Goal: Task Accomplishment & Management: Use online tool/utility

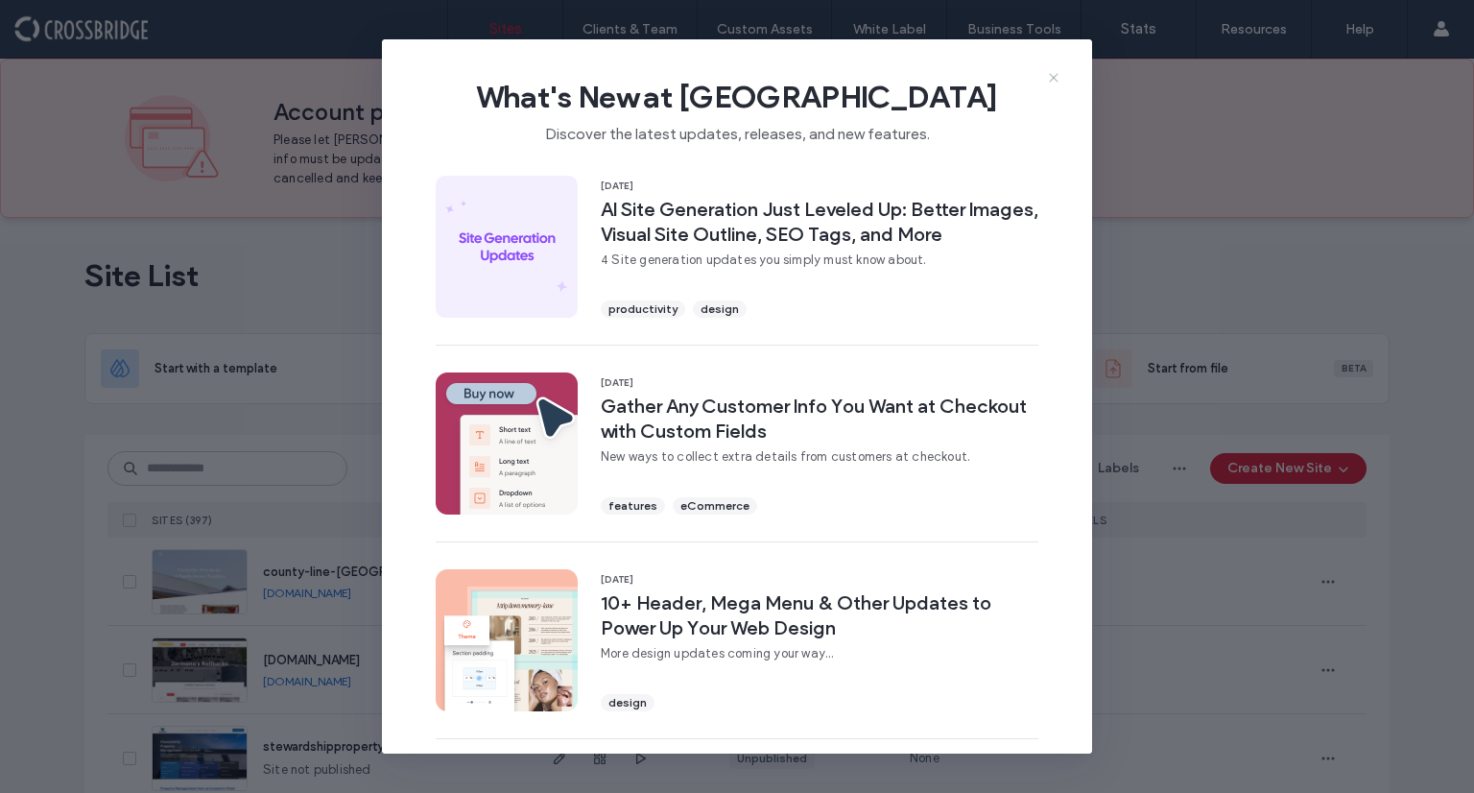
click at [1052, 79] on use at bounding box center [1053, 78] width 9 height 9
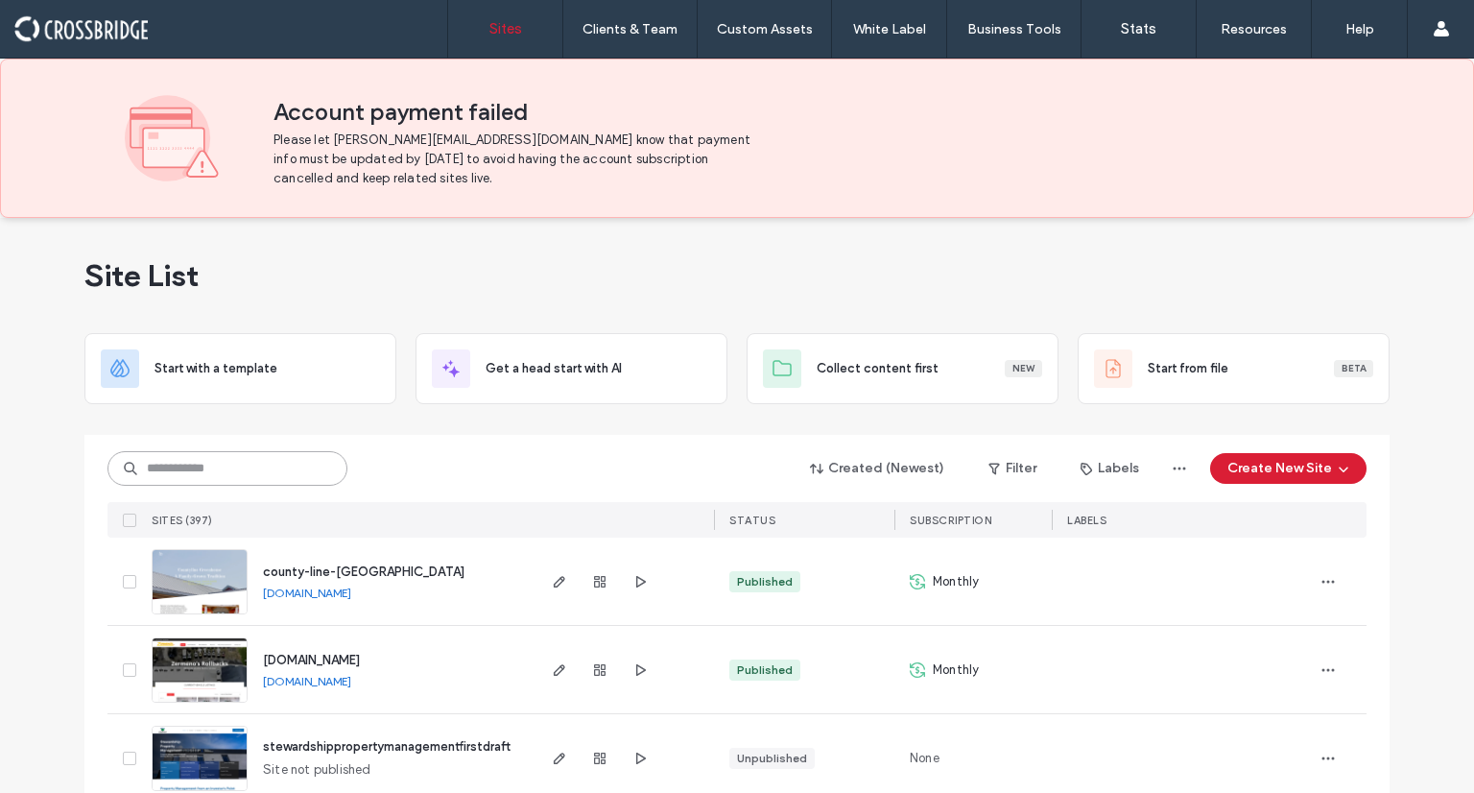
click at [242, 469] on input at bounding box center [228, 468] width 240 height 35
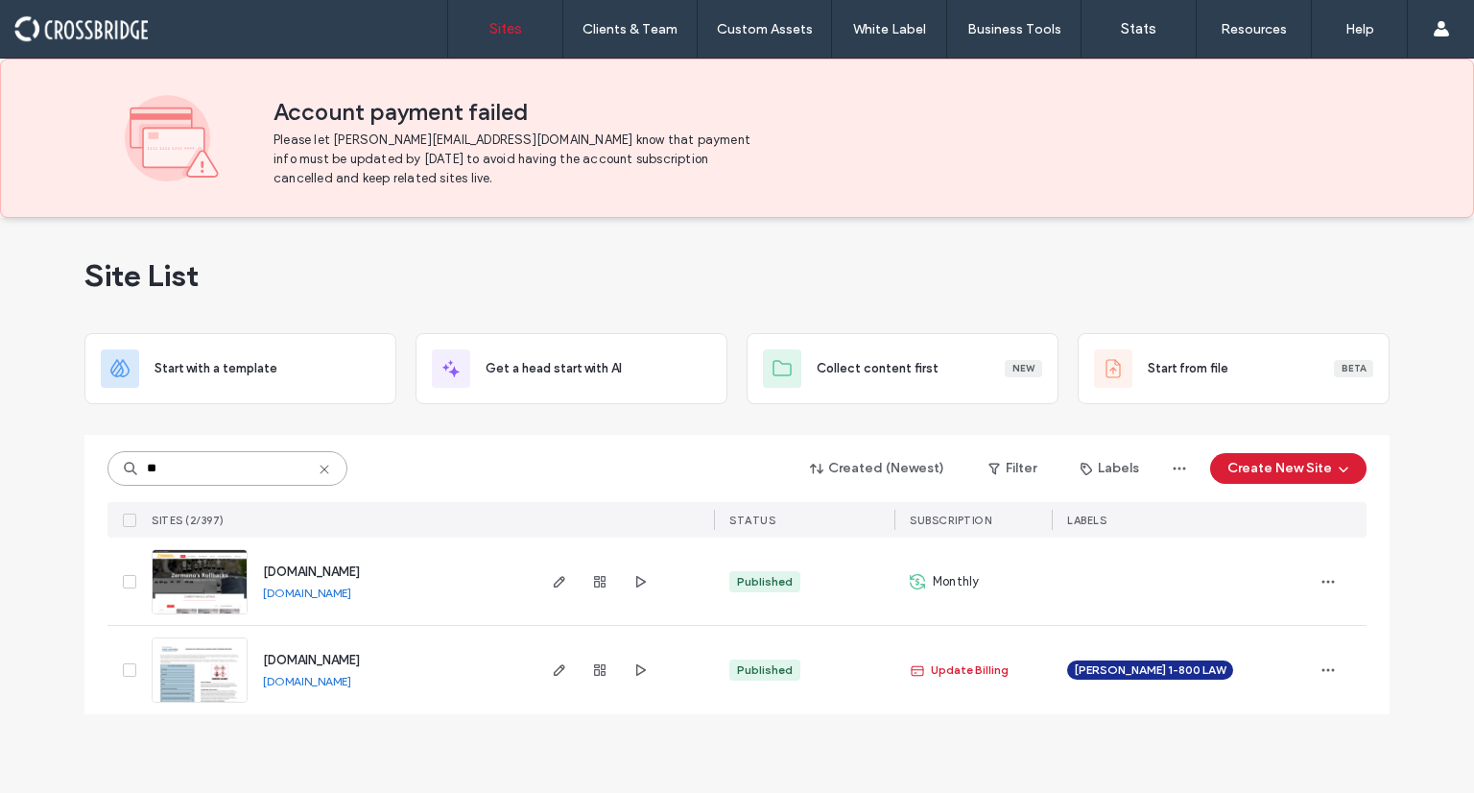
type input "**"
click at [227, 583] on img at bounding box center [200, 615] width 94 height 131
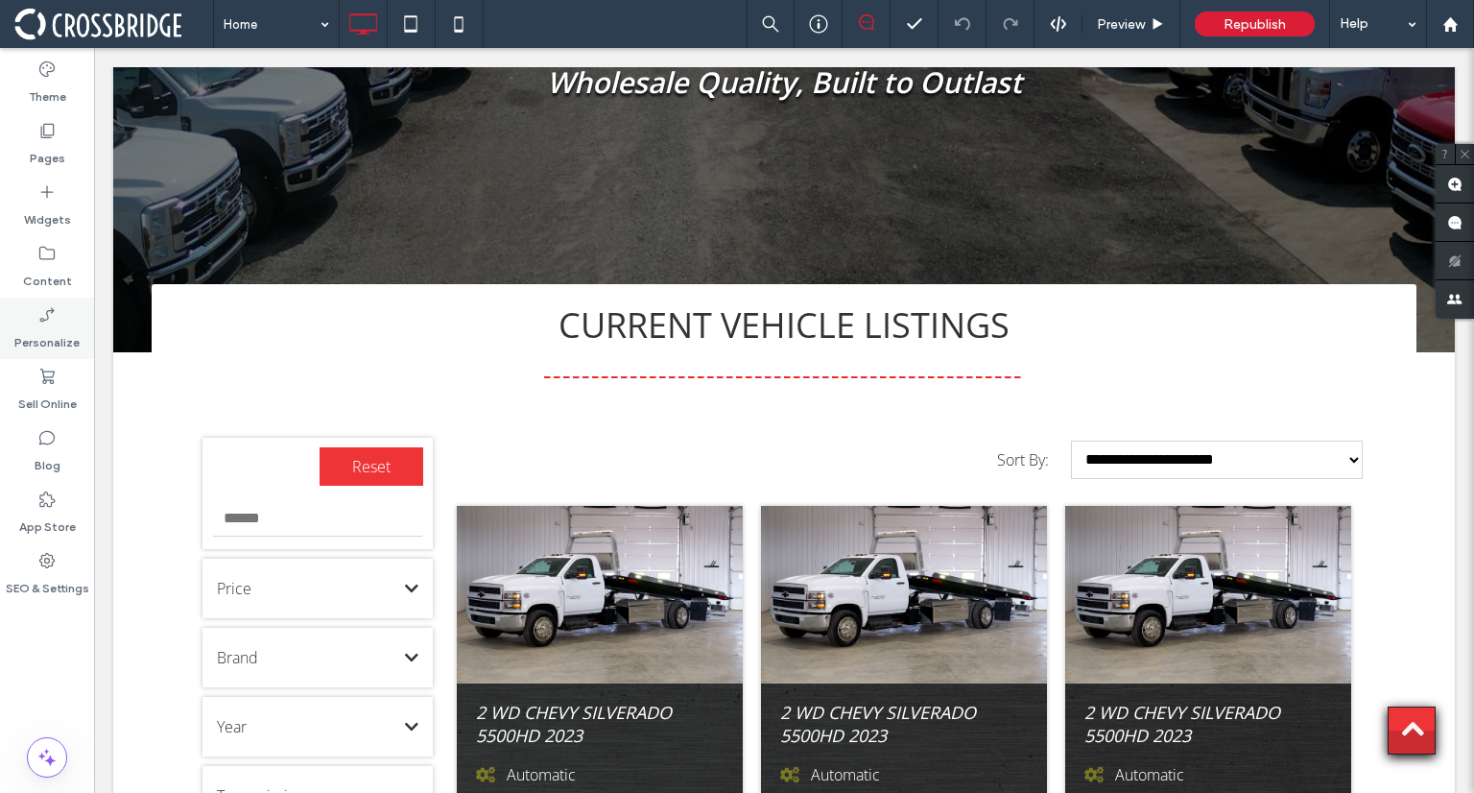
scroll to position [551, 0]
click at [46, 287] on label "Content" at bounding box center [47, 276] width 49 height 27
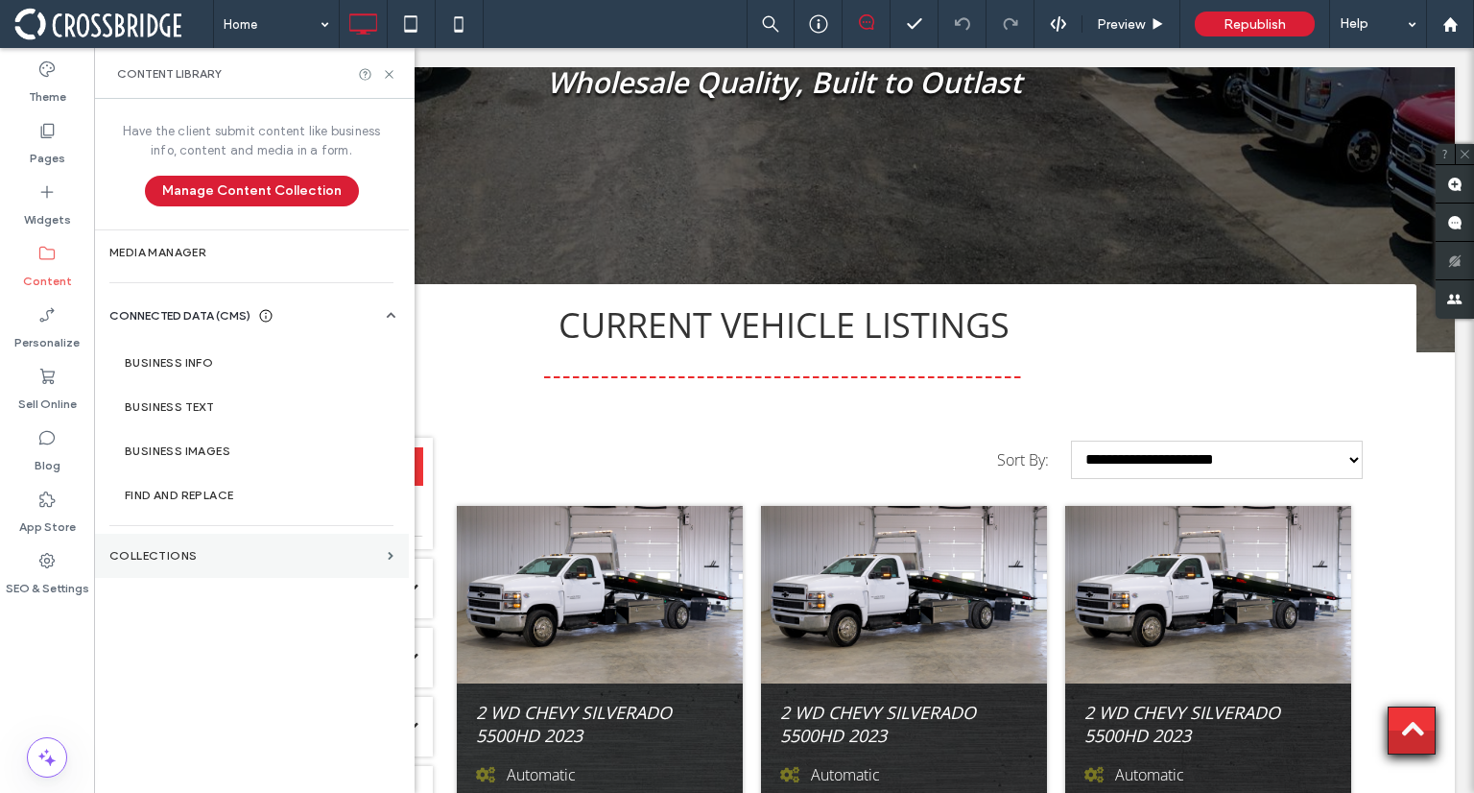
click at [183, 555] on label "Collections" at bounding box center [244, 555] width 271 height 13
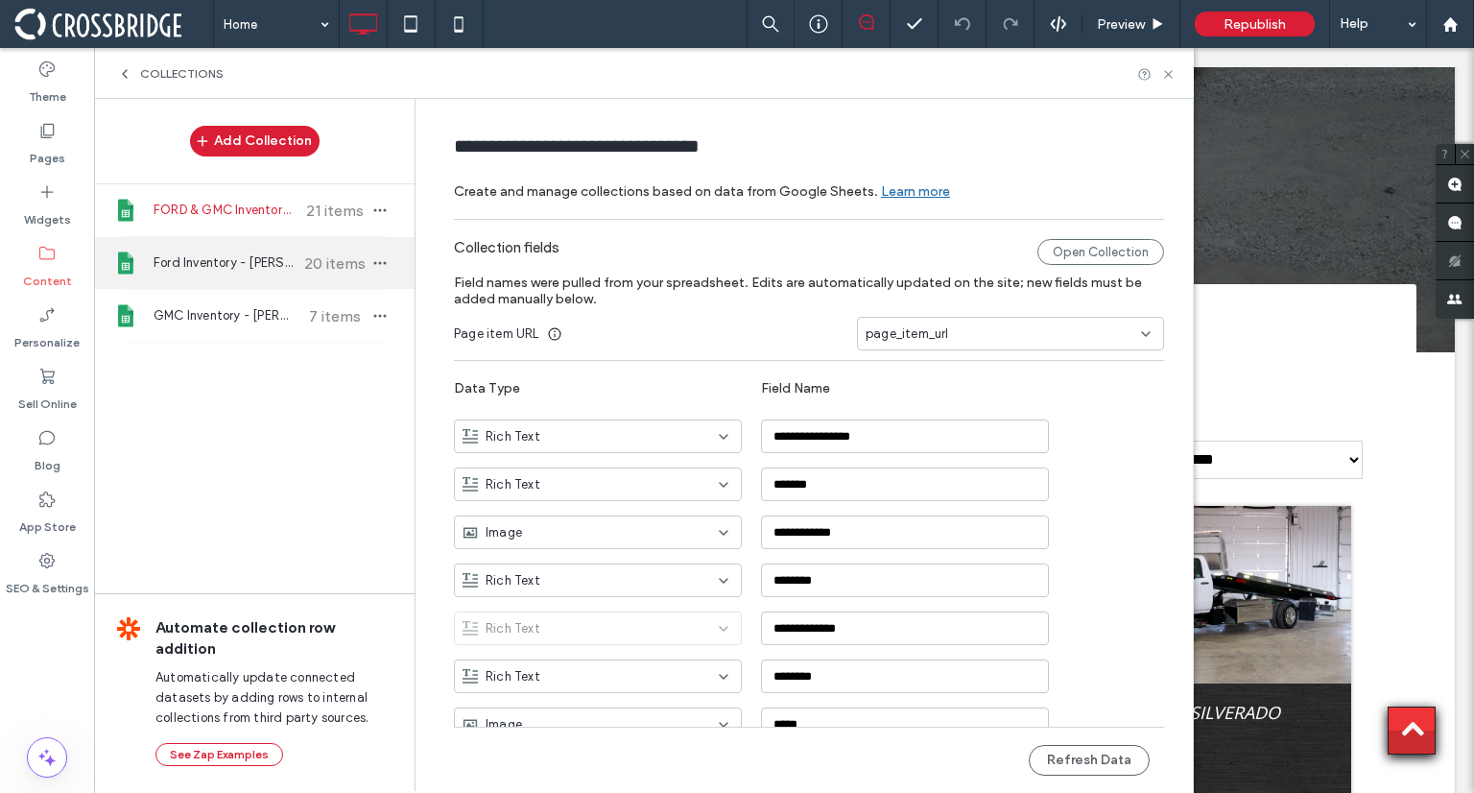
click at [244, 283] on div "Ford Inventory - Zermeno's 20 items" at bounding box center [254, 263] width 321 height 52
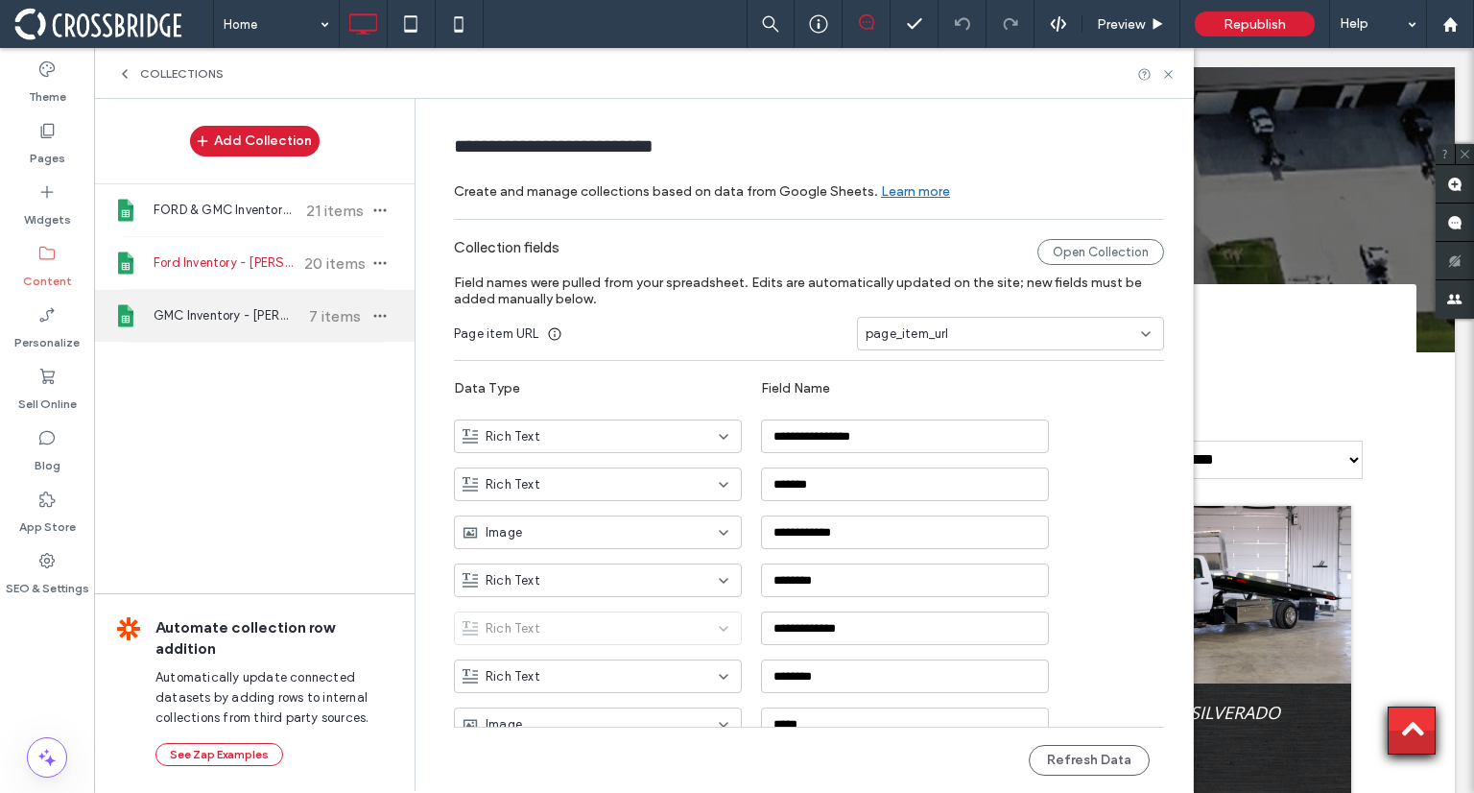
click at [256, 318] on span "GMC Inventory - [PERSON_NAME]" at bounding box center [225, 315] width 143 height 19
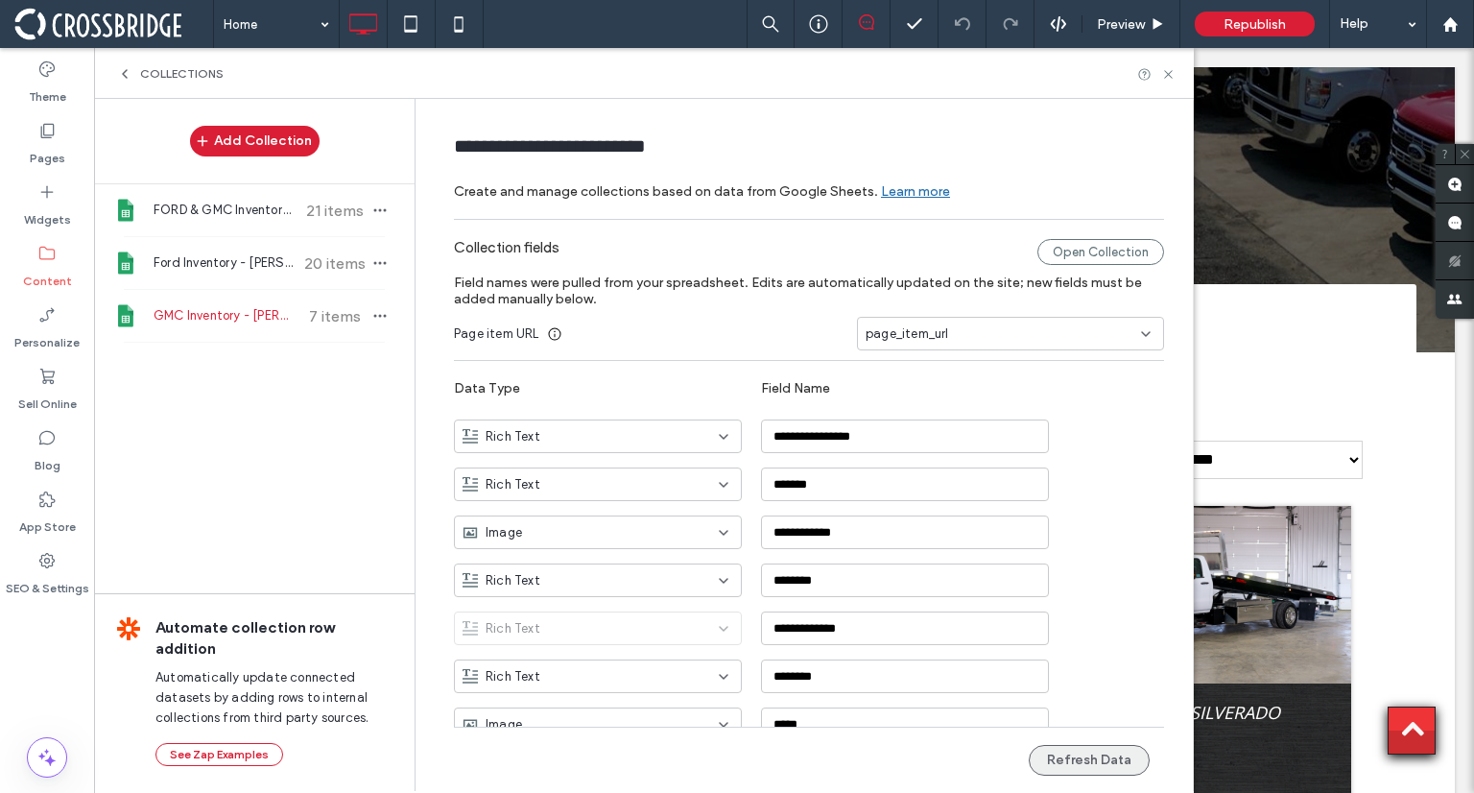
click at [1060, 765] on button "Refresh Data" at bounding box center [1089, 760] width 121 height 31
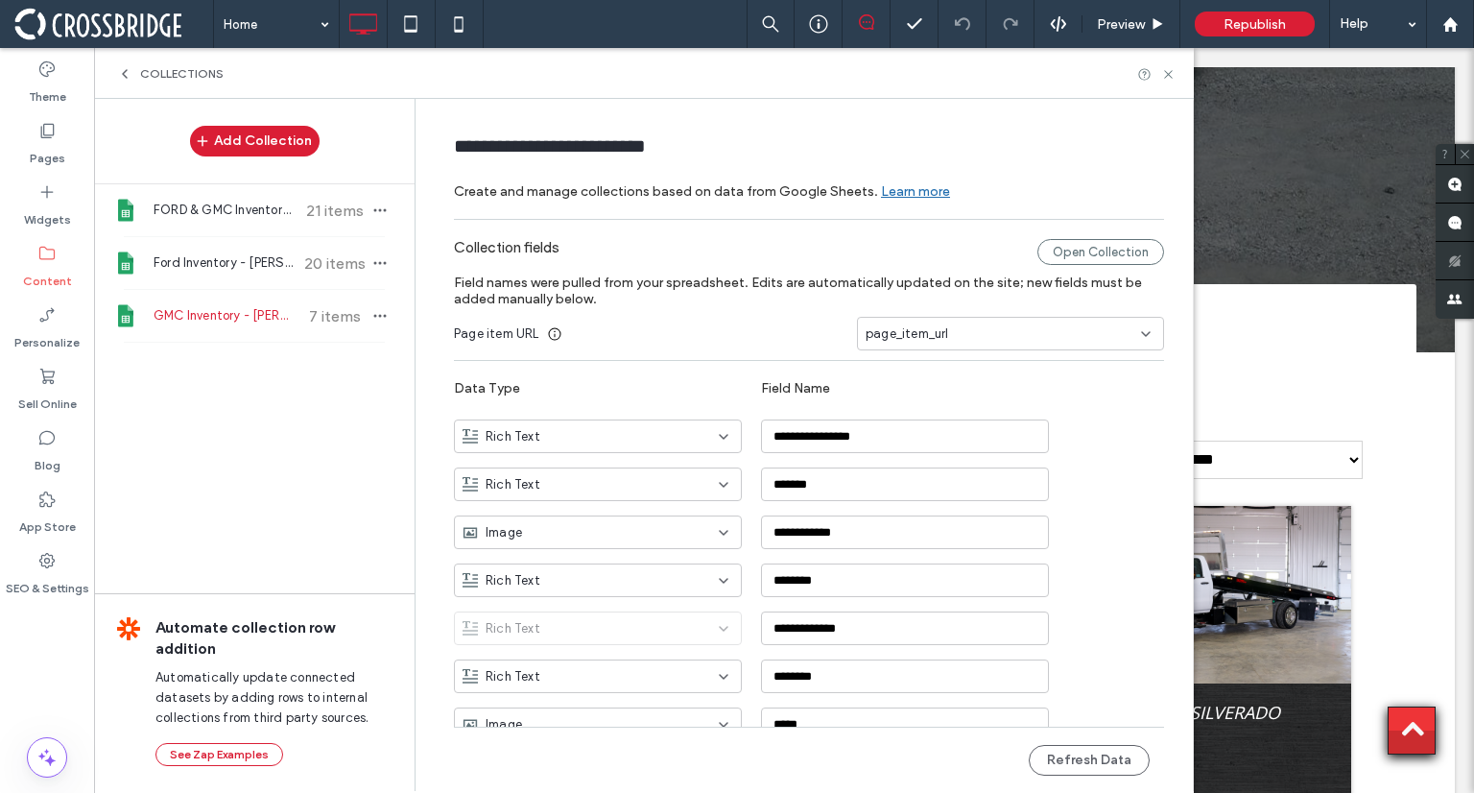
click at [991, 330] on div "page_item_url" at bounding box center [999, 333] width 267 height 19
click at [782, 324] on div "Page item URL page_item_url" at bounding box center [809, 334] width 710 height 34
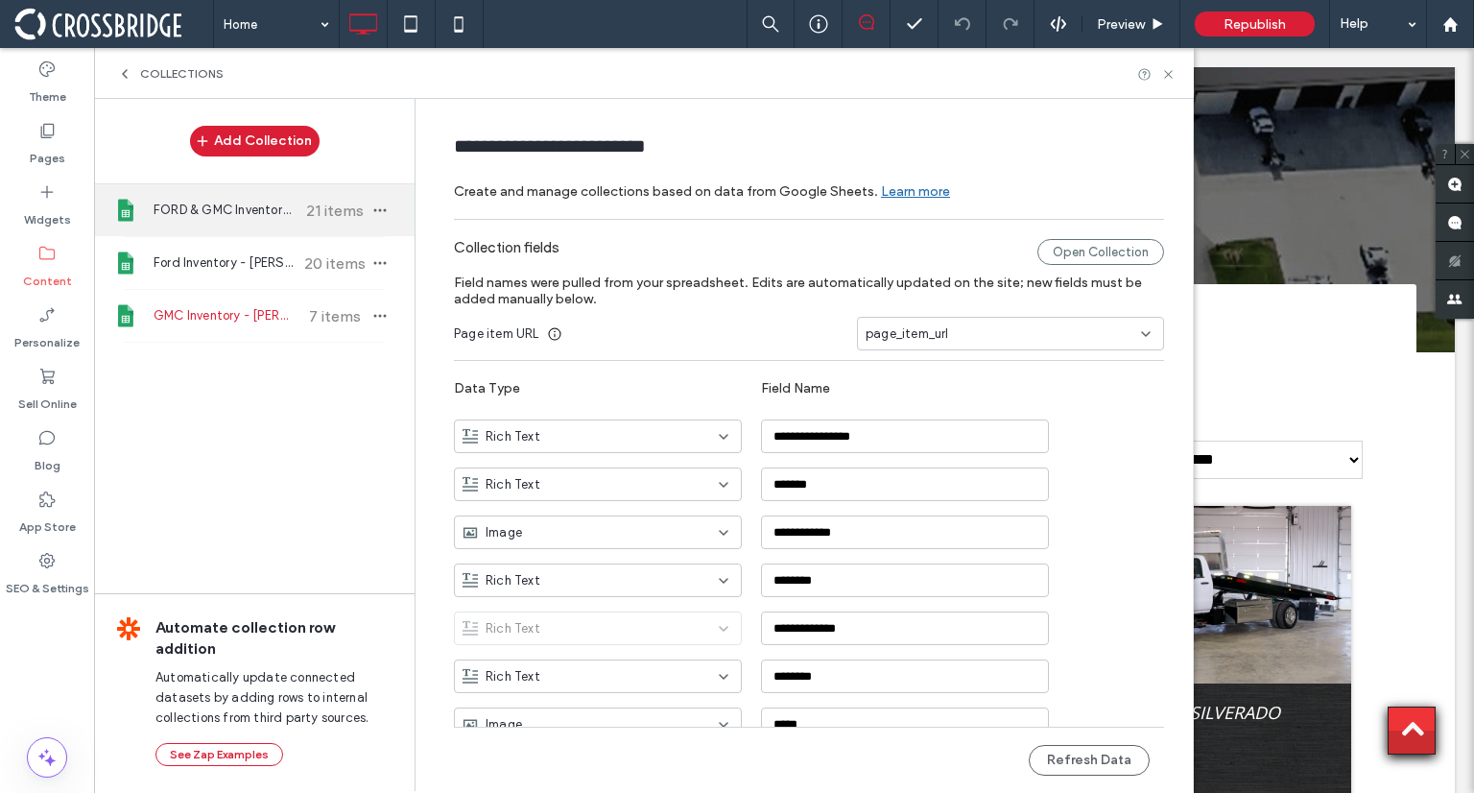
click at [197, 227] on div "FORD & GMC Inventory - Zermeno's 21 items" at bounding box center [254, 210] width 321 height 52
type input "**********"
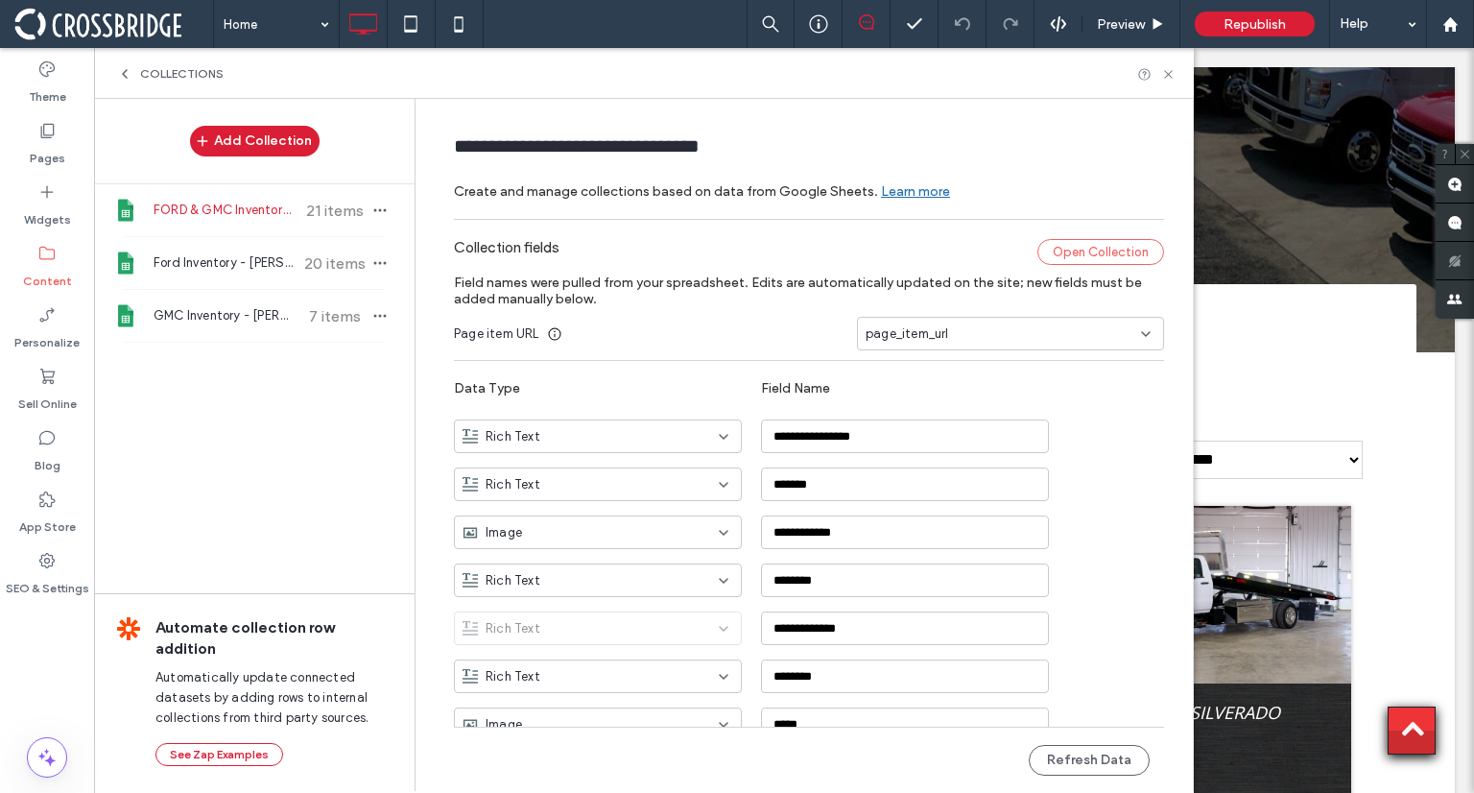
click at [1071, 251] on div "Open Collection" at bounding box center [1101, 252] width 127 height 26
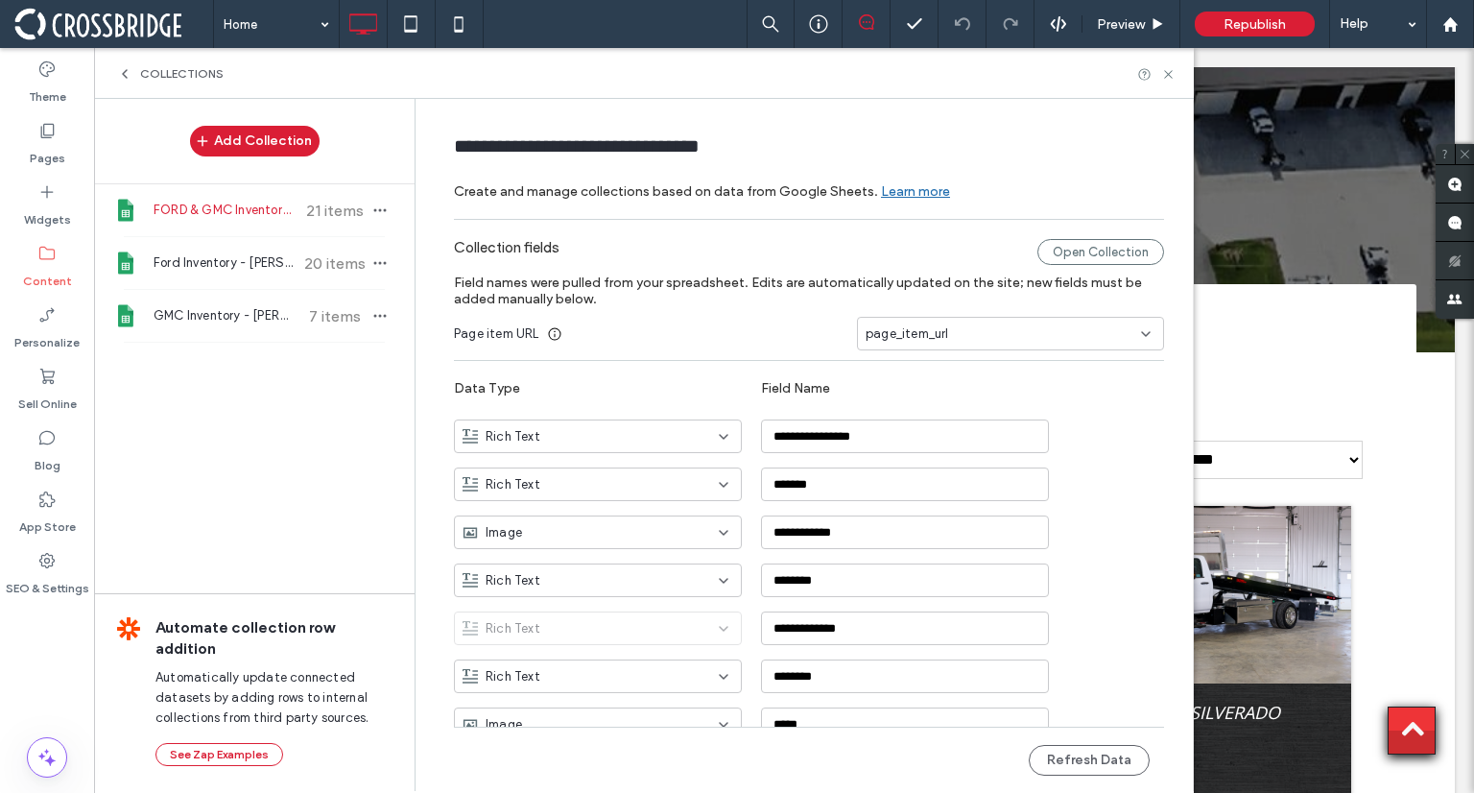
click at [1039, 339] on div "page_item_url" at bounding box center [999, 333] width 267 height 19
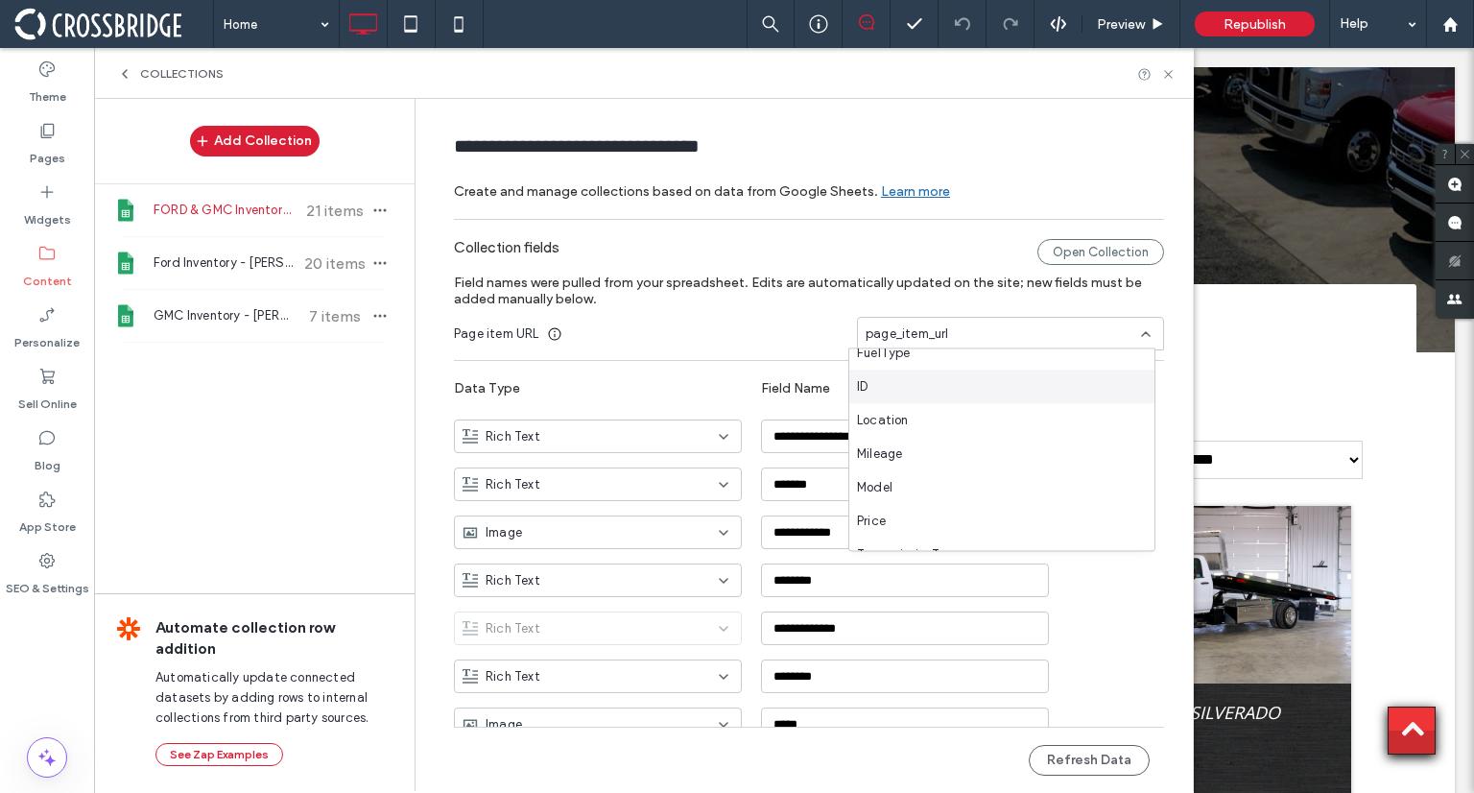
scroll to position [637, 0]
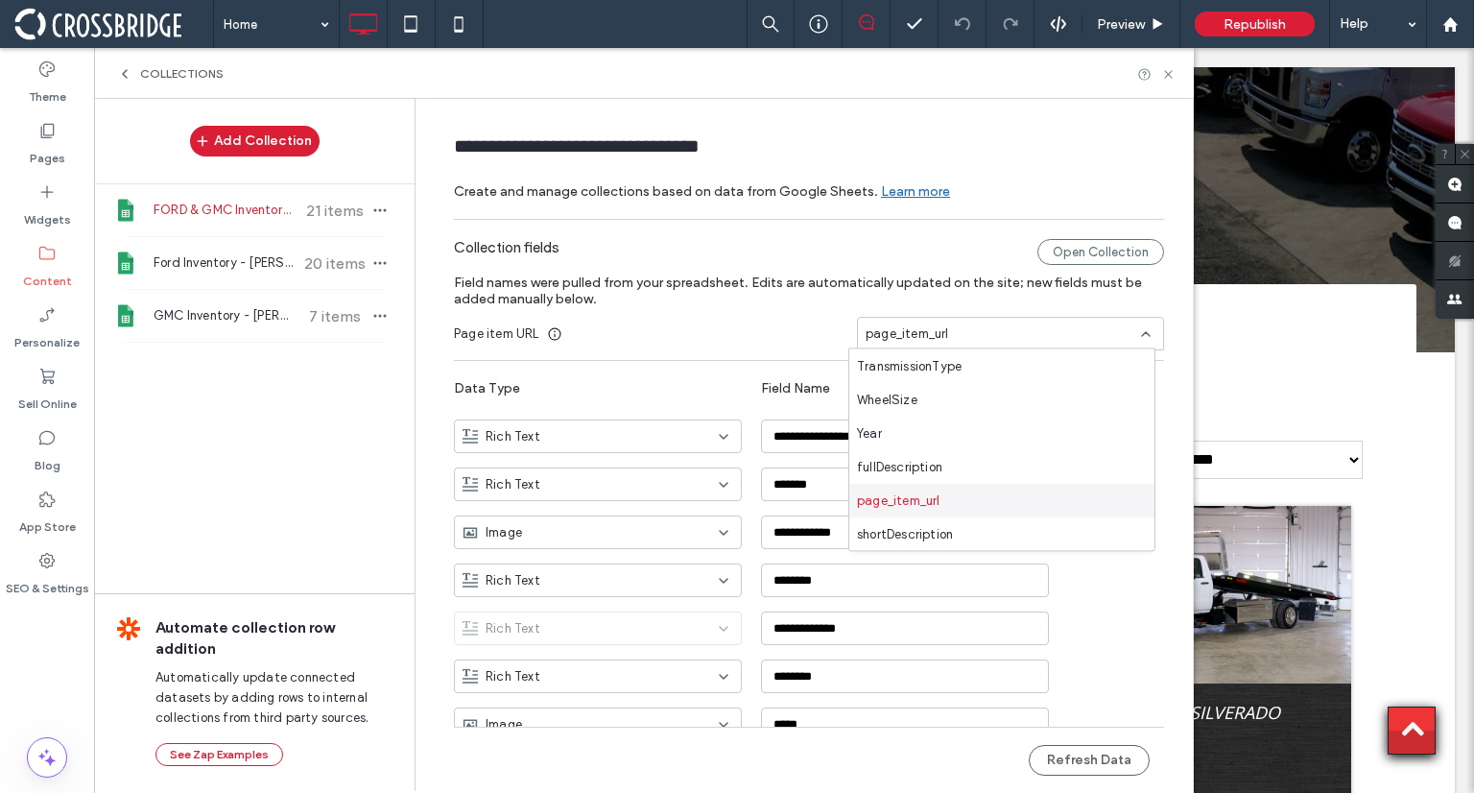
click at [926, 493] on span "page_item_url" at bounding box center [899, 500] width 84 height 19
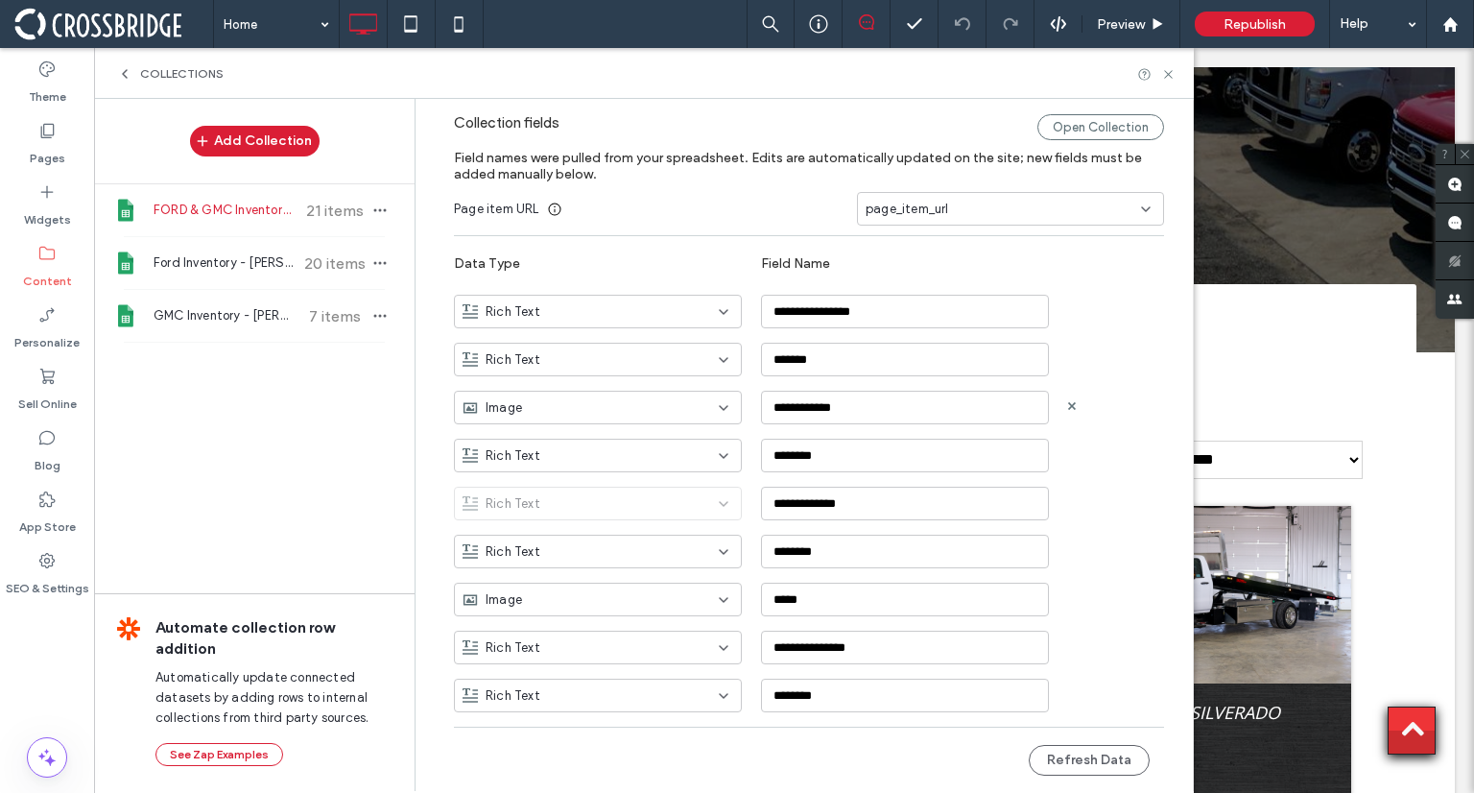
scroll to position [126, 0]
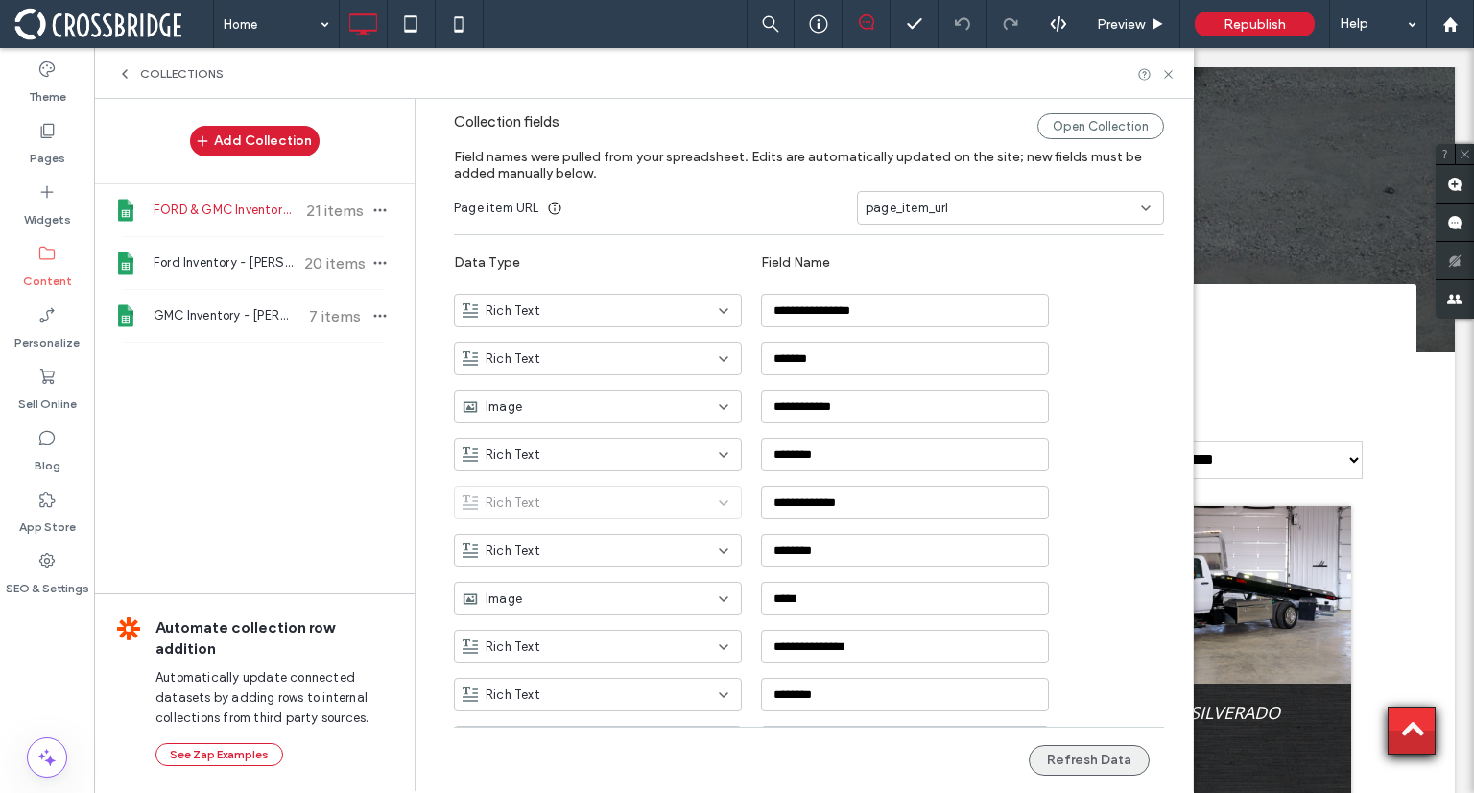
click at [1068, 752] on button "Refresh Data" at bounding box center [1089, 760] width 121 height 31
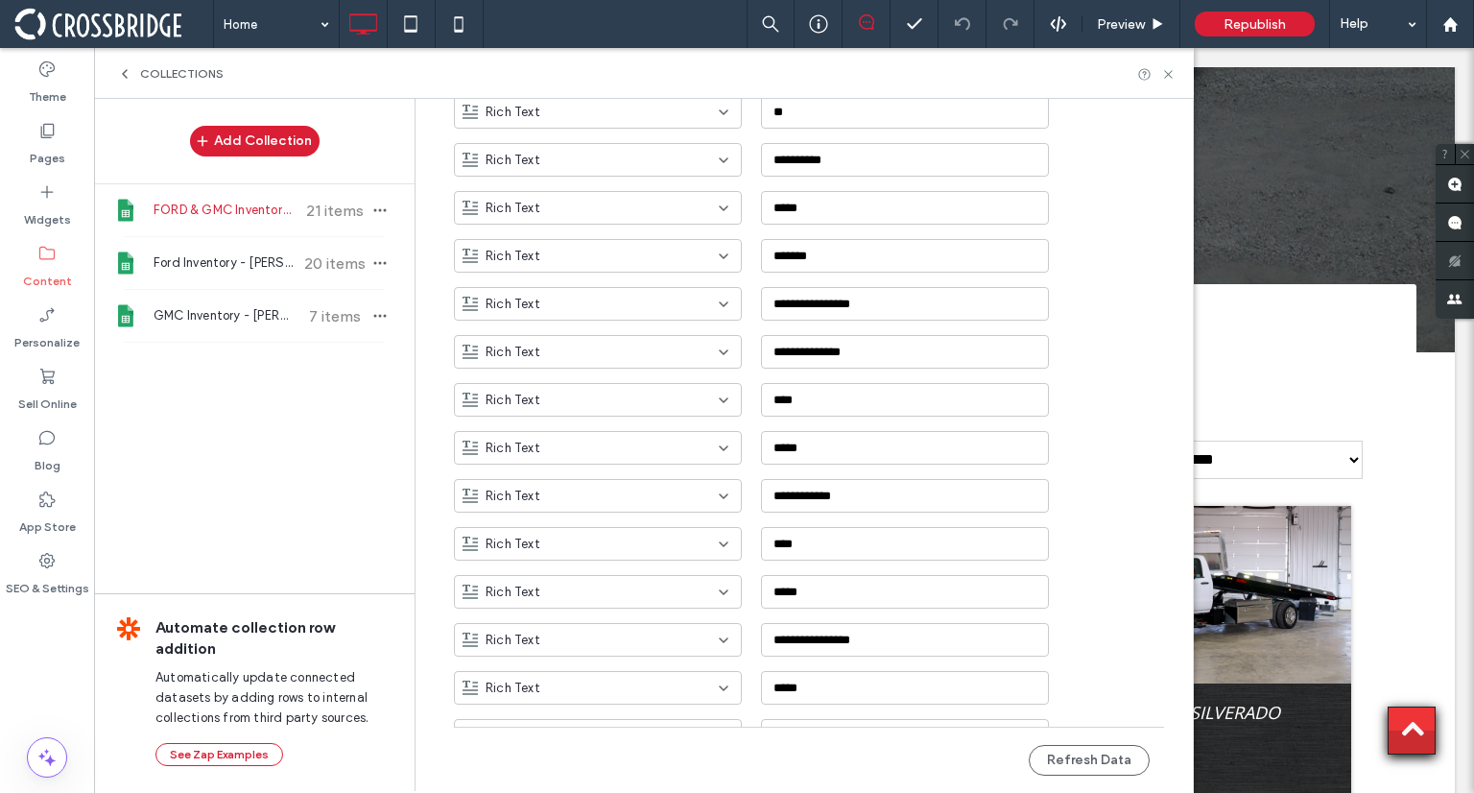
scroll to position [1027, 0]
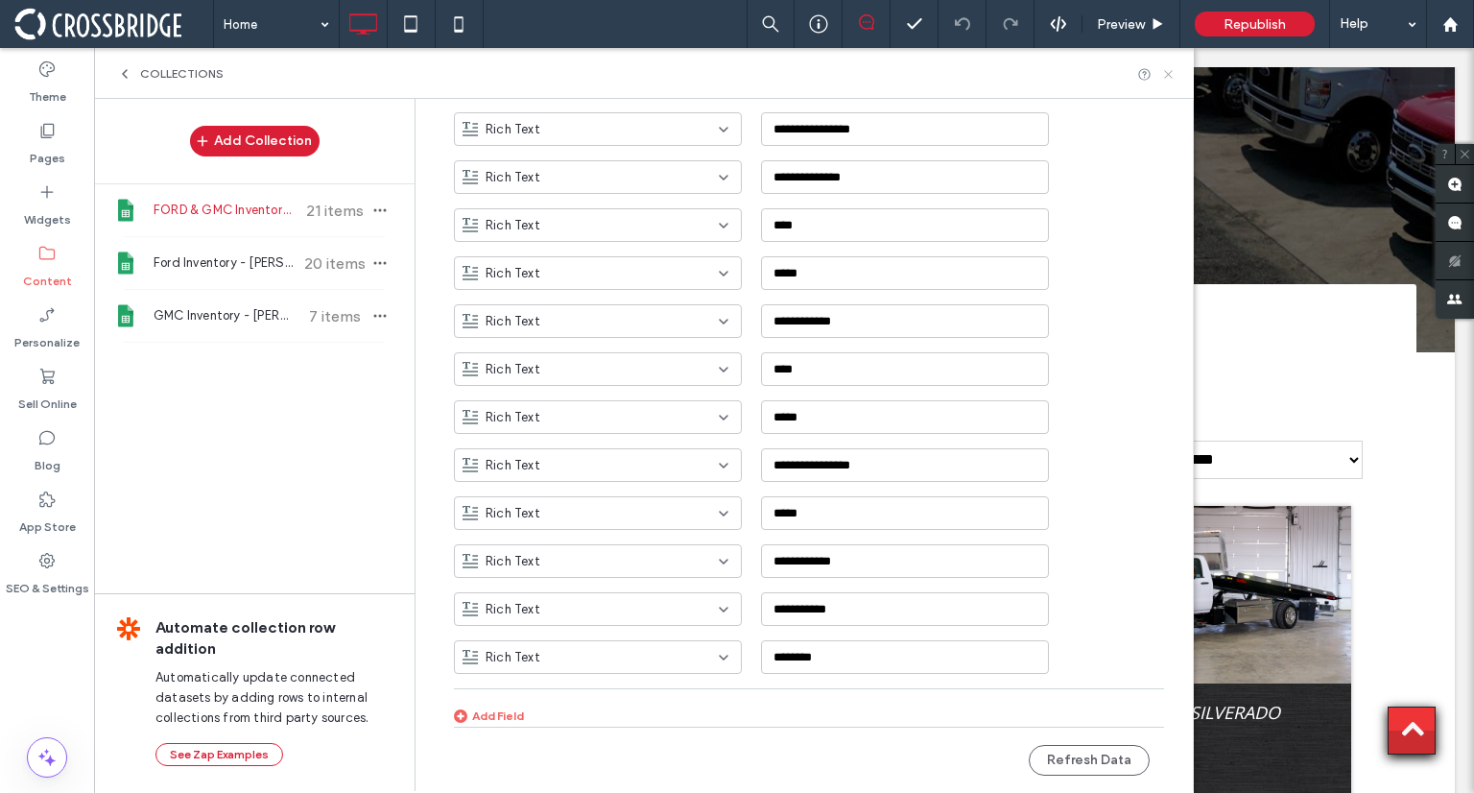
click at [1164, 78] on icon at bounding box center [1168, 74] width 14 height 14
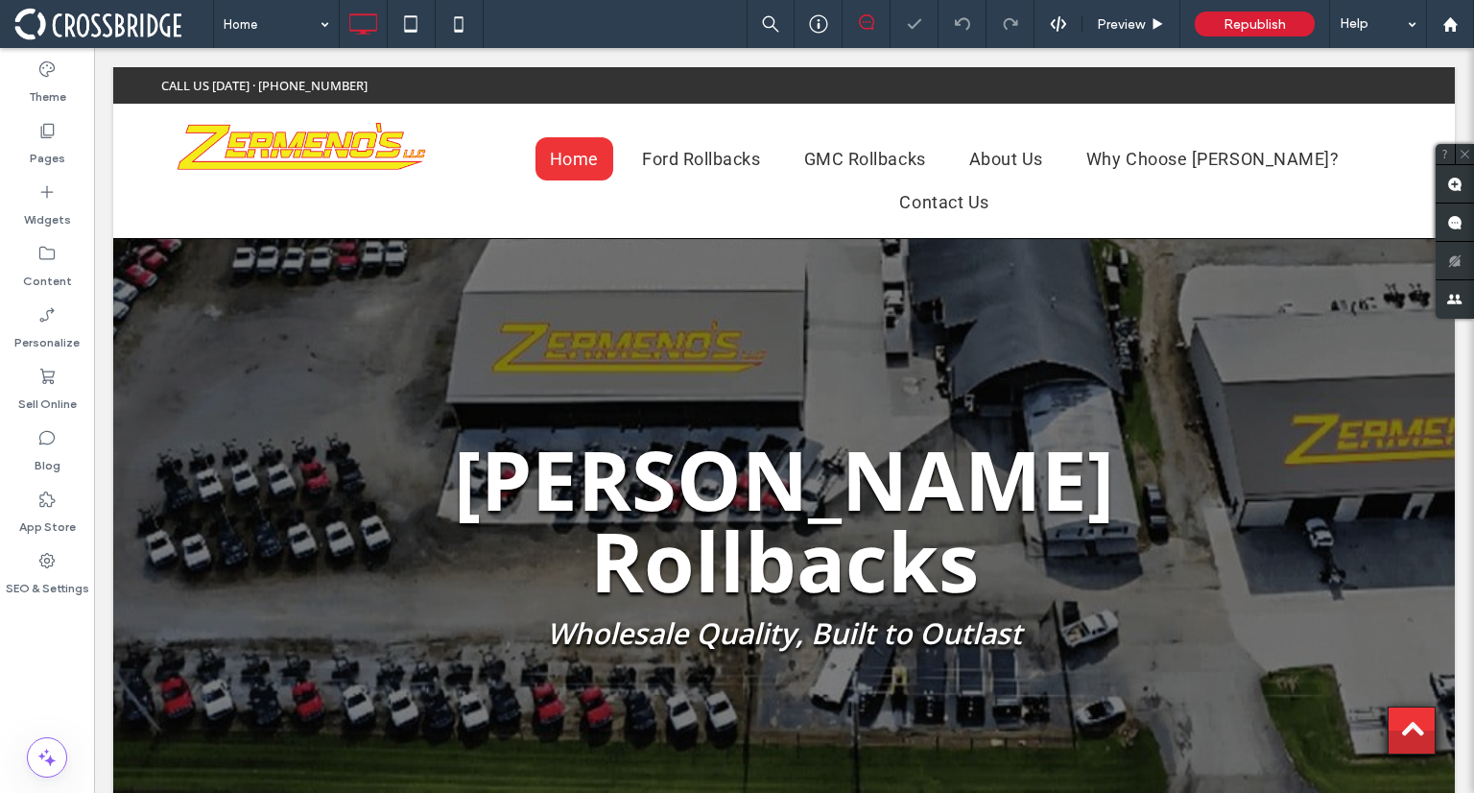
scroll to position [837, 0]
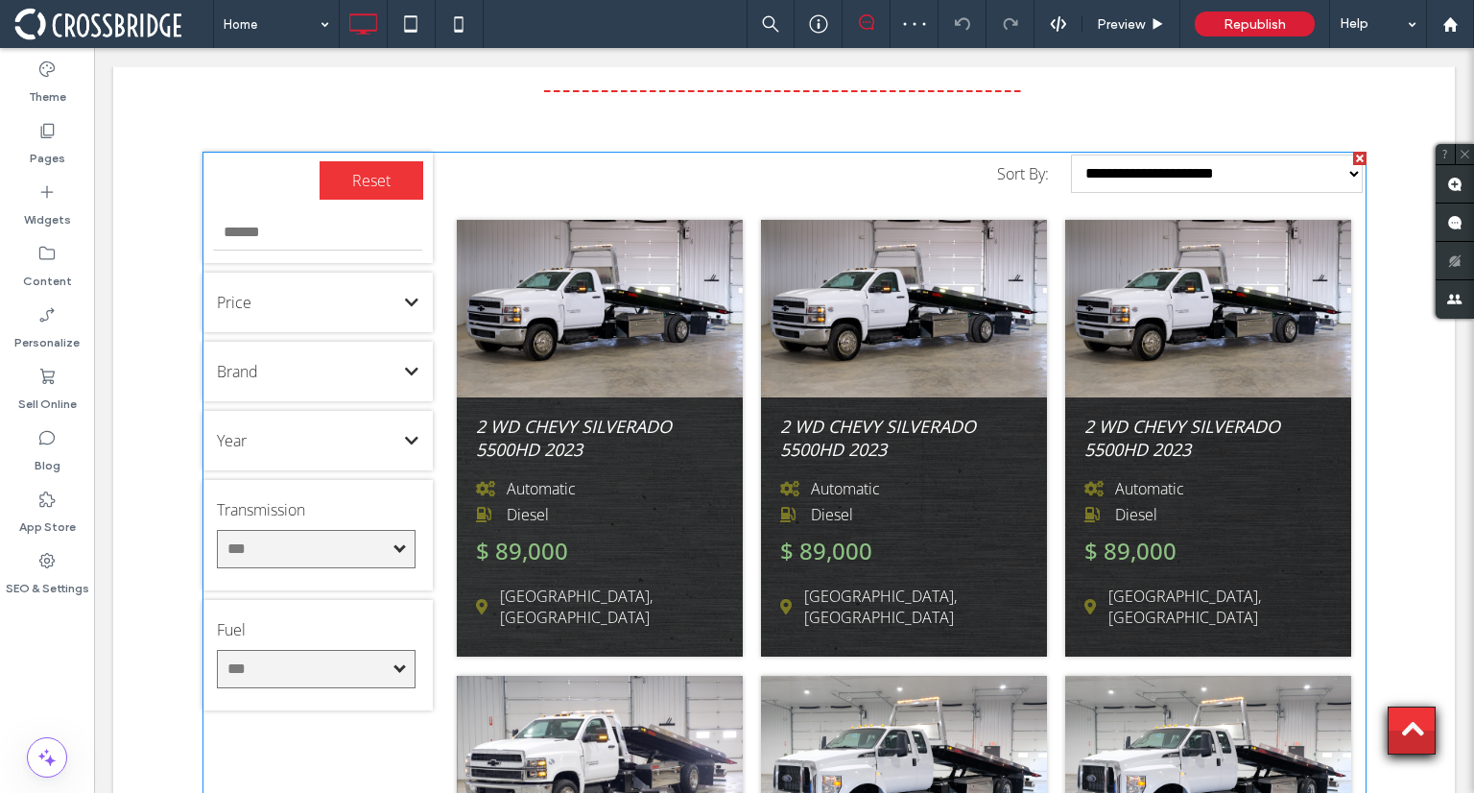
click at [203, 152] on span at bounding box center [203, 152] width 0 height 0
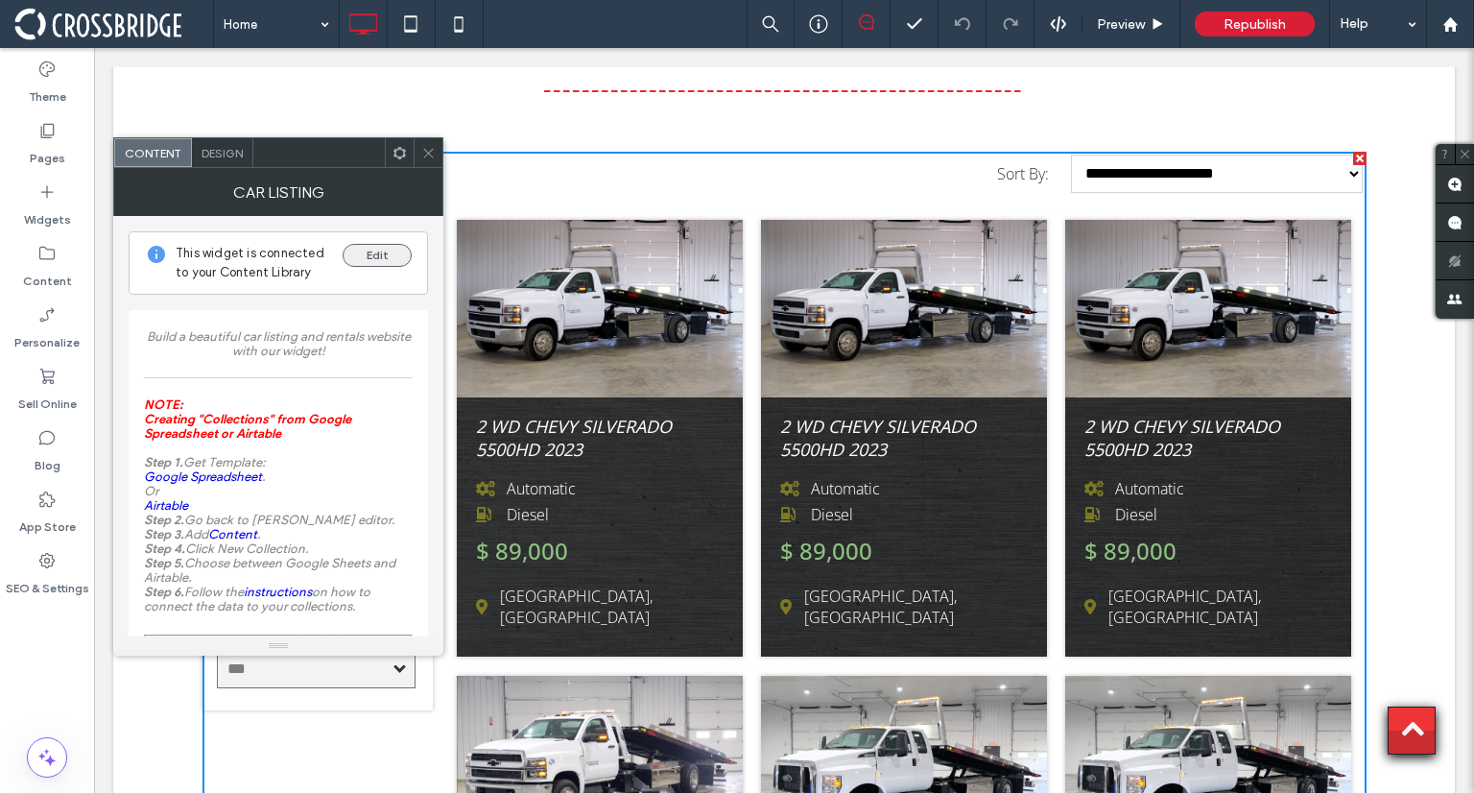
click at [373, 260] on button "Edit" at bounding box center [377, 255] width 69 height 23
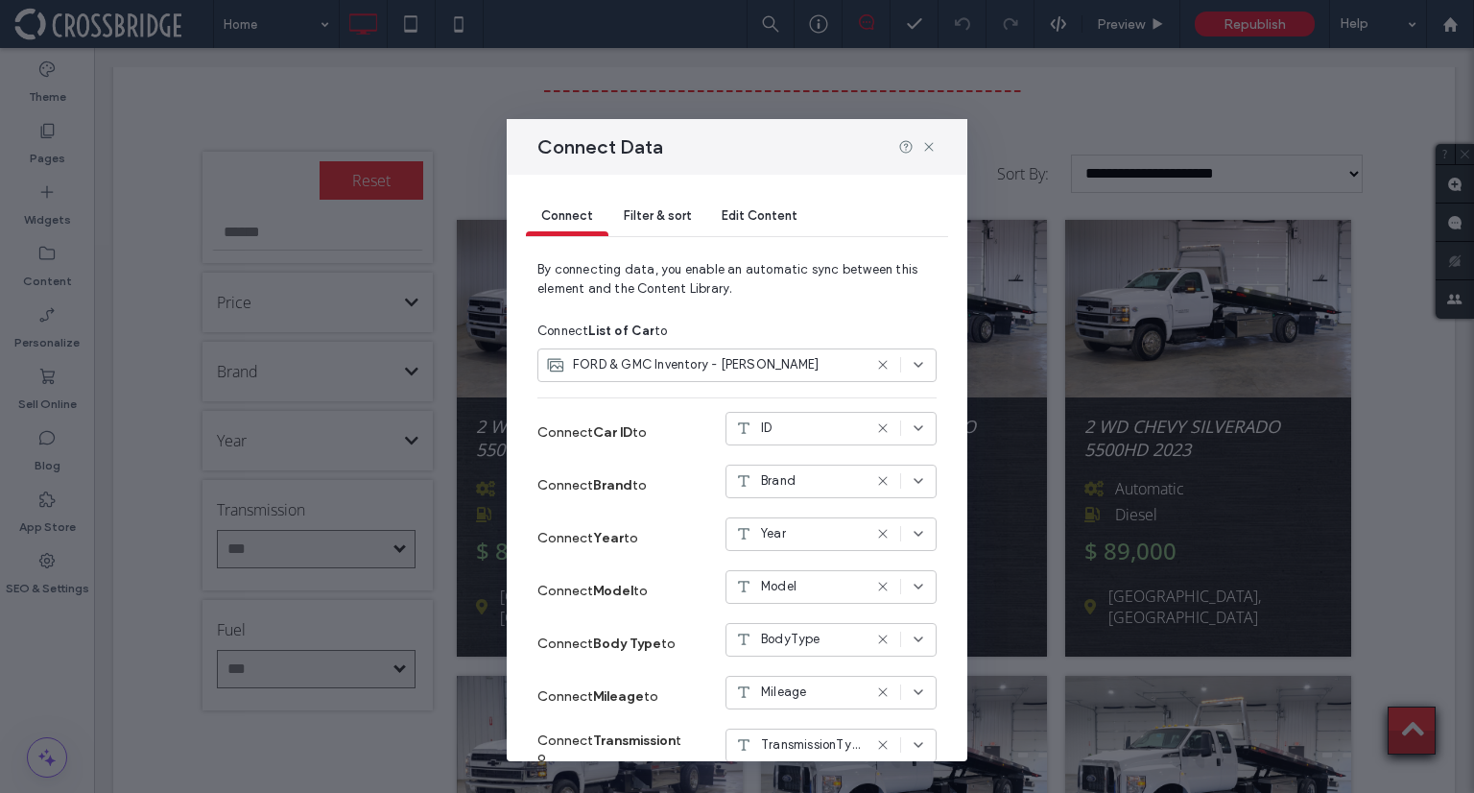
click at [703, 375] on div "FORD & GMC Inventory - [PERSON_NAME]" at bounding box center [737, 365] width 399 height 34
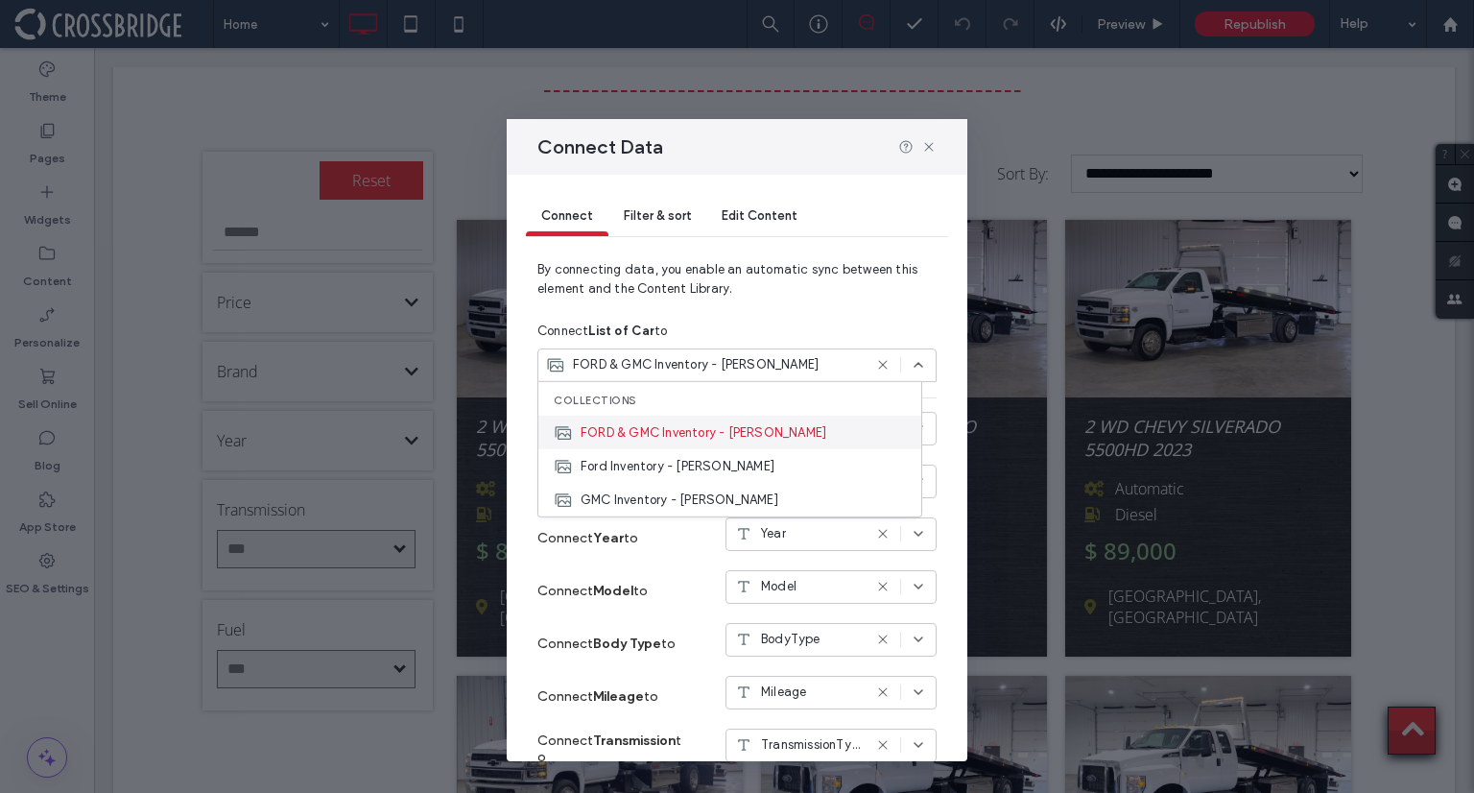
click at [709, 422] on span "FORD & GMC Inventory - [PERSON_NAME]" at bounding box center [704, 431] width 246 height 19
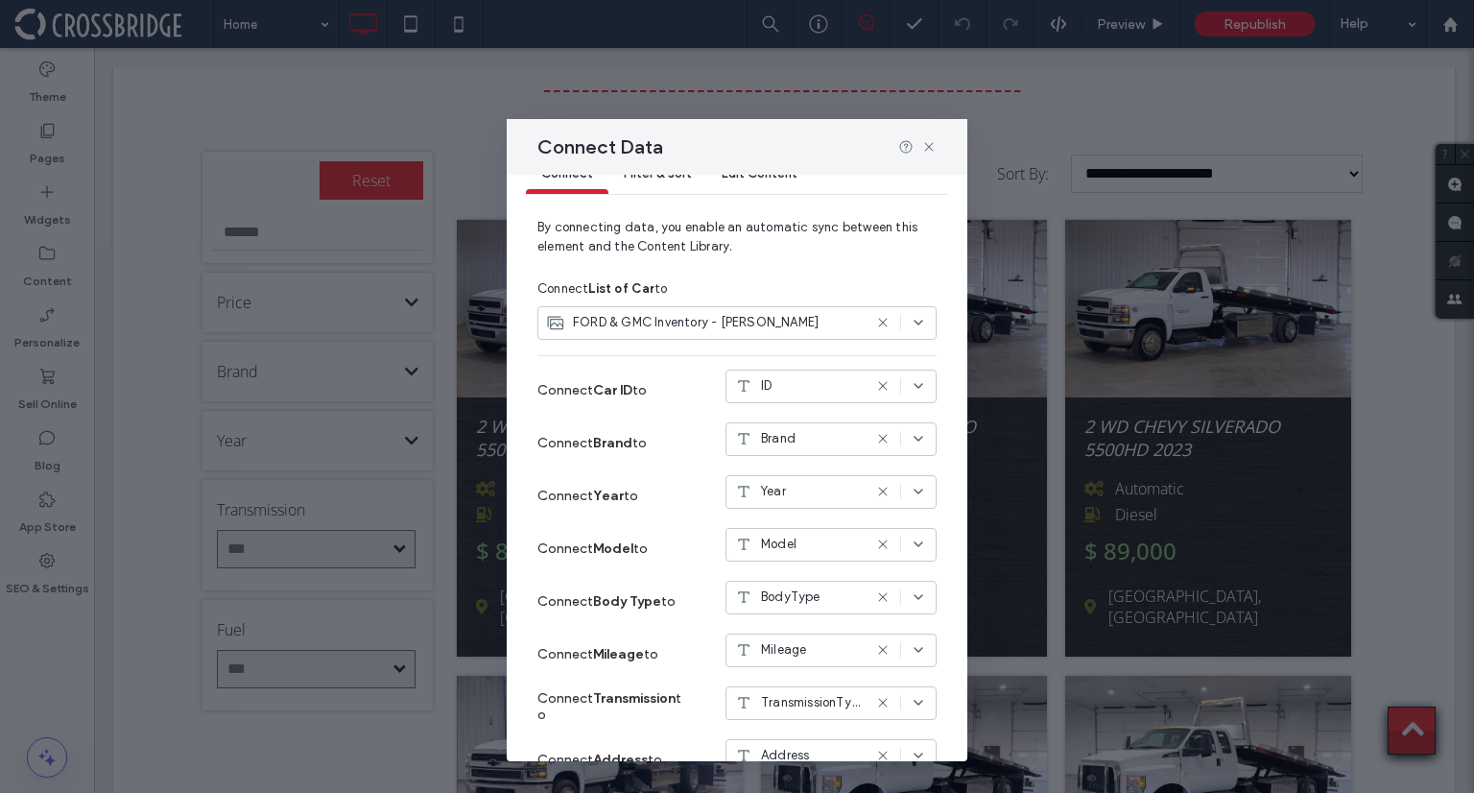
scroll to position [0, 0]
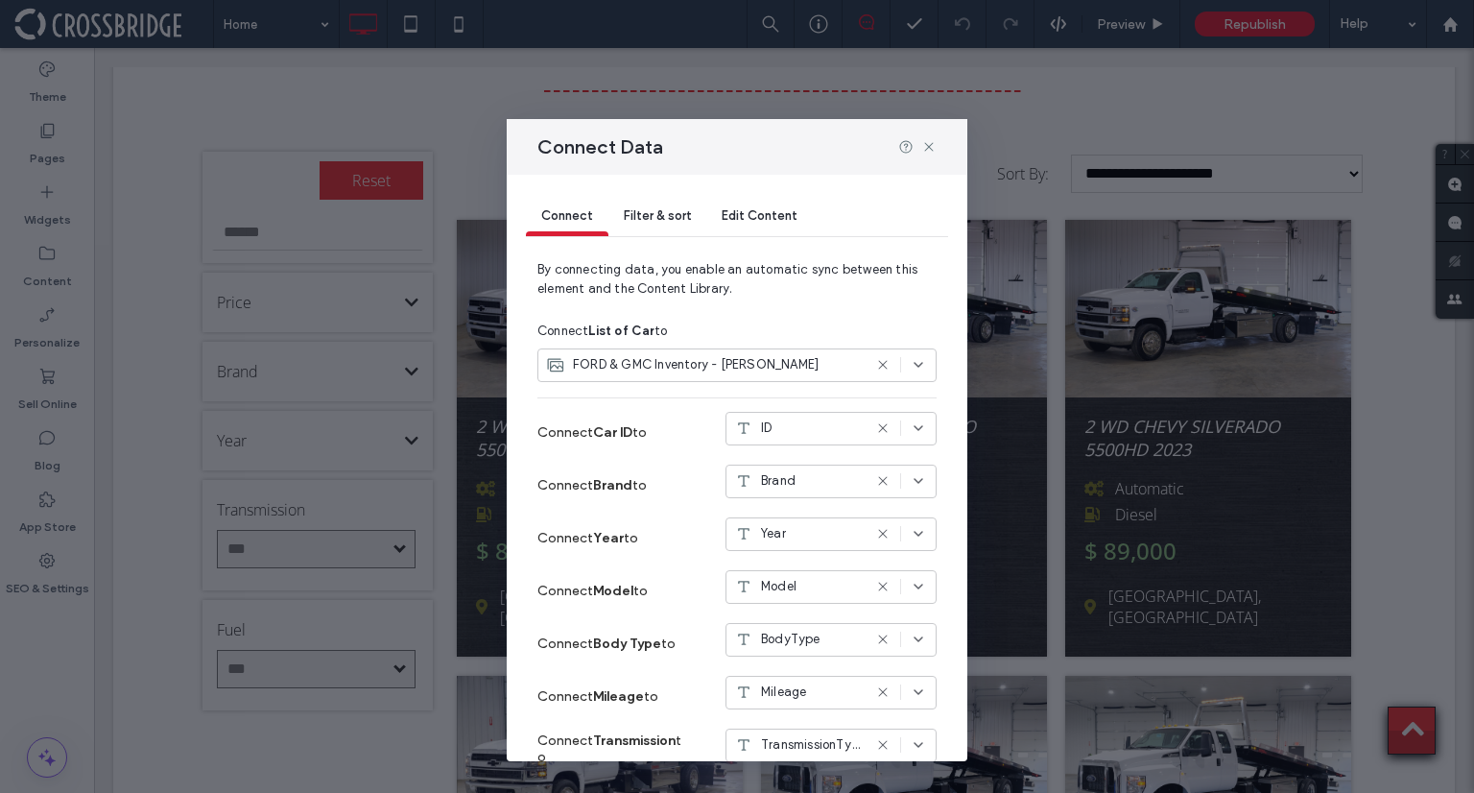
click at [769, 438] on div "ID" at bounding box center [831, 429] width 211 height 34
click at [930, 149] on icon at bounding box center [928, 146] width 15 height 15
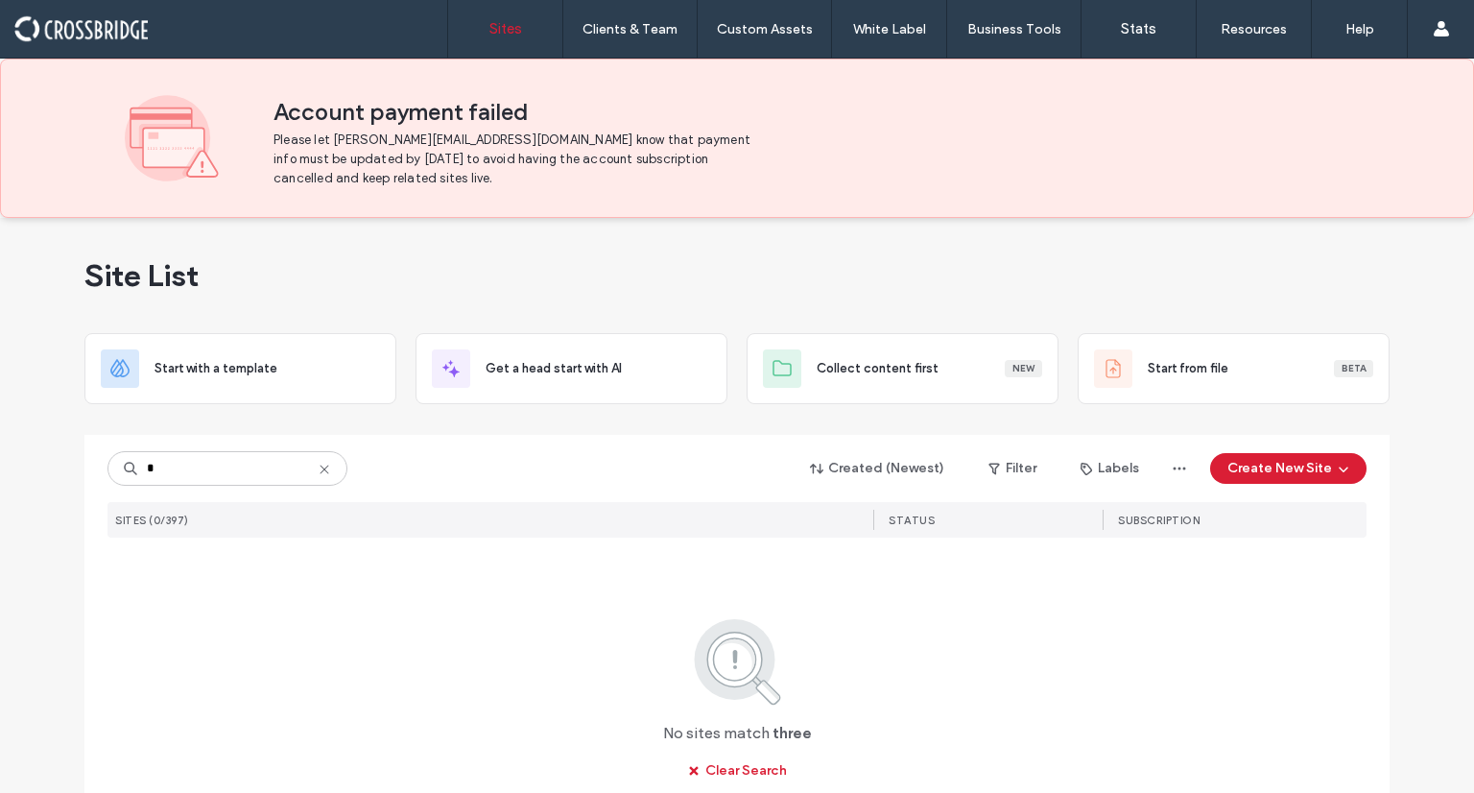
type input "*"
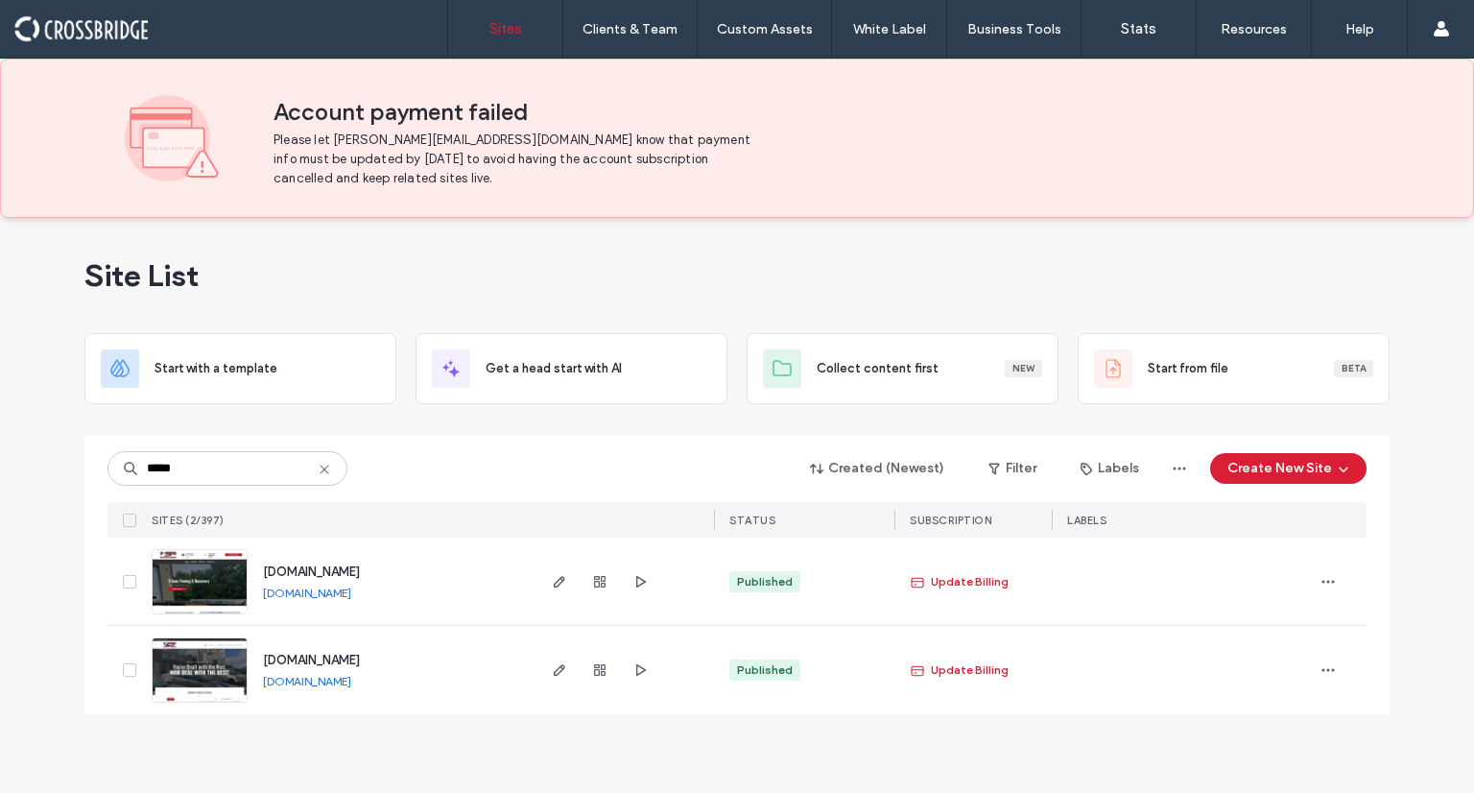
type input "*****"
click at [203, 694] on img at bounding box center [200, 703] width 94 height 131
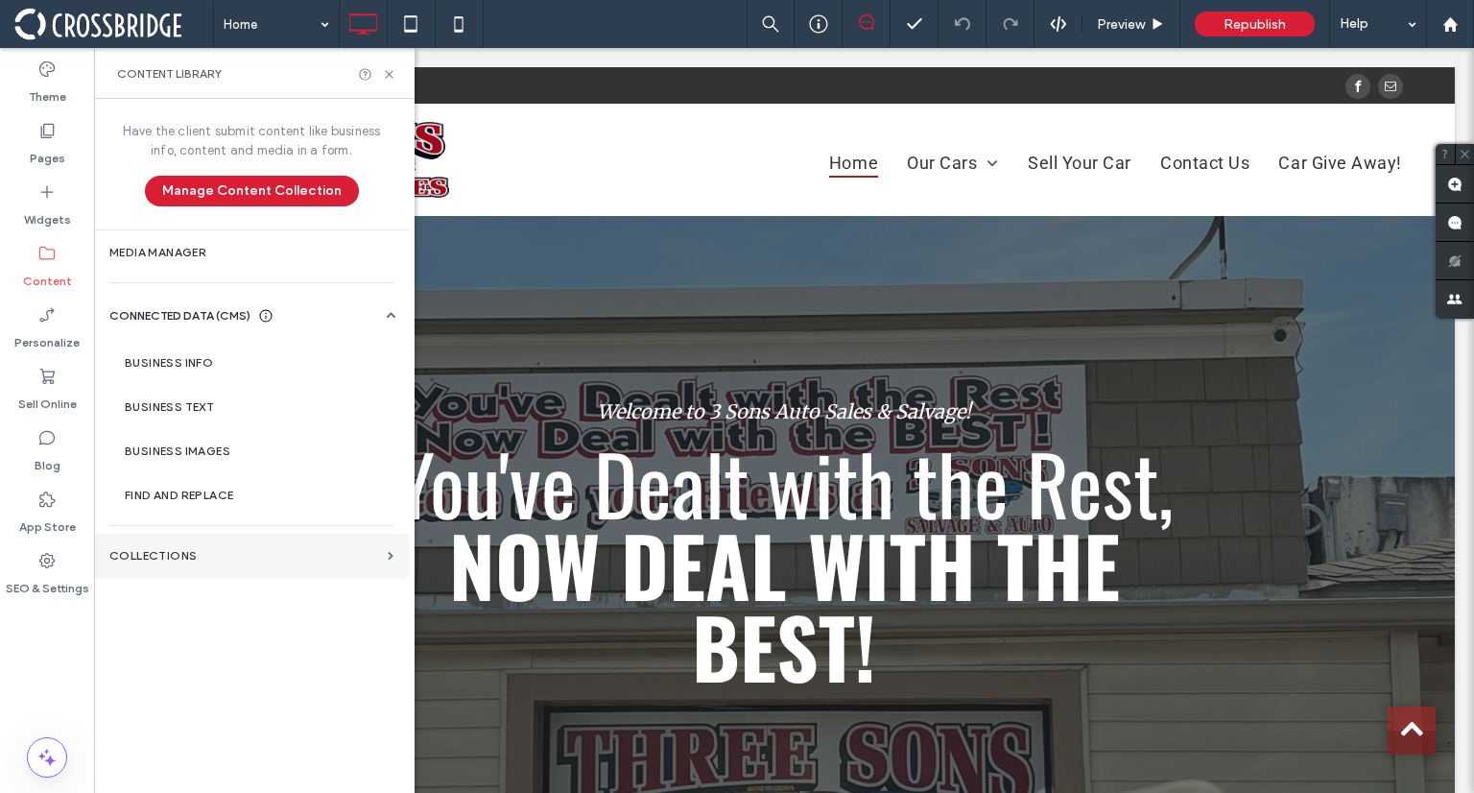
click at [203, 538] on section "Collections" at bounding box center [251, 556] width 315 height 44
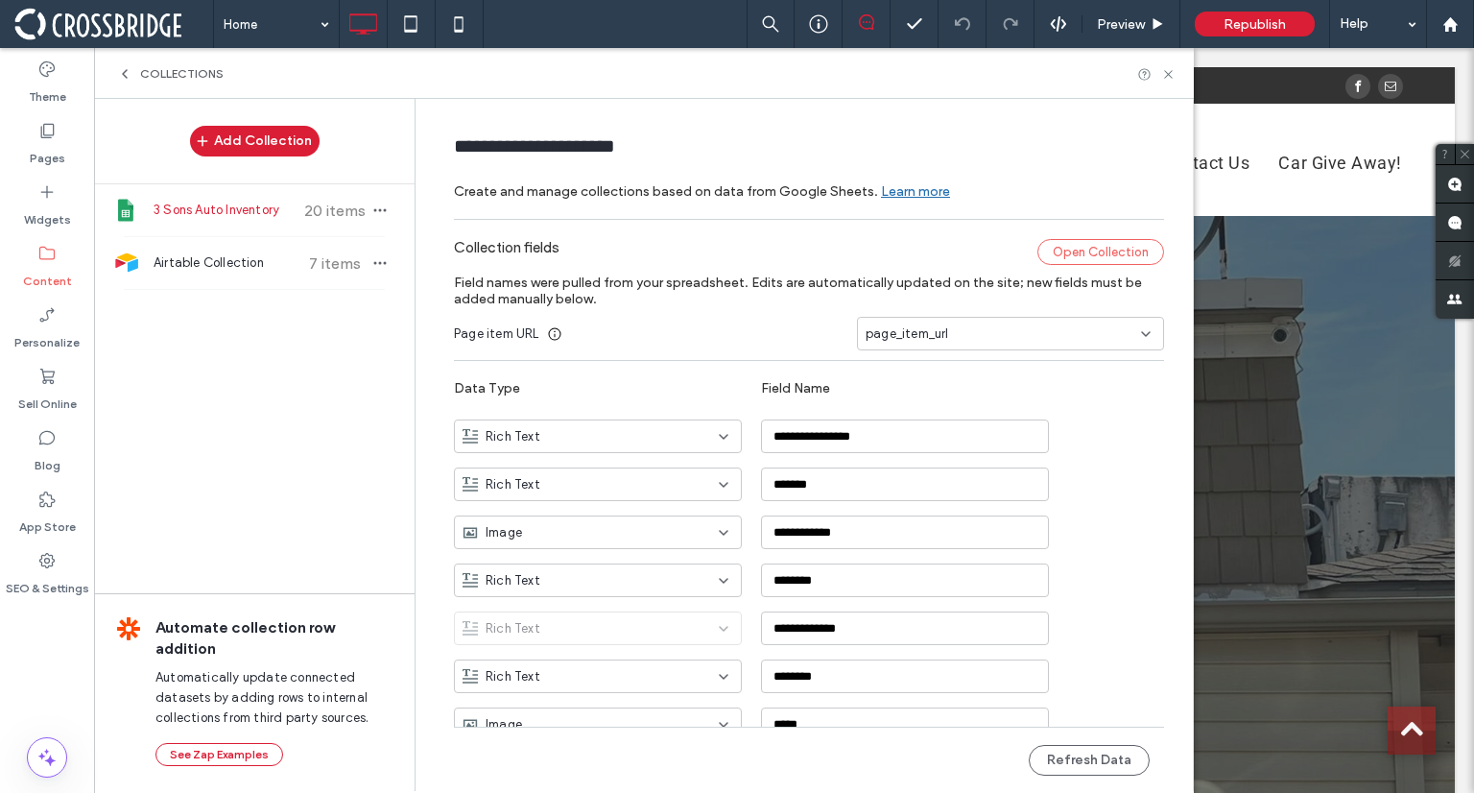
click at [1038, 243] on div "Open Collection" at bounding box center [1101, 252] width 127 height 26
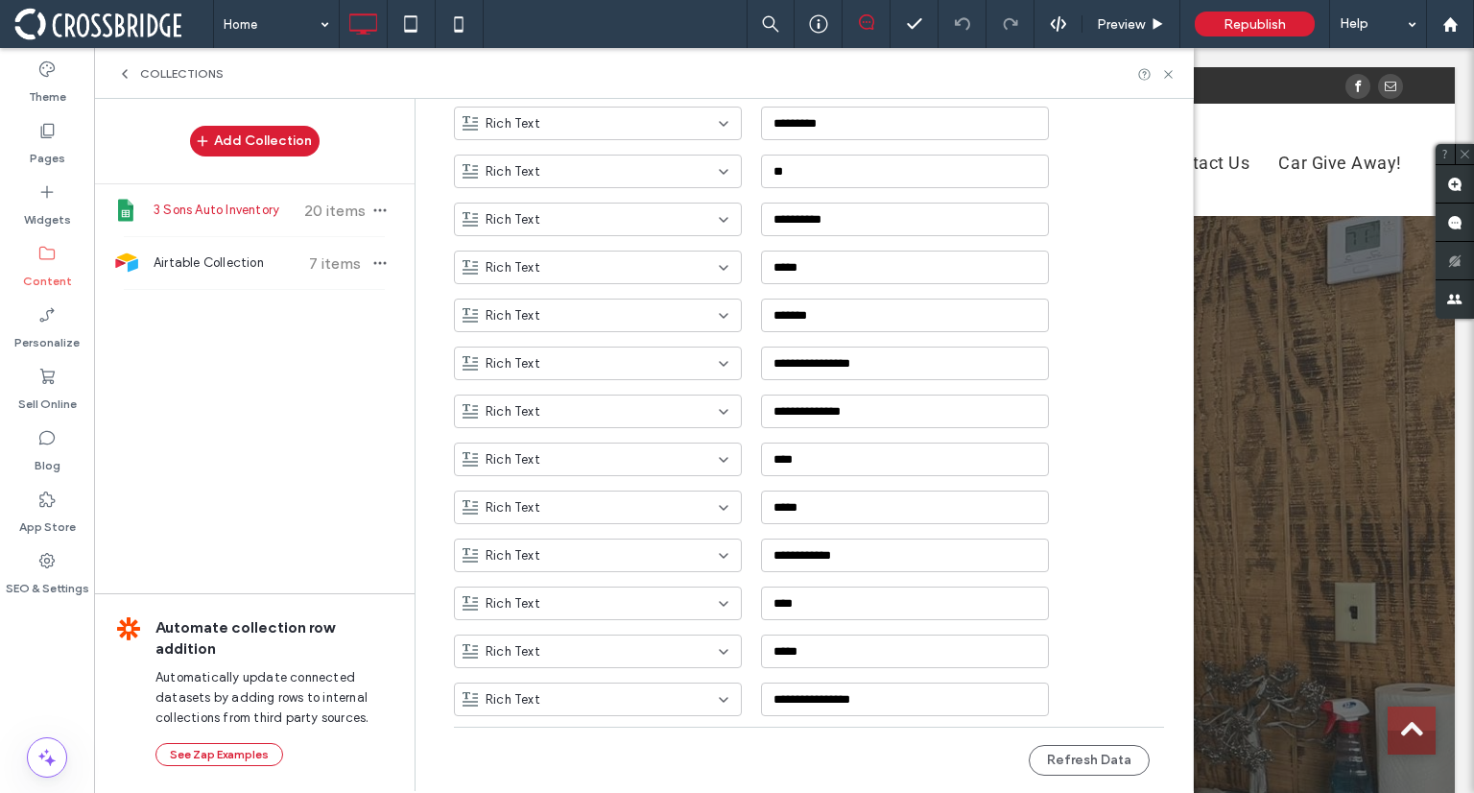
scroll to position [1027, 0]
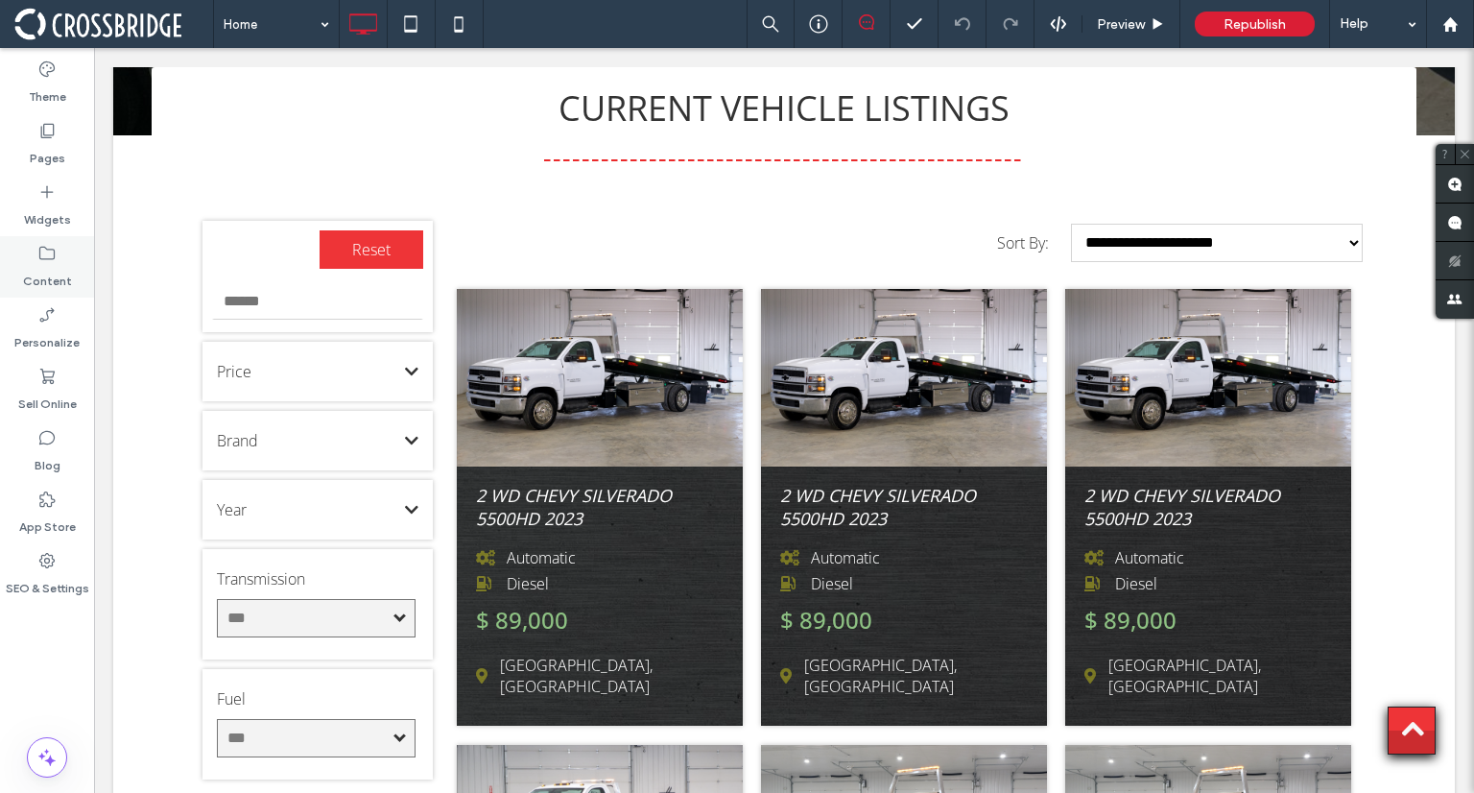
click at [59, 286] on label "Content" at bounding box center [47, 276] width 49 height 27
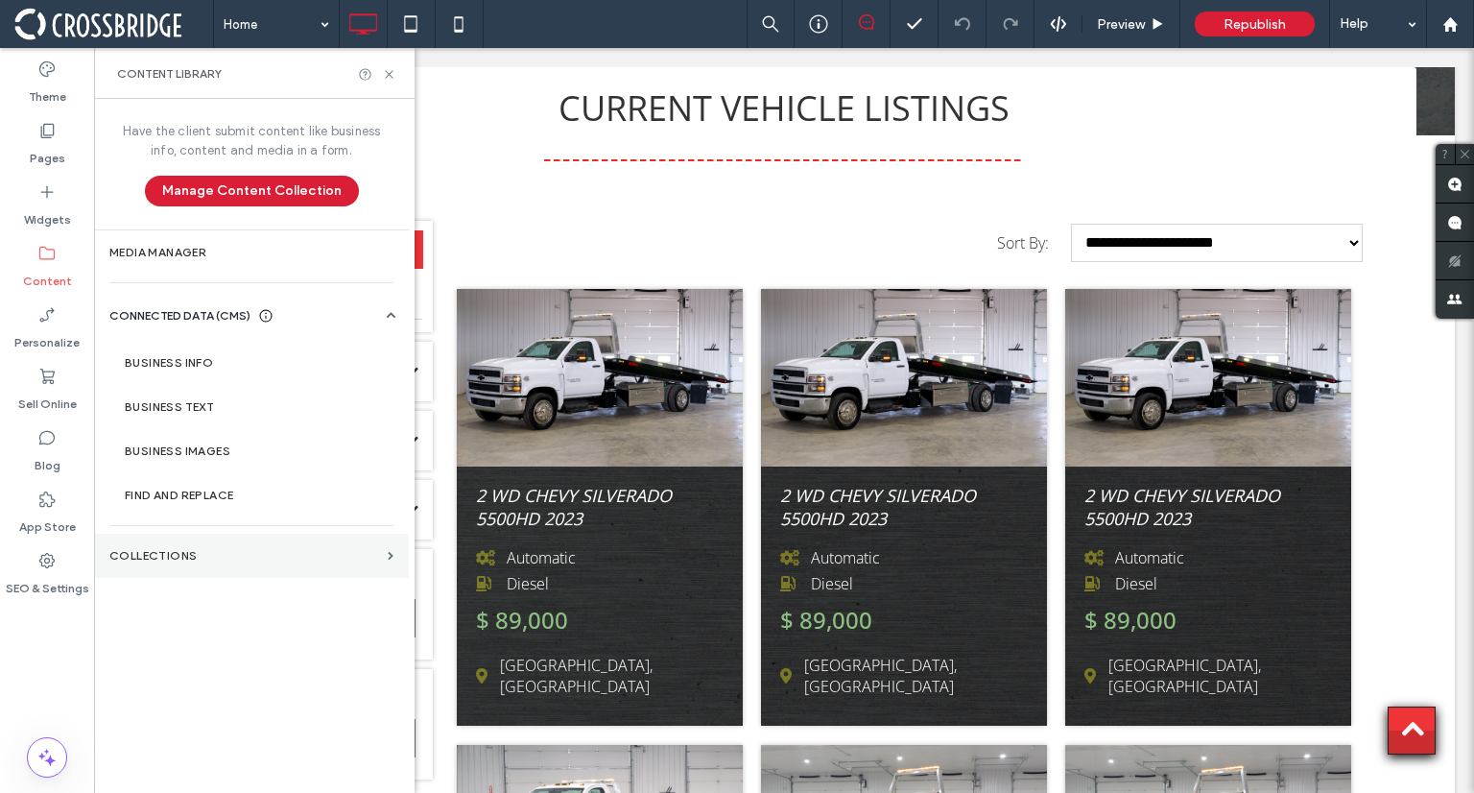
click at [181, 535] on section "Collections" at bounding box center [251, 556] width 315 height 44
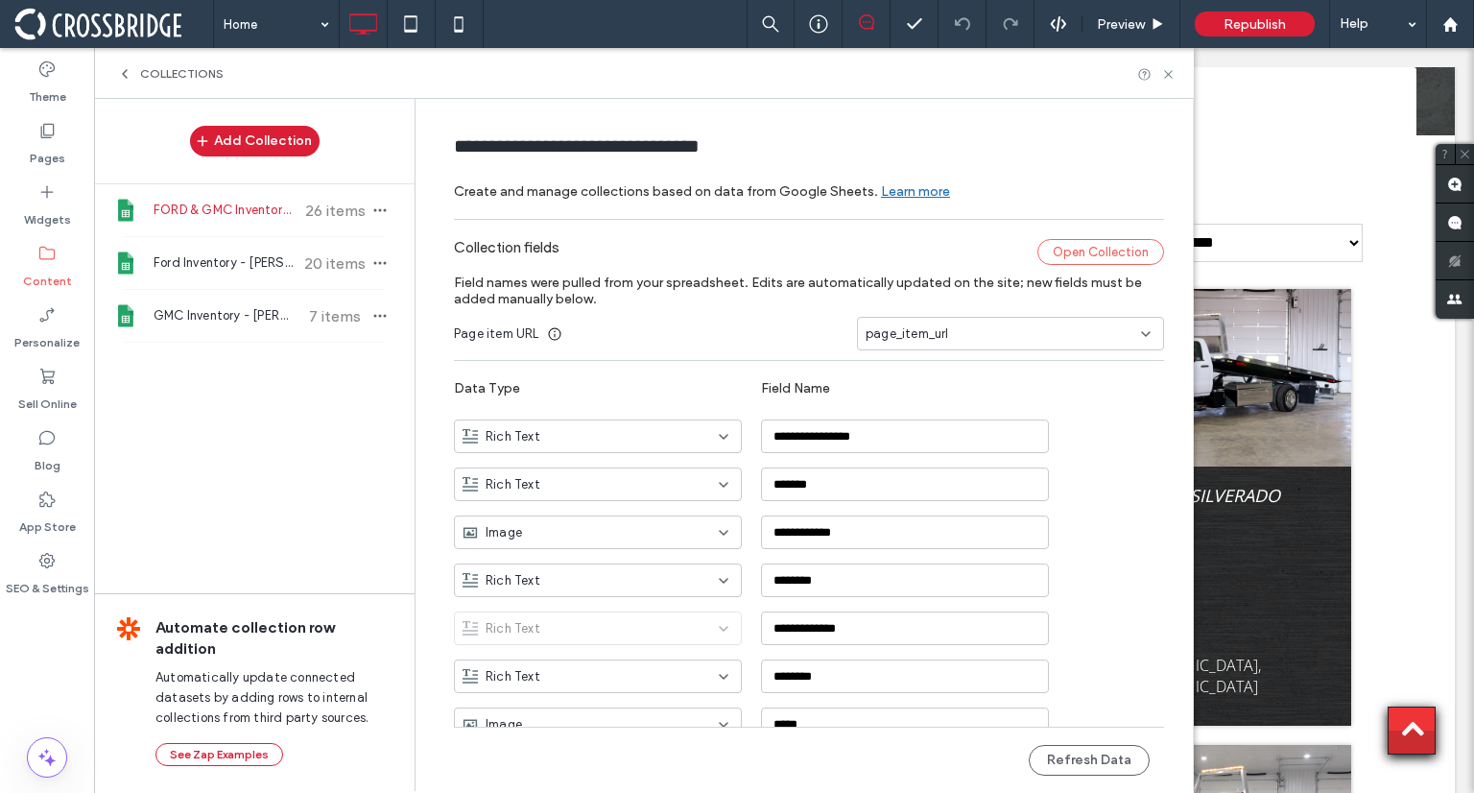
click at [1048, 251] on div "Open Collection" at bounding box center [1101, 252] width 127 height 26
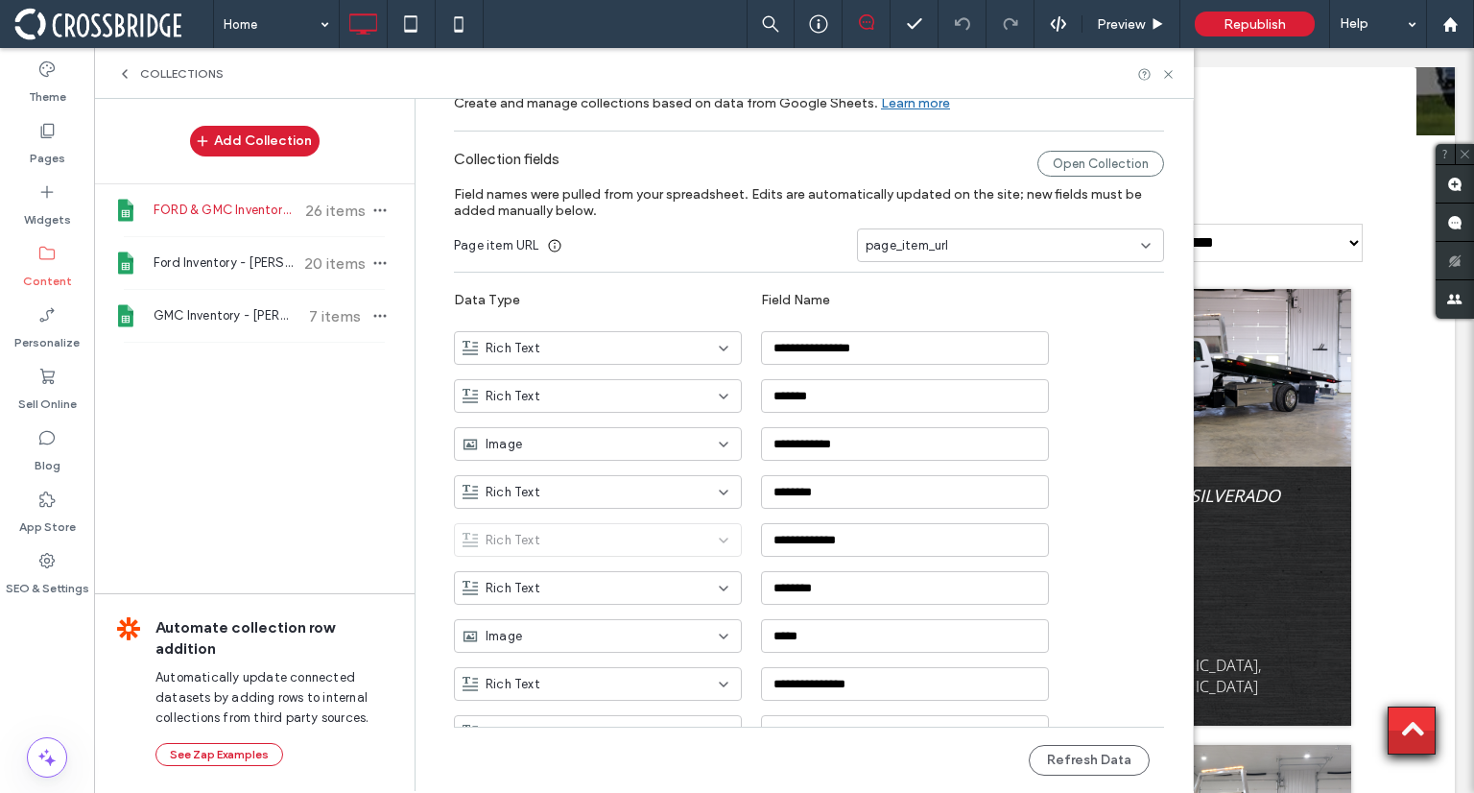
scroll to position [100, 0]
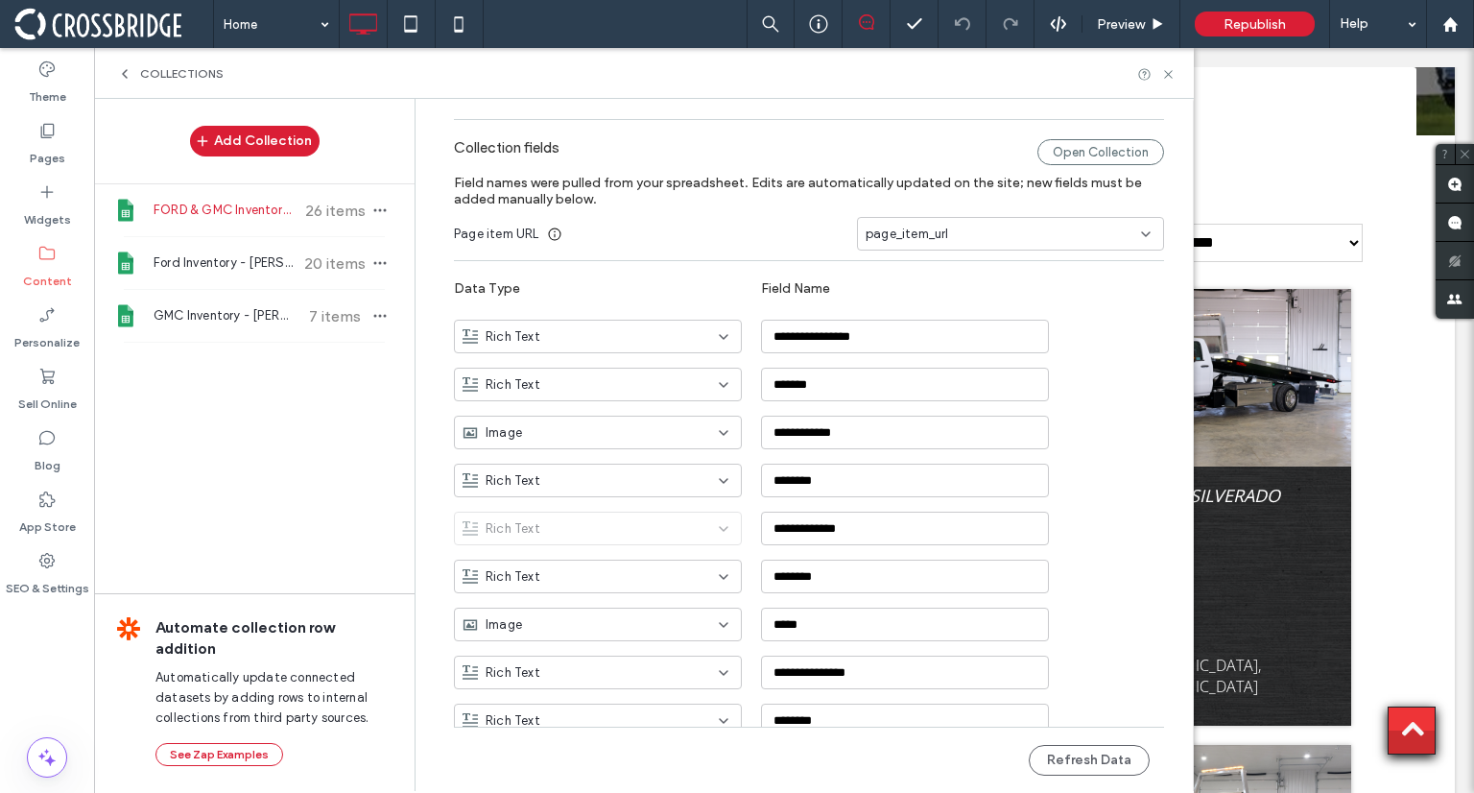
click at [542, 343] on div "Rich Text" at bounding box center [587, 336] width 248 height 19
click at [534, 431] on div "Image" at bounding box center [589, 435] width 286 height 34
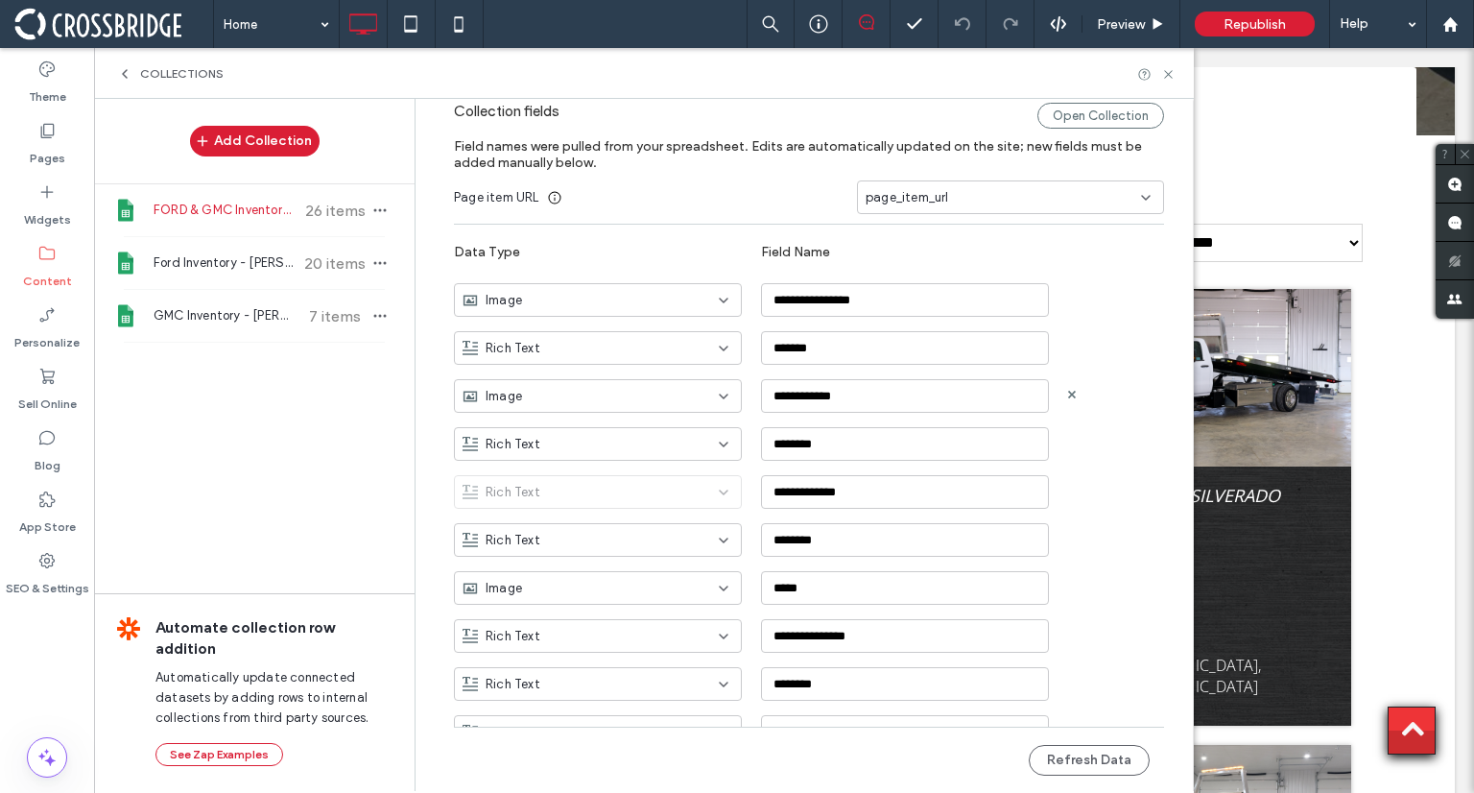
scroll to position [0, 0]
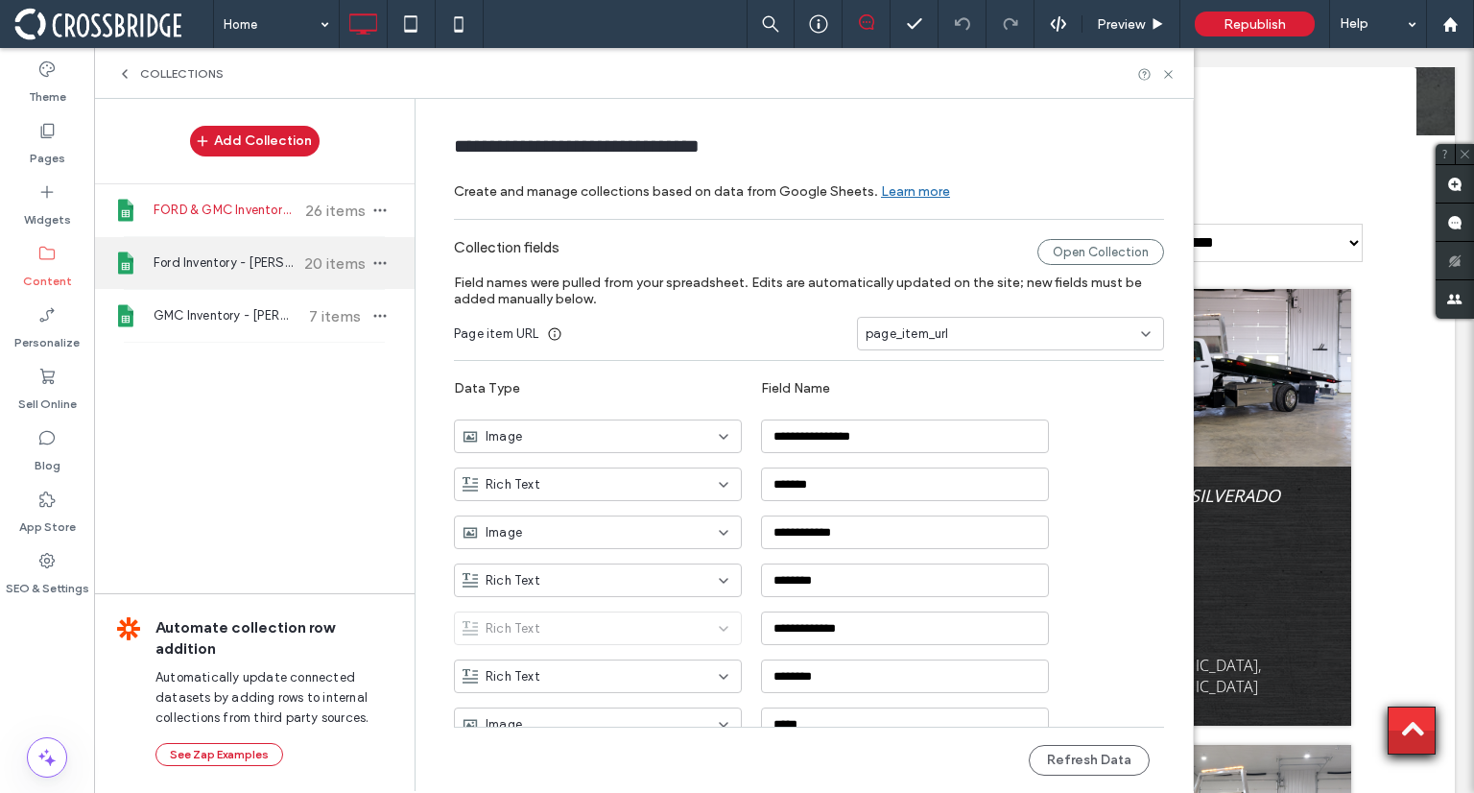
click at [207, 251] on div "Ford Inventory - Zermeno's 20 items" at bounding box center [254, 263] width 321 height 52
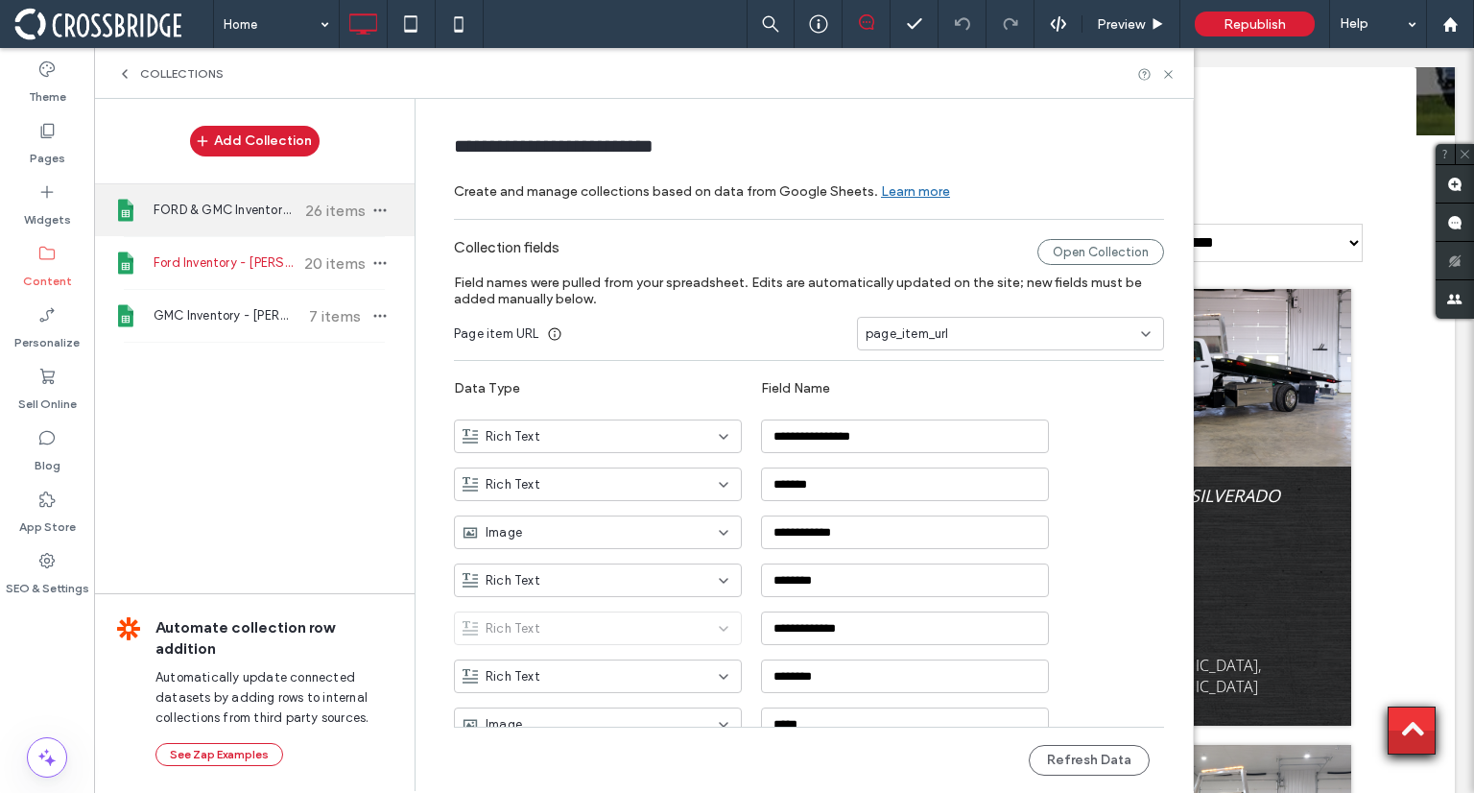
click at [203, 227] on div "FORD & GMC Inventory - Zermeno's 26 items" at bounding box center [254, 210] width 321 height 52
type input "**********"
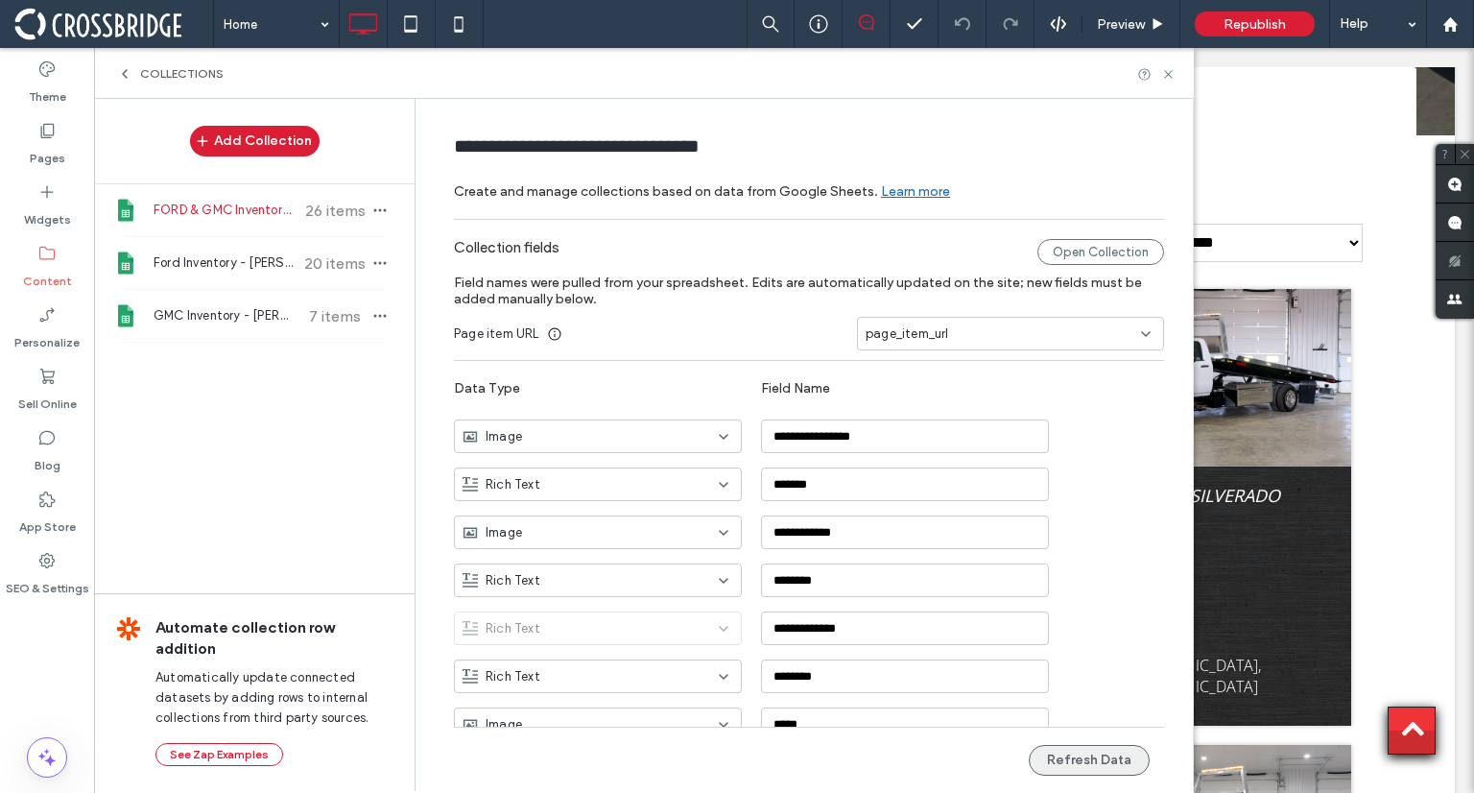
click at [1098, 769] on button "Refresh Data" at bounding box center [1089, 760] width 121 height 31
click at [1164, 78] on icon at bounding box center [1168, 74] width 14 height 14
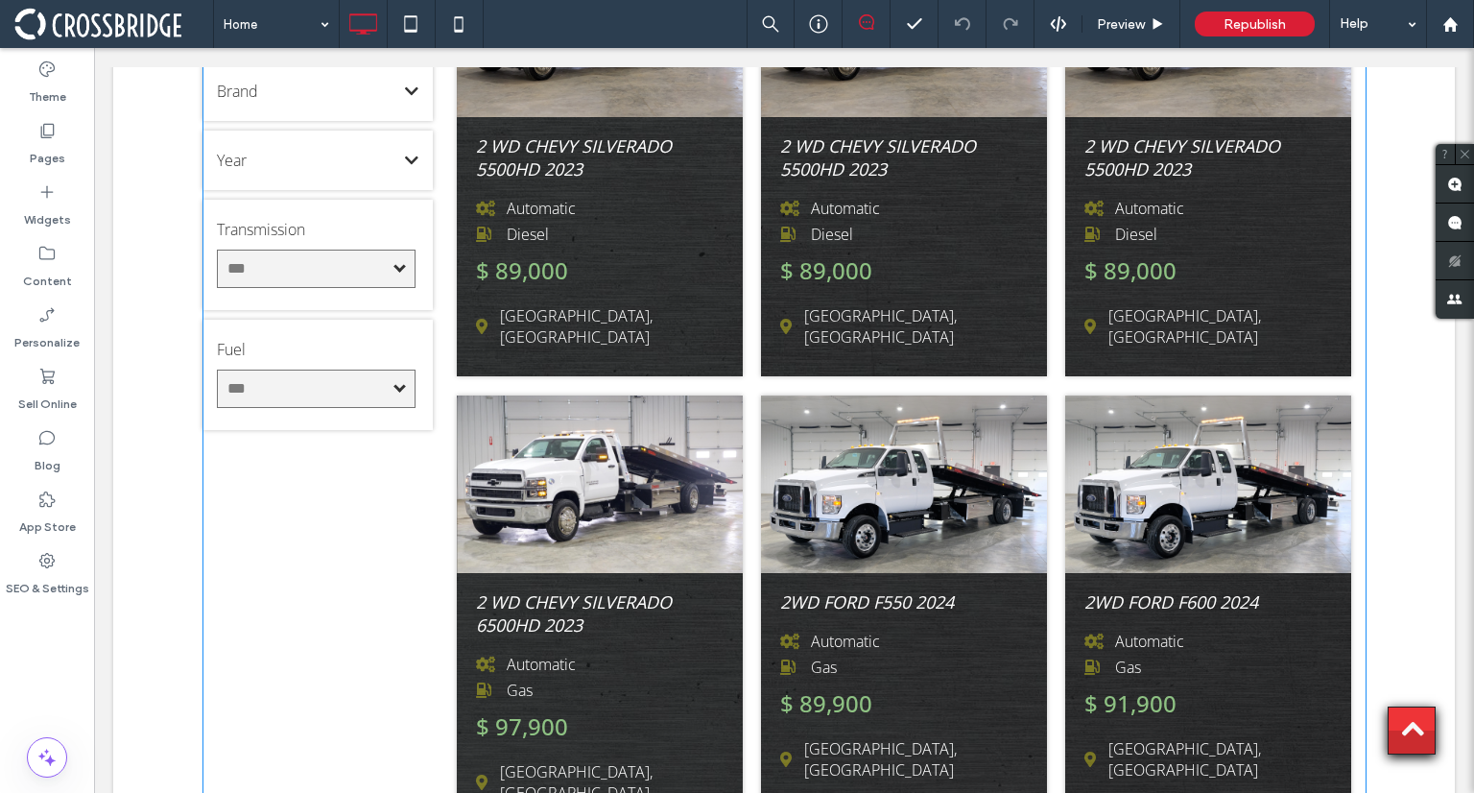
scroll to position [1120, 0]
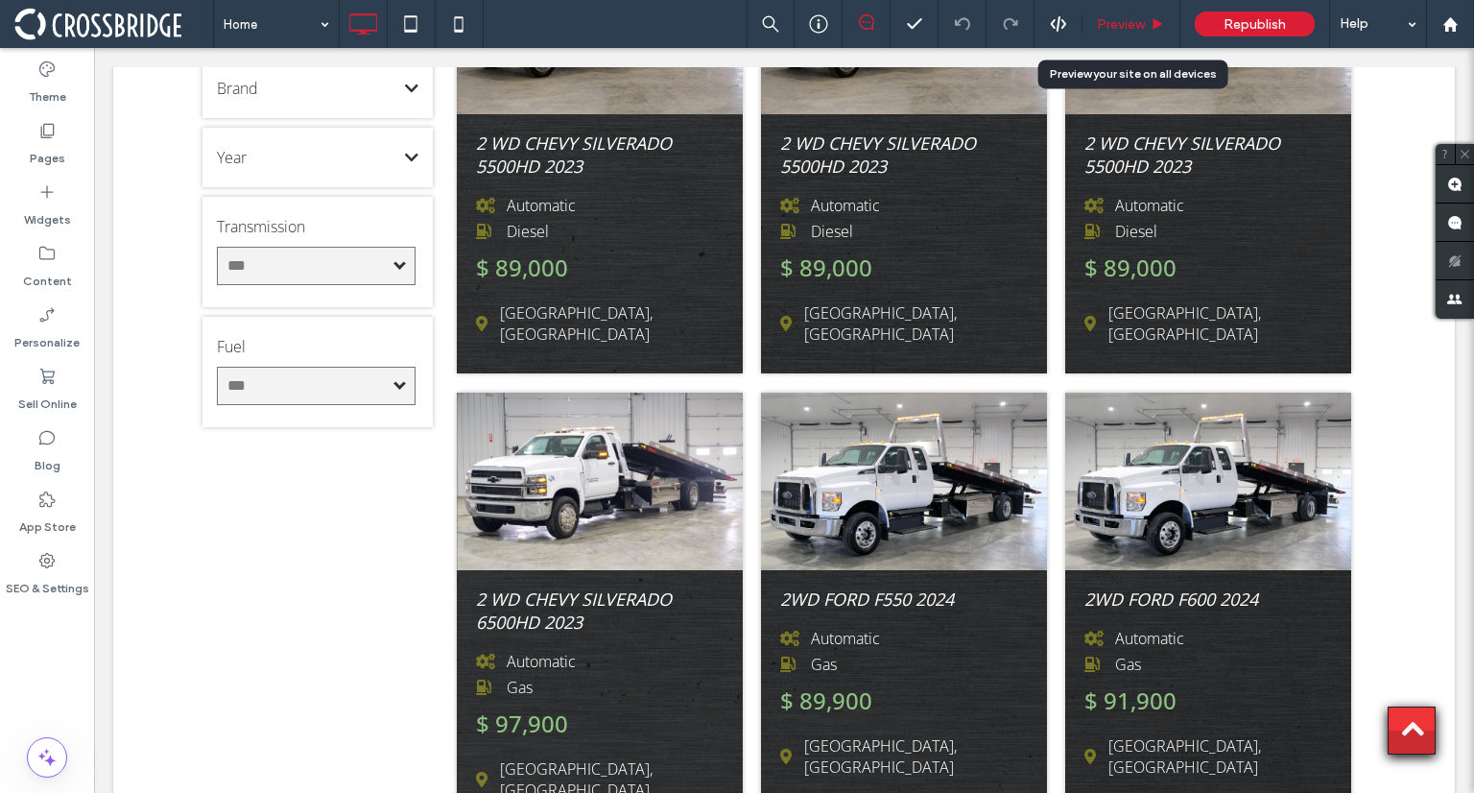
click at [1102, 39] on div "Preview" at bounding box center [1132, 24] width 98 height 48
click at [1115, 36] on div "Preview" at bounding box center [1132, 24] width 98 height 48
click at [1136, 42] on div "Preview" at bounding box center [1132, 24] width 98 height 48
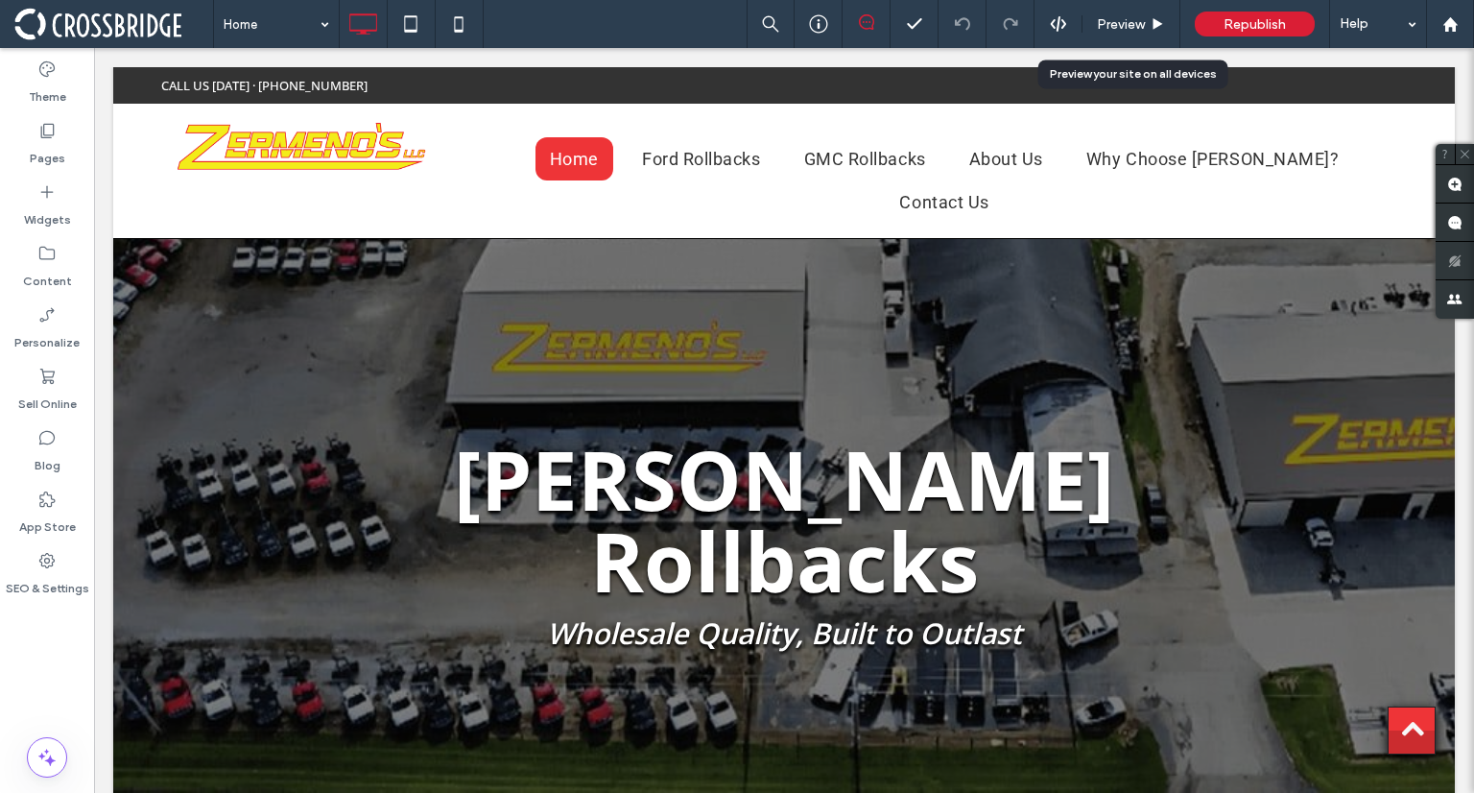
click at [1094, 24] on div "Preview" at bounding box center [1131, 24] width 97 height 16
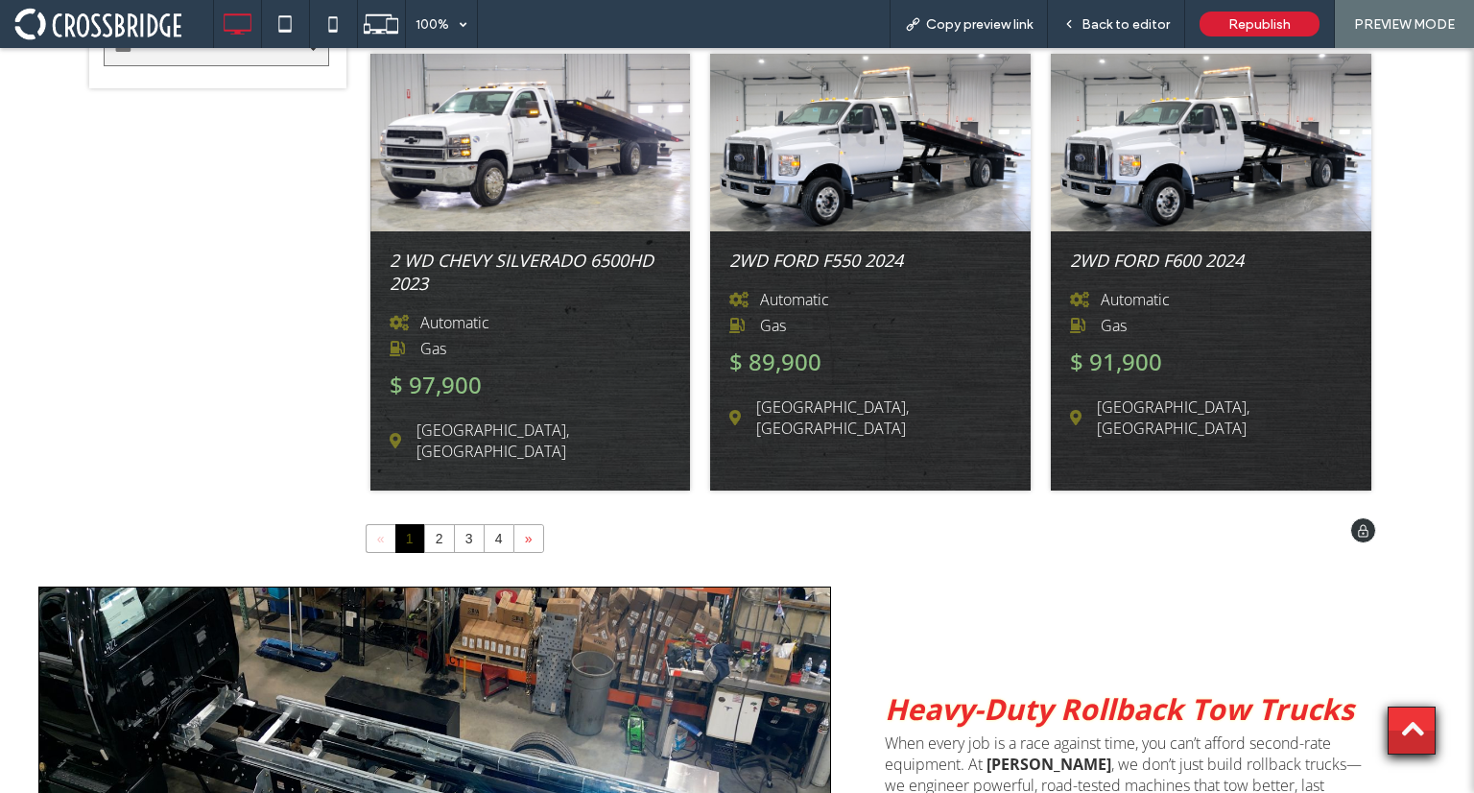
scroll to position [1401, 0]
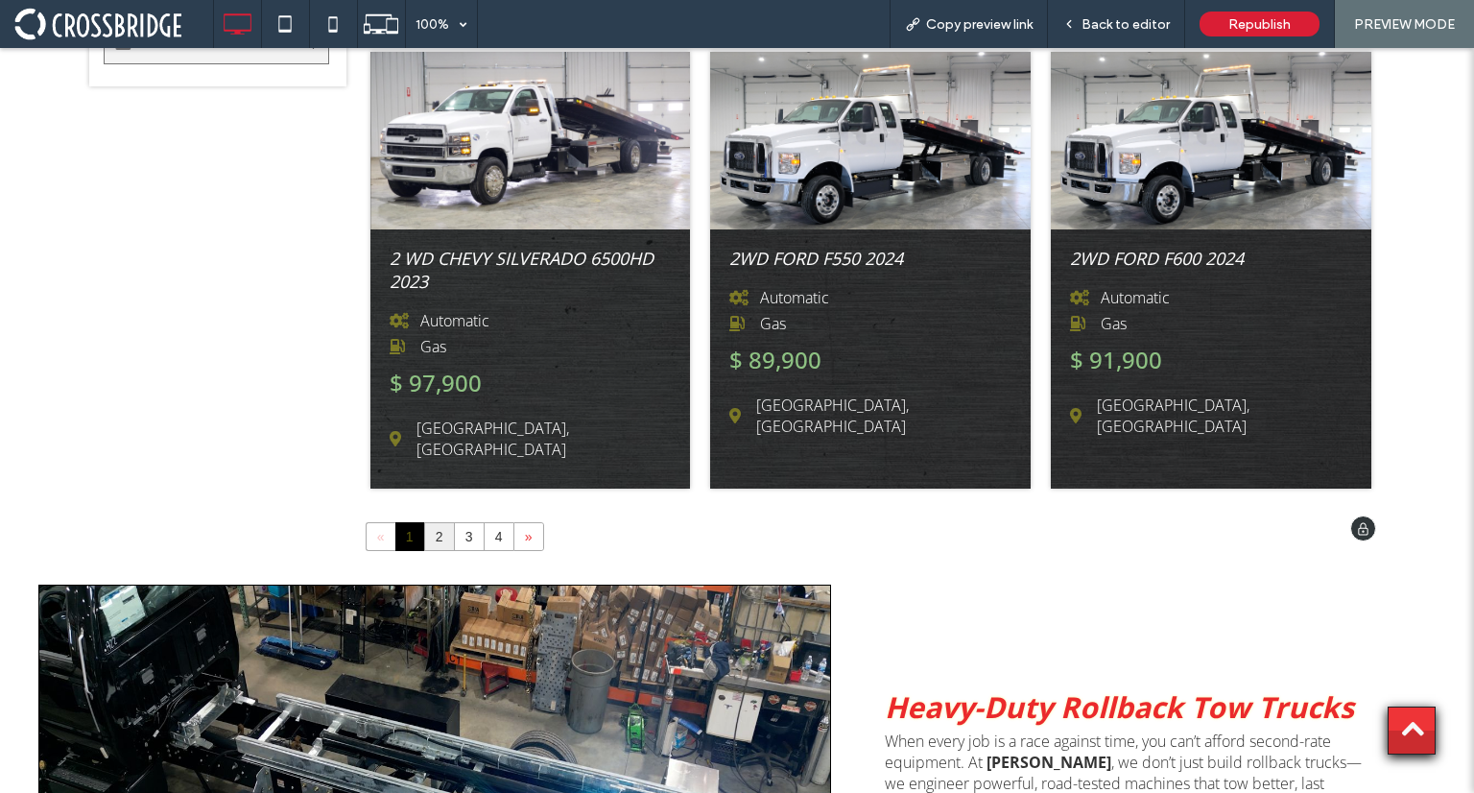
click at [434, 523] on link "2" at bounding box center [439, 536] width 29 height 27
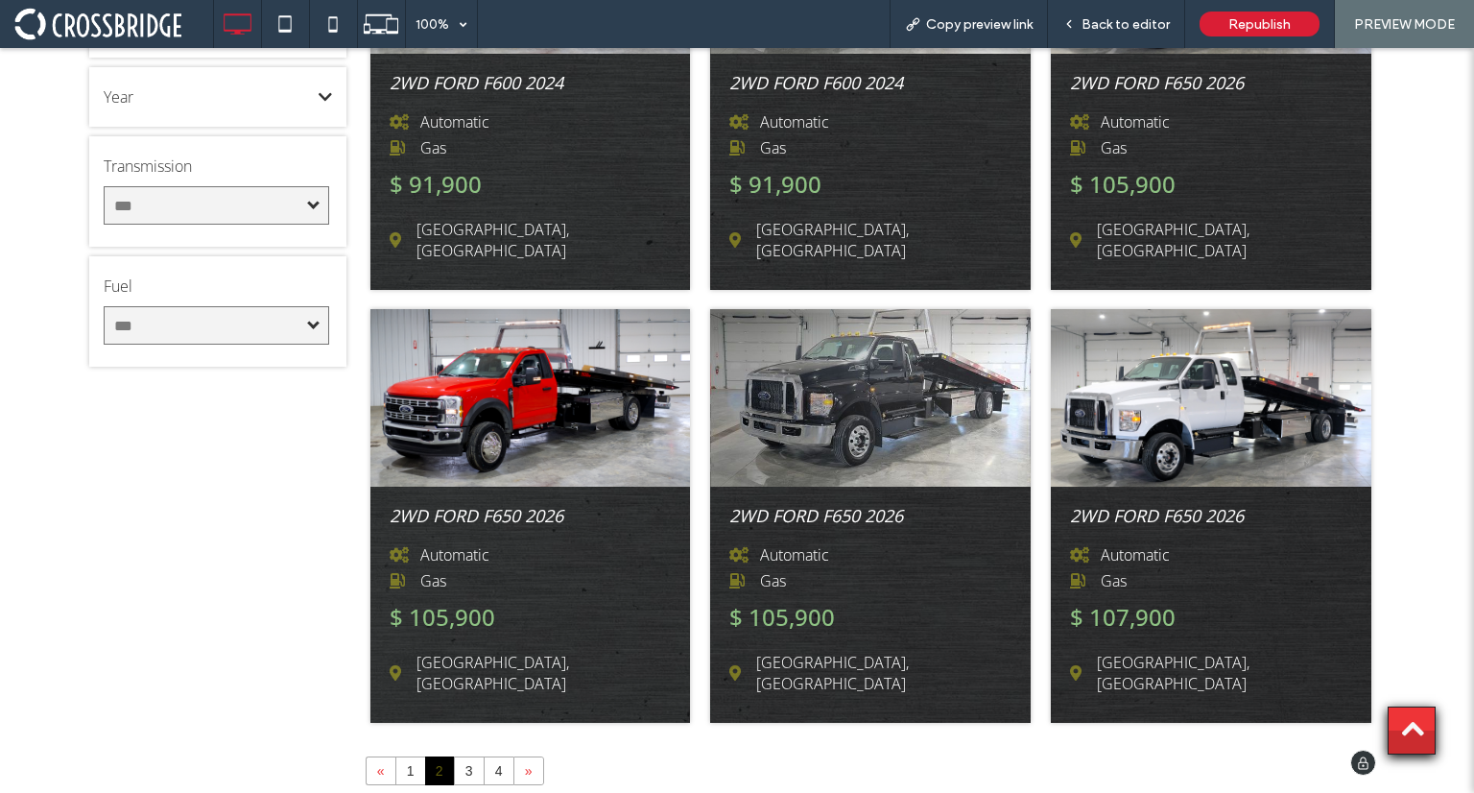
scroll to position [1123, 0]
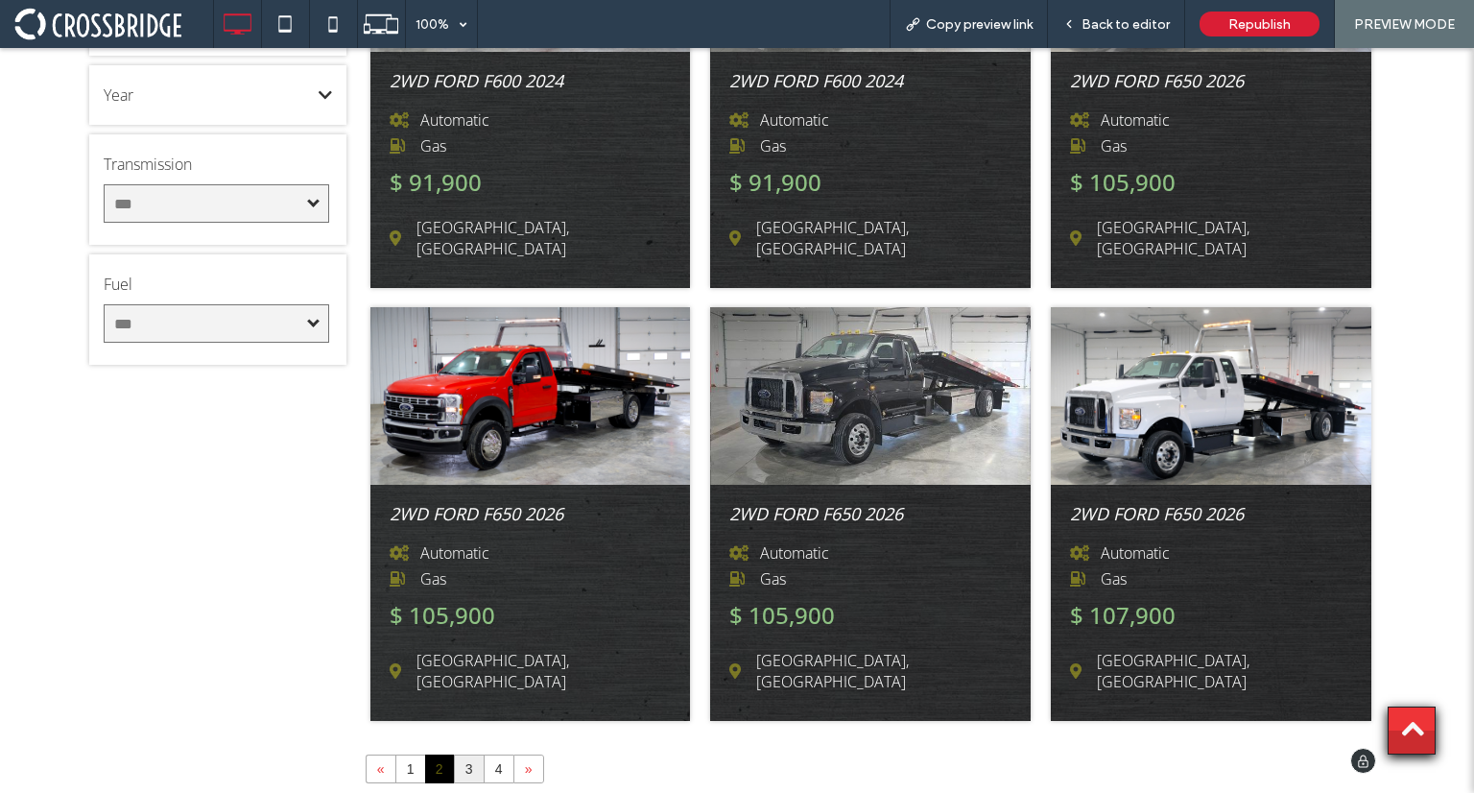
click at [468, 755] on link "3" at bounding box center [469, 768] width 29 height 27
click at [495, 755] on link "4" at bounding box center [499, 768] width 29 height 27
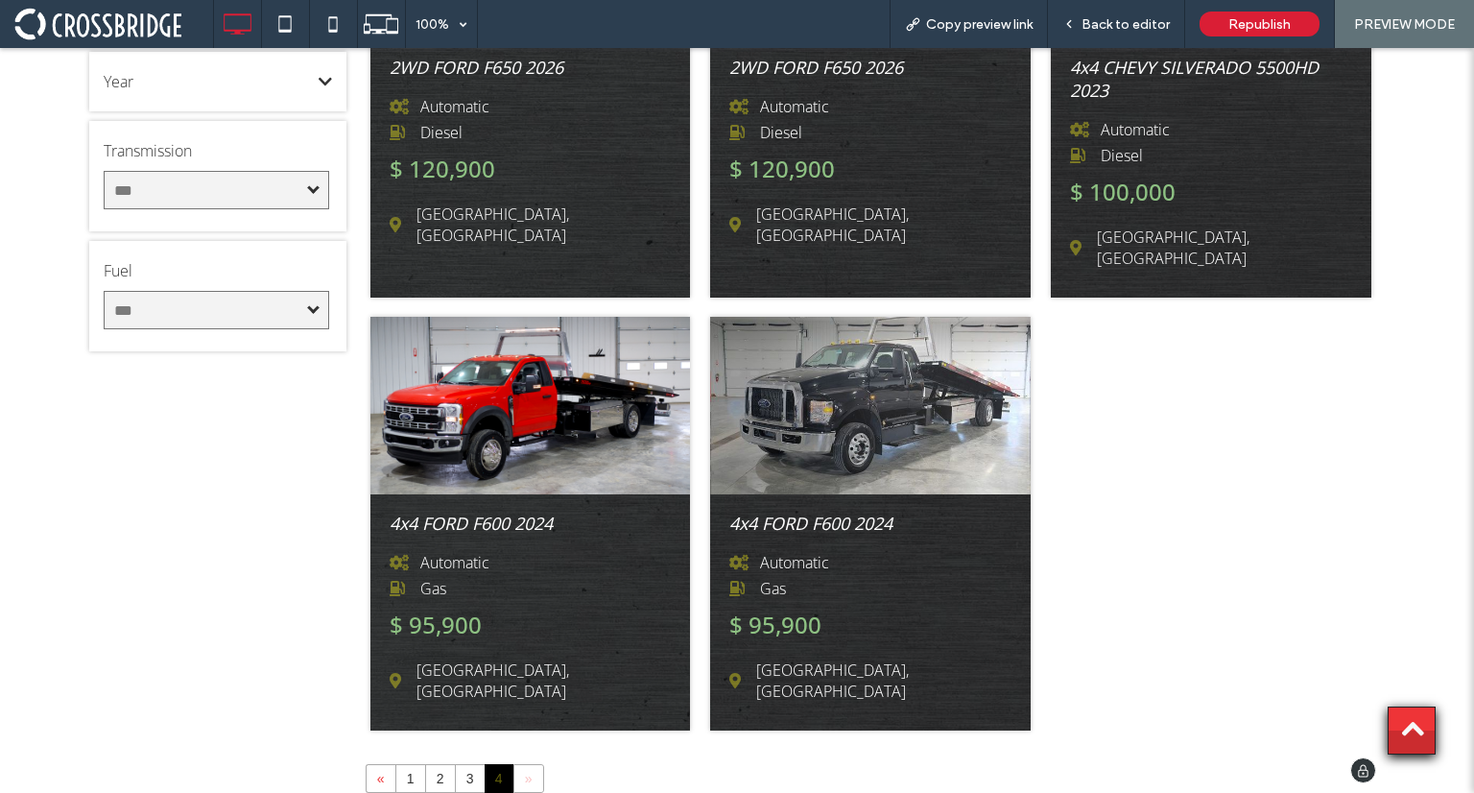
scroll to position [1135, 0]
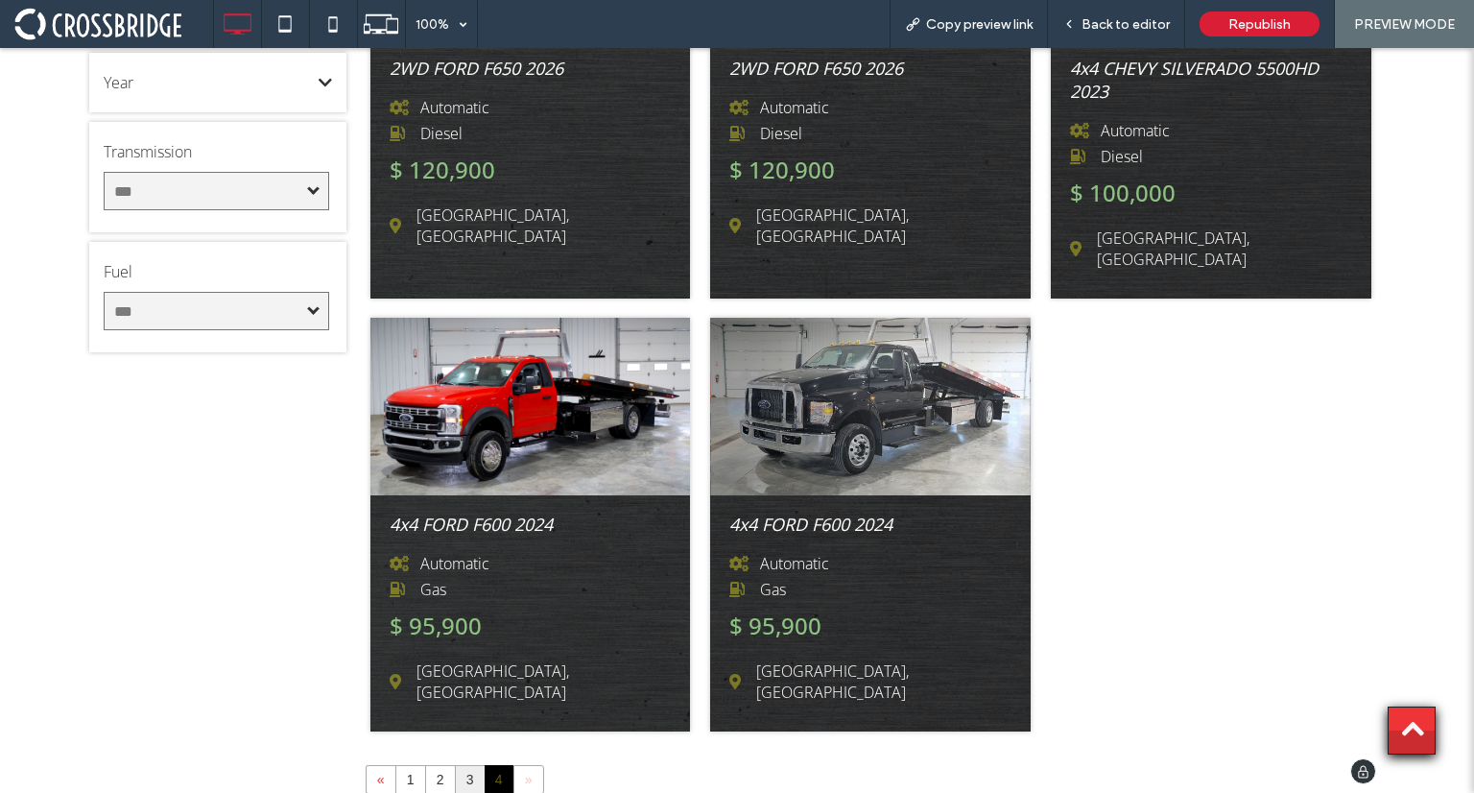
click at [472, 766] on link "3" at bounding box center [470, 779] width 29 height 27
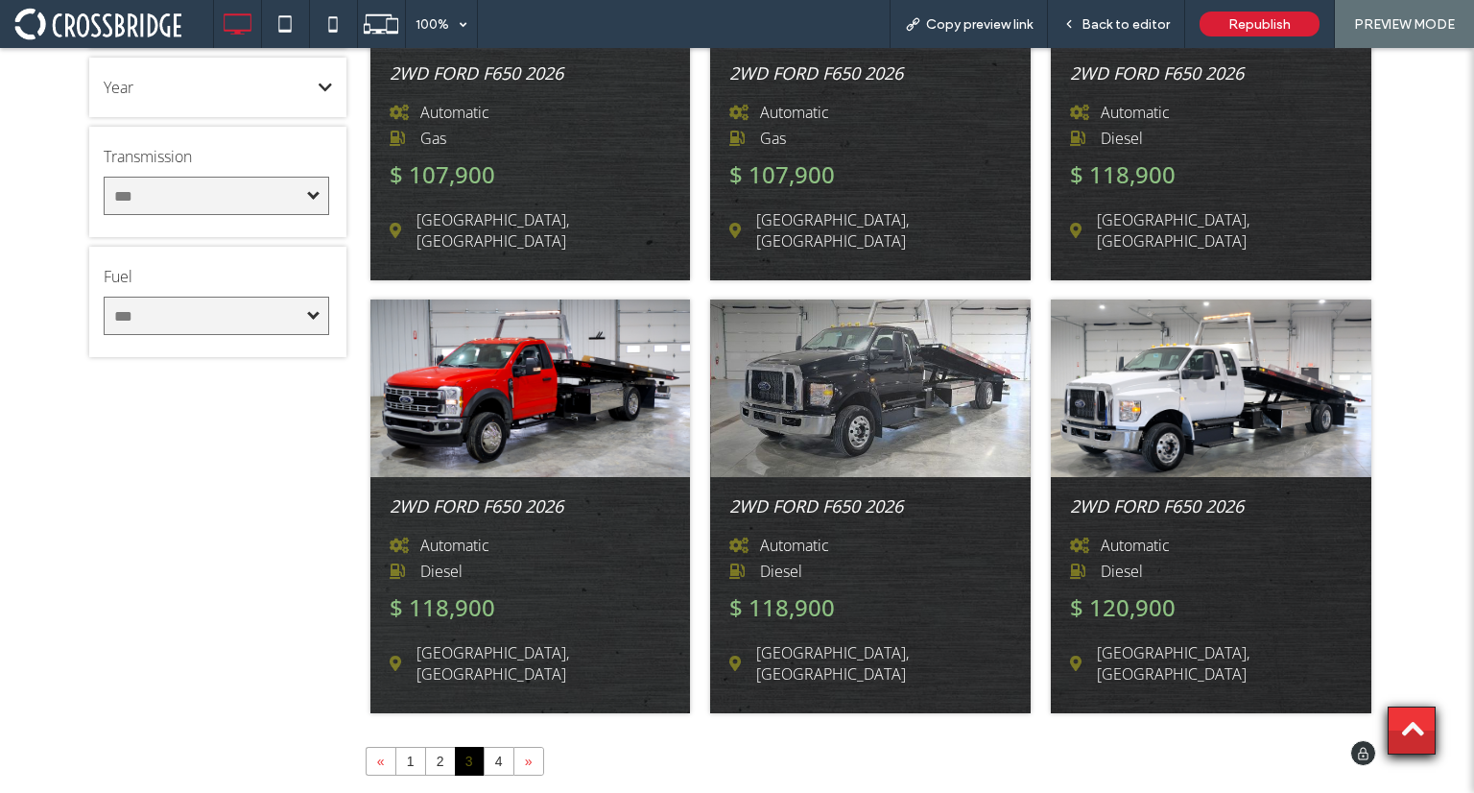
scroll to position [1147, 0]
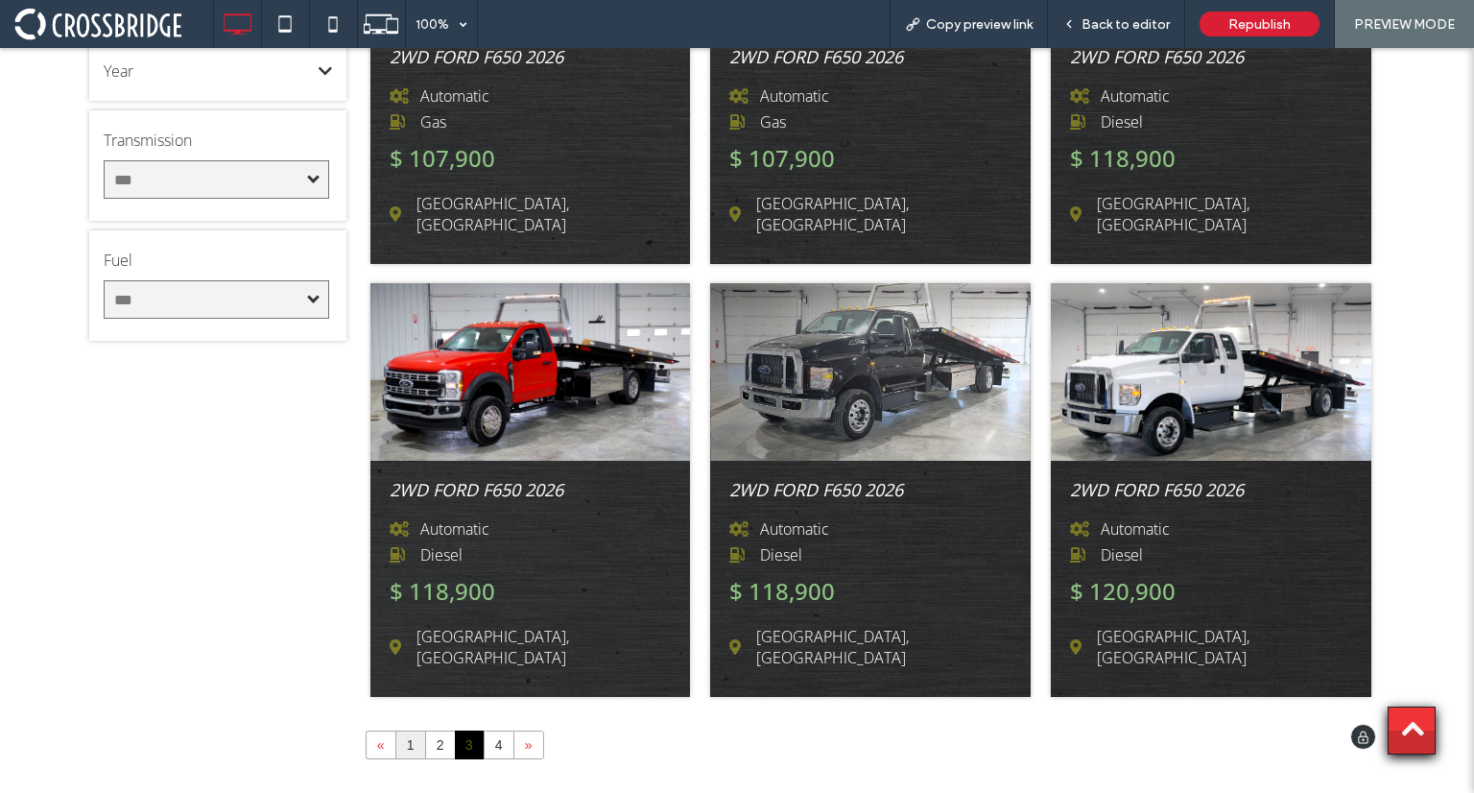
click at [399, 731] on link "1" at bounding box center [410, 744] width 29 height 27
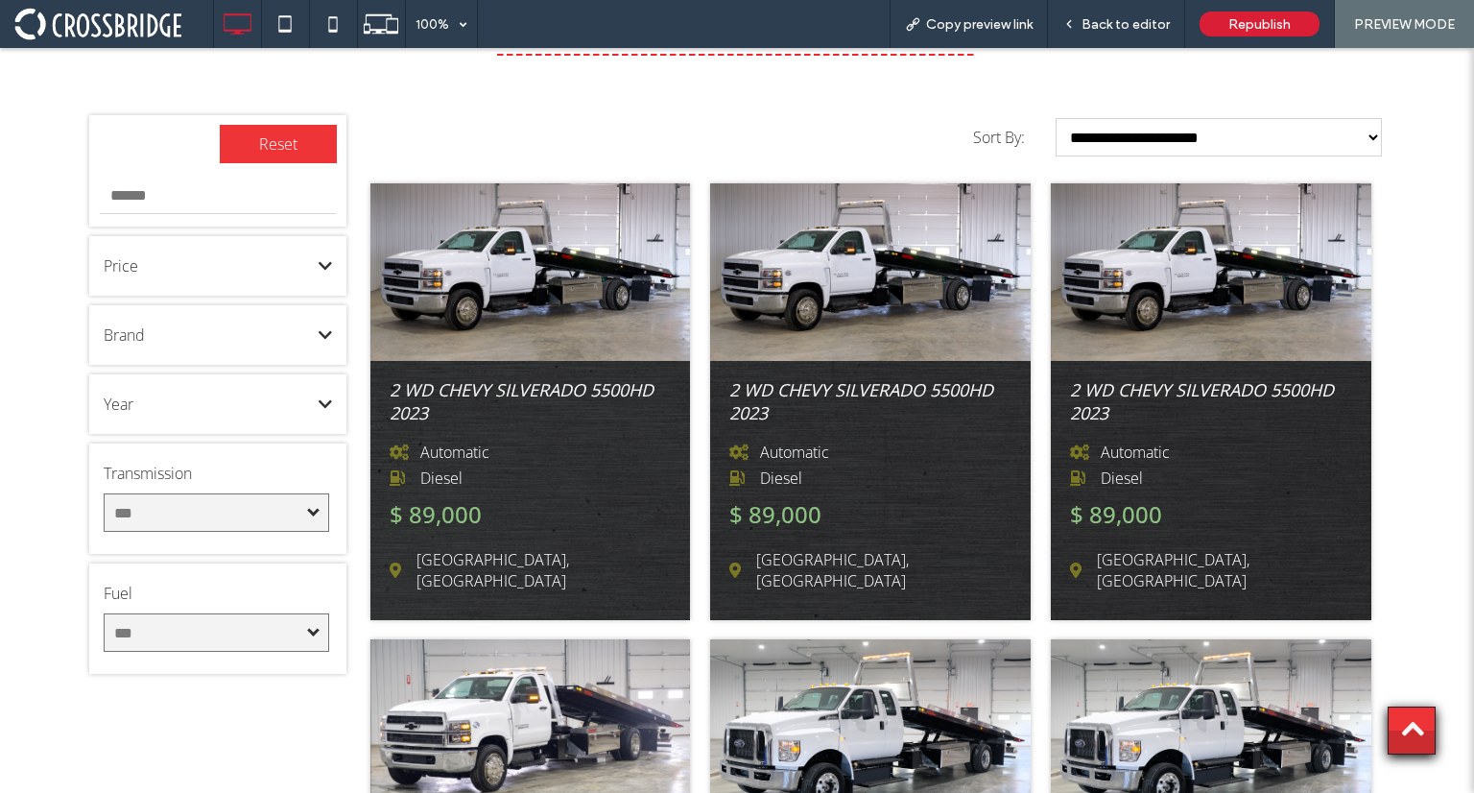
scroll to position [875, 0]
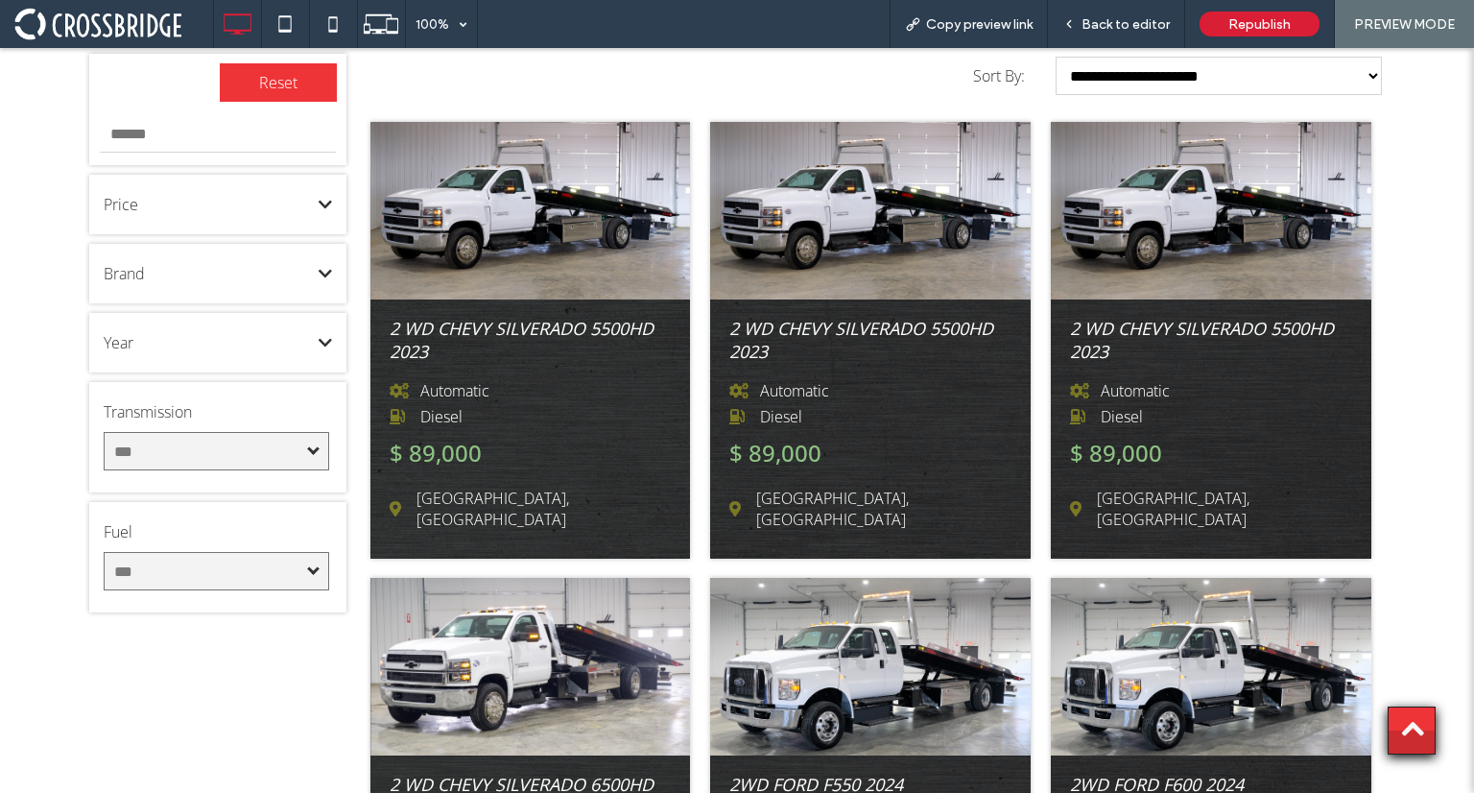
click at [526, 603] on div at bounding box center [530, 667] width 321 height 178
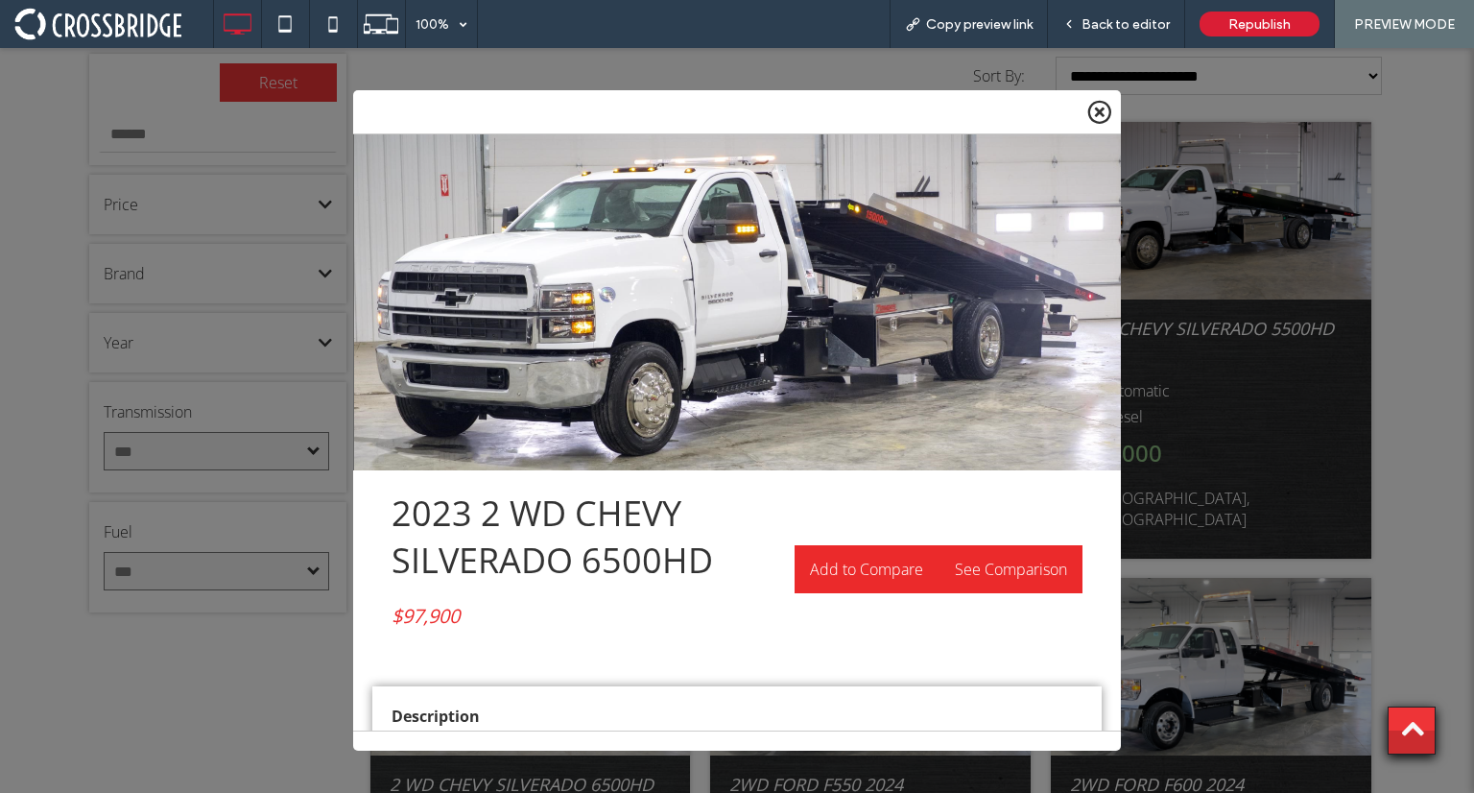
click at [1094, 114] on icon at bounding box center [1100, 112] width 24 height 24
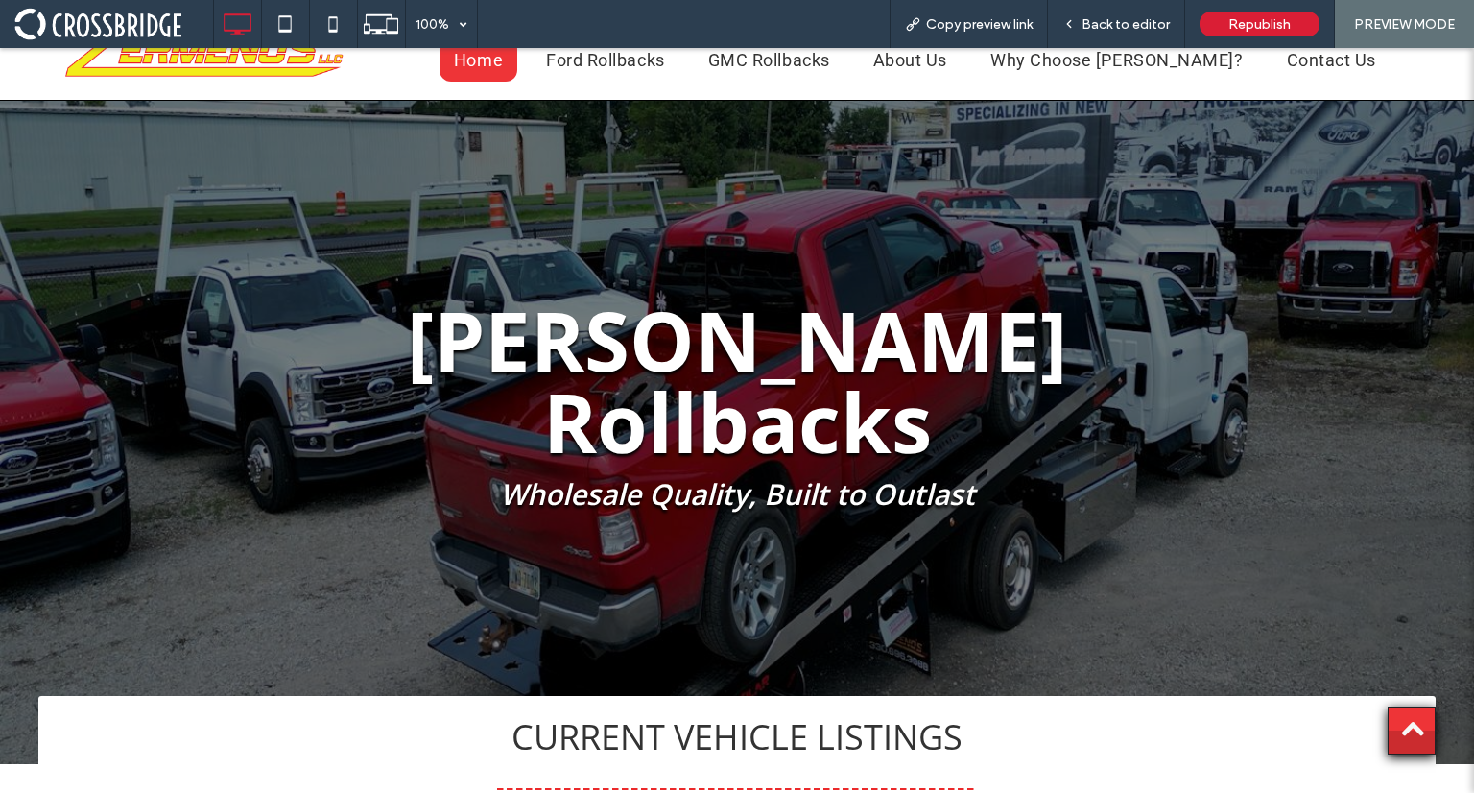
scroll to position [0, 0]
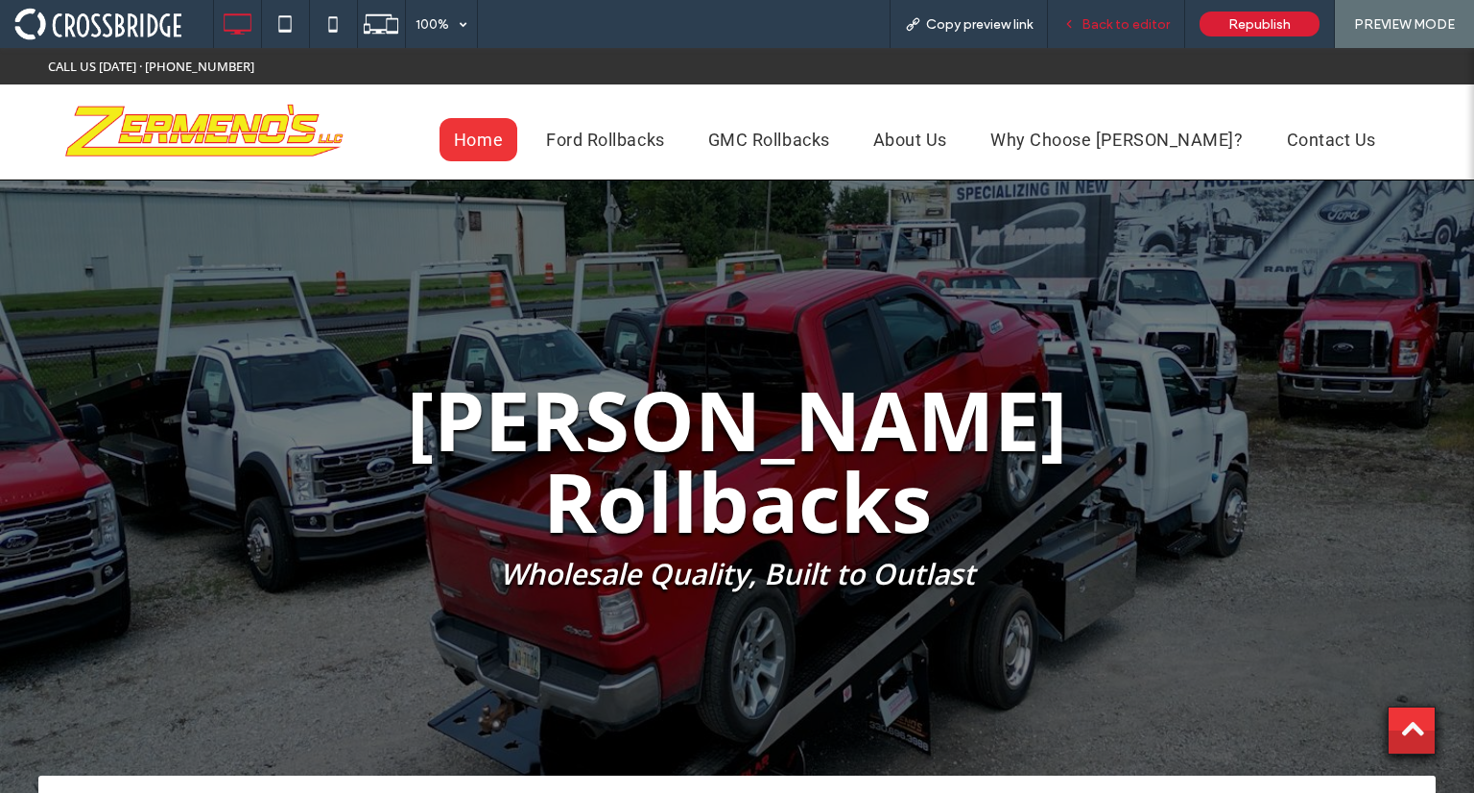
click at [1135, 25] on span "Back to editor" at bounding box center [1126, 24] width 88 height 16
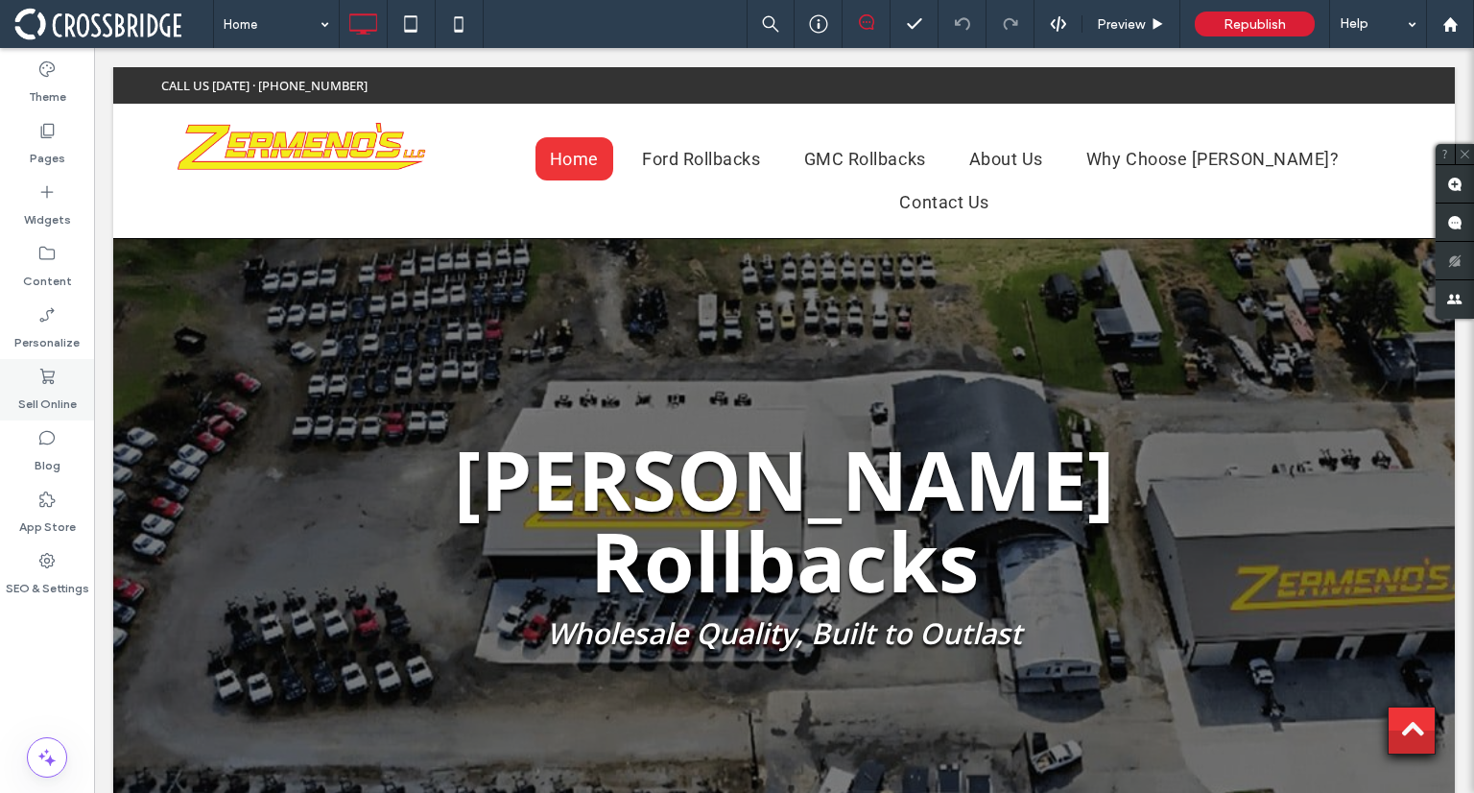
click at [49, 392] on label "Sell Online" at bounding box center [47, 399] width 59 height 27
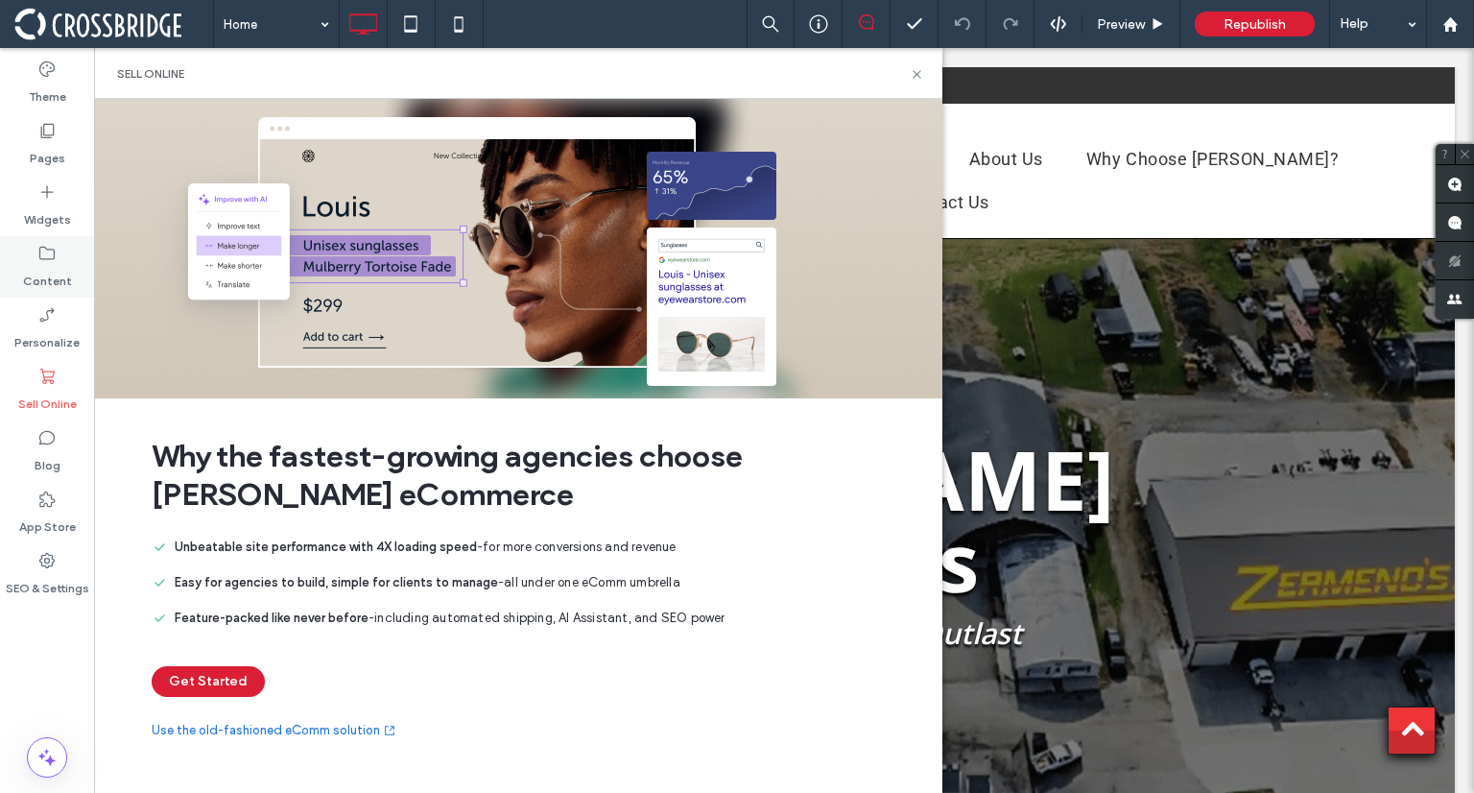
click at [42, 251] on icon at bounding box center [46, 253] width 19 height 19
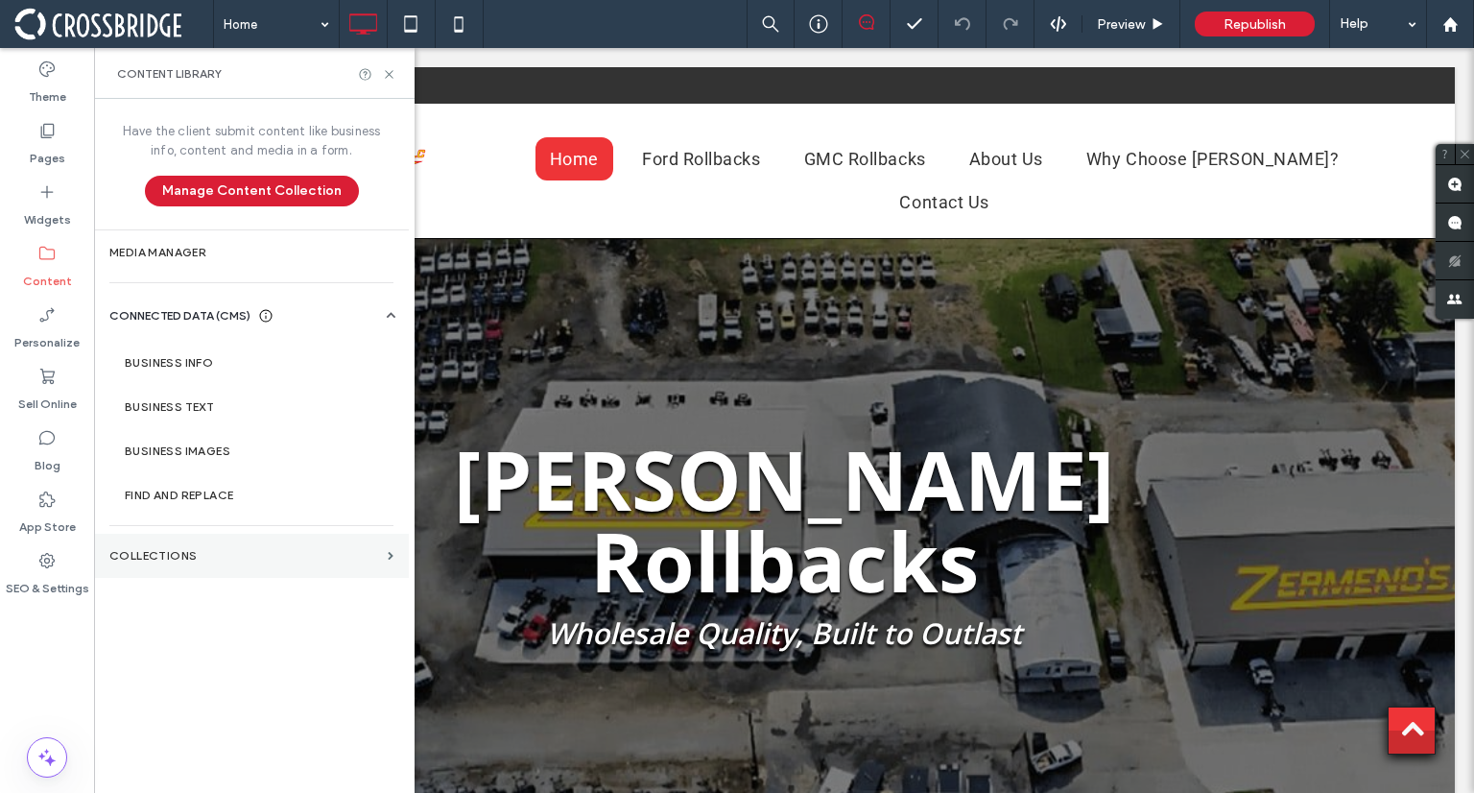
click at [184, 565] on section "Collections" at bounding box center [251, 556] width 315 height 44
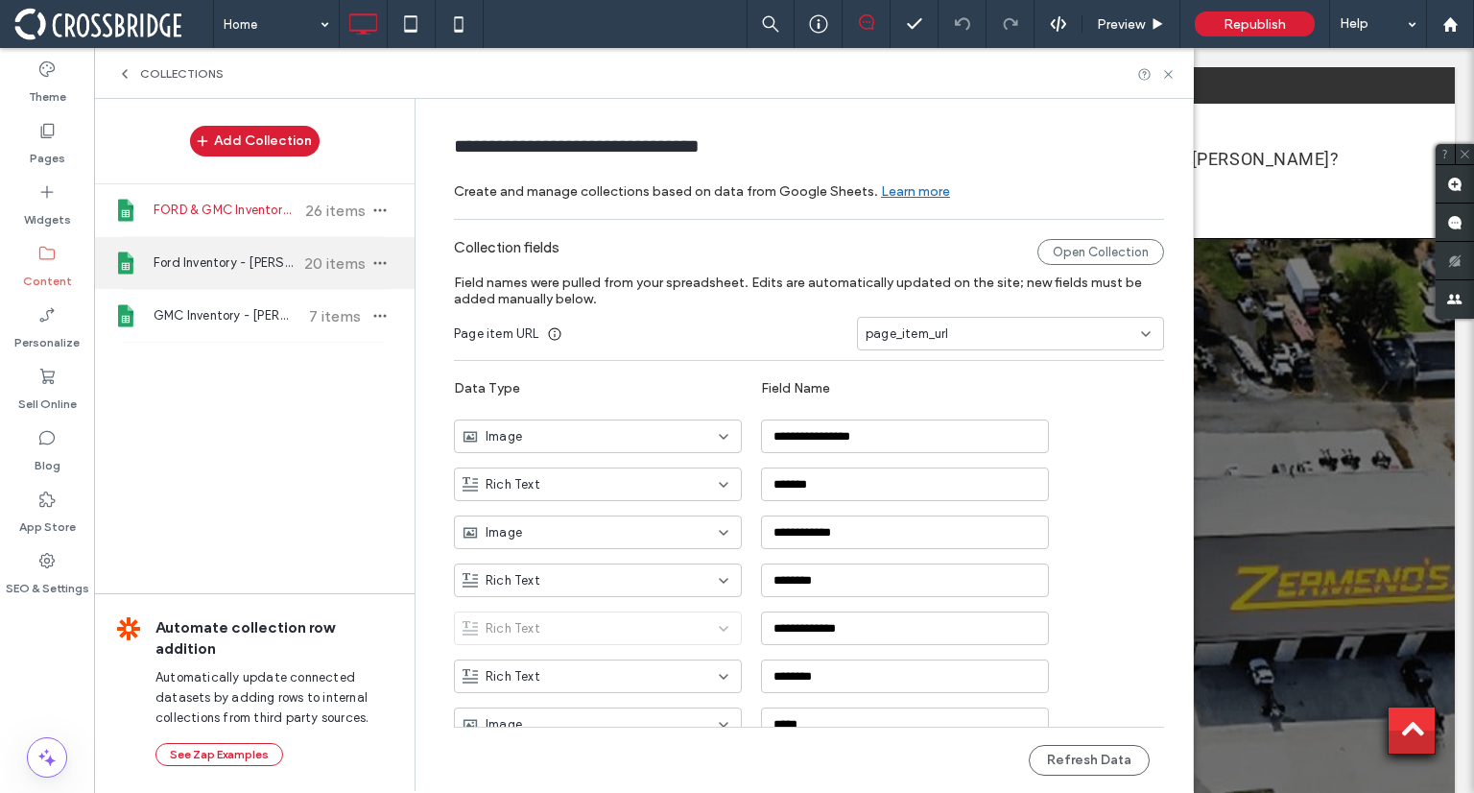
click at [224, 263] on span "Ford Inventory - [PERSON_NAME]" at bounding box center [225, 262] width 143 height 19
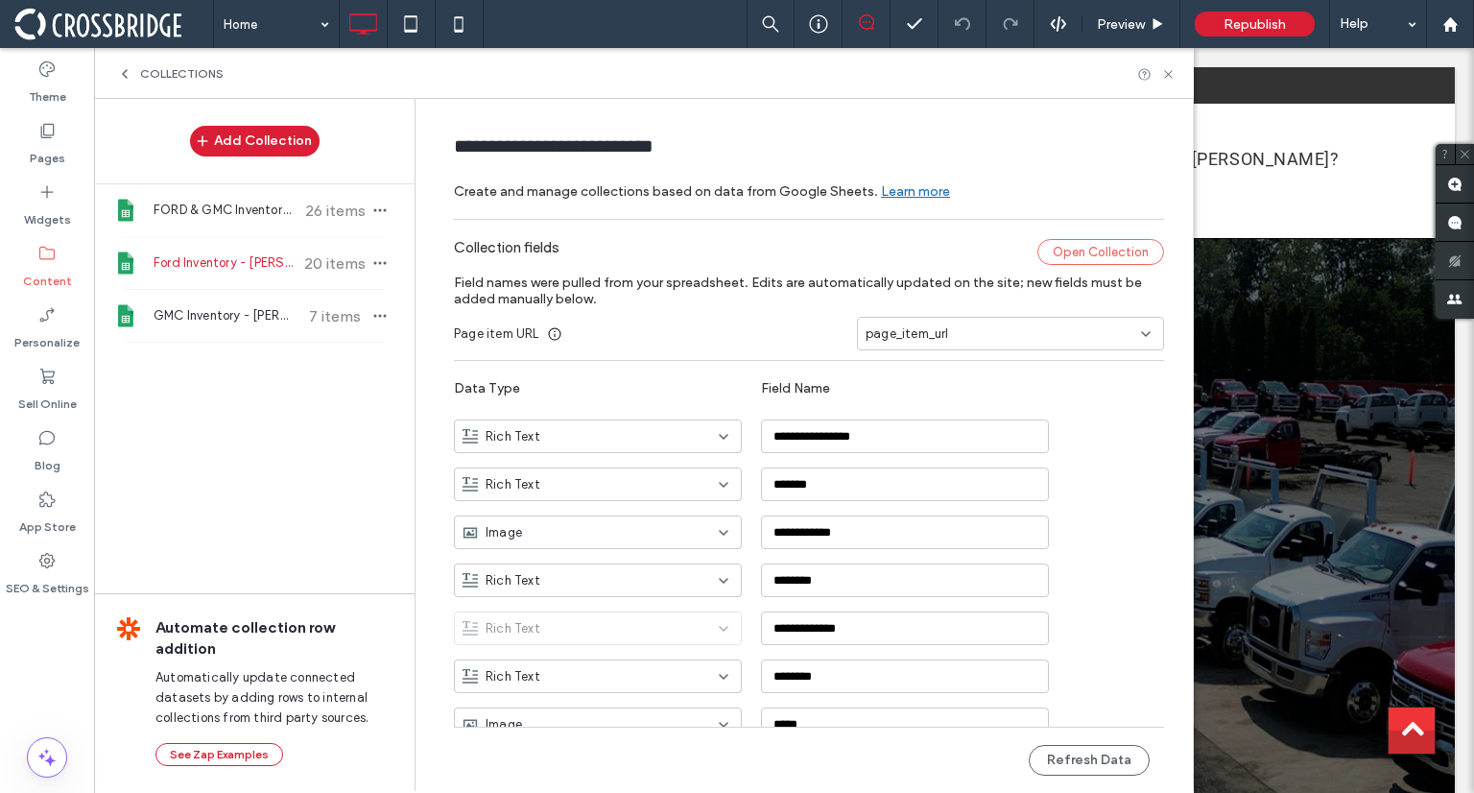
click at [1059, 251] on div "Open Collection" at bounding box center [1101, 252] width 127 height 26
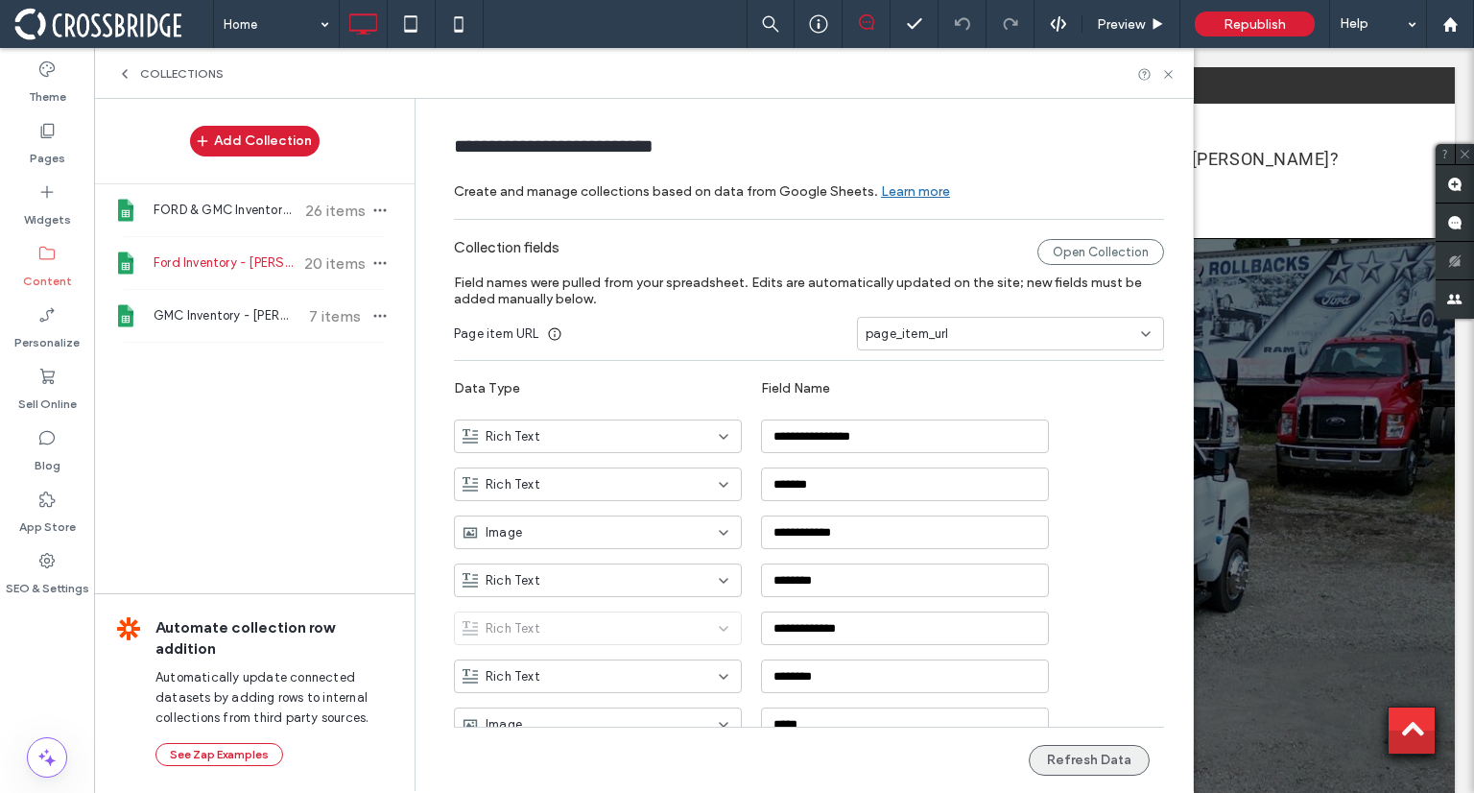
click at [1078, 745] on button "Refresh Data" at bounding box center [1089, 760] width 121 height 31
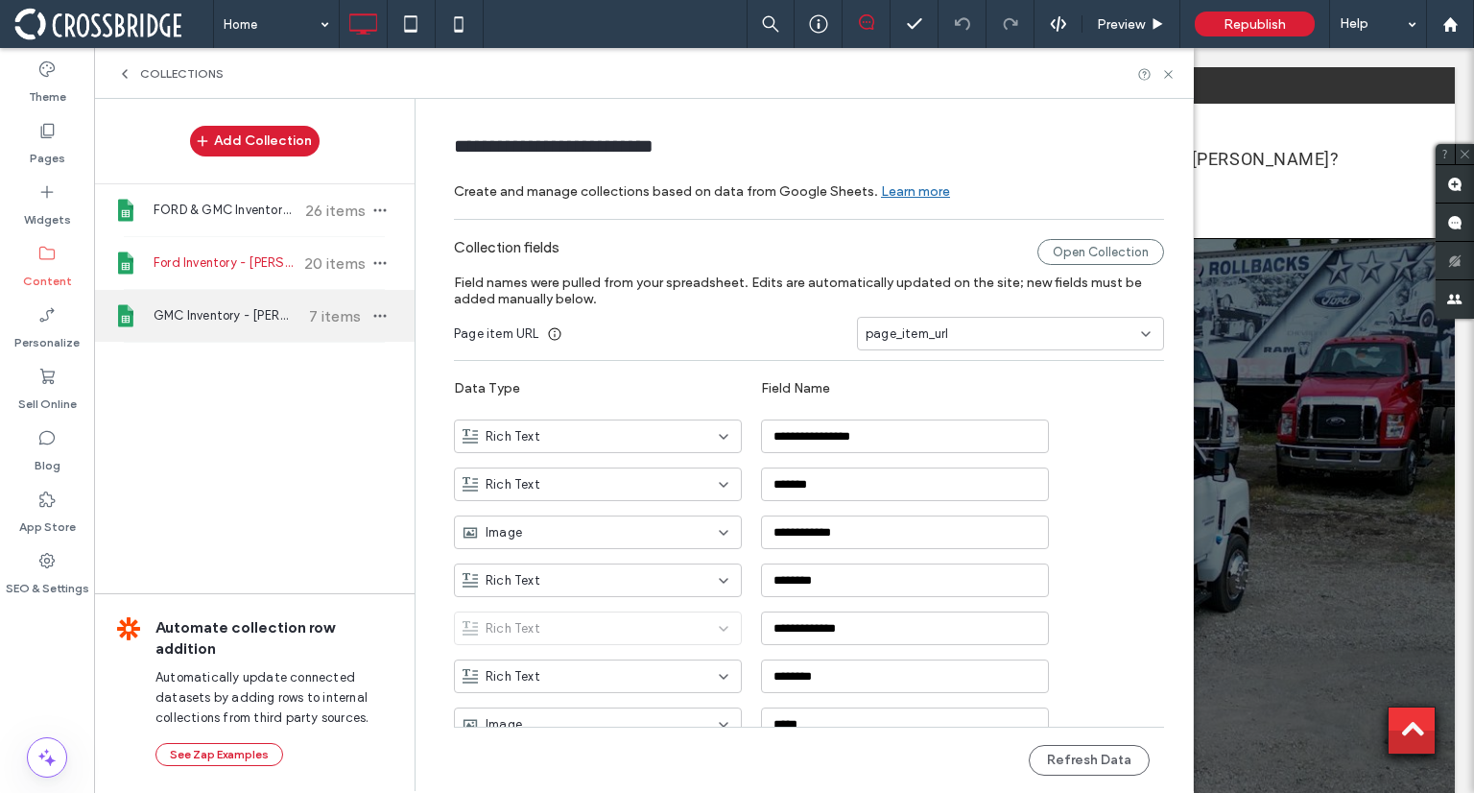
click at [204, 334] on div "GMC Inventory - [PERSON_NAME] 7 items" at bounding box center [254, 316] width 321 height 52
type input "**********"
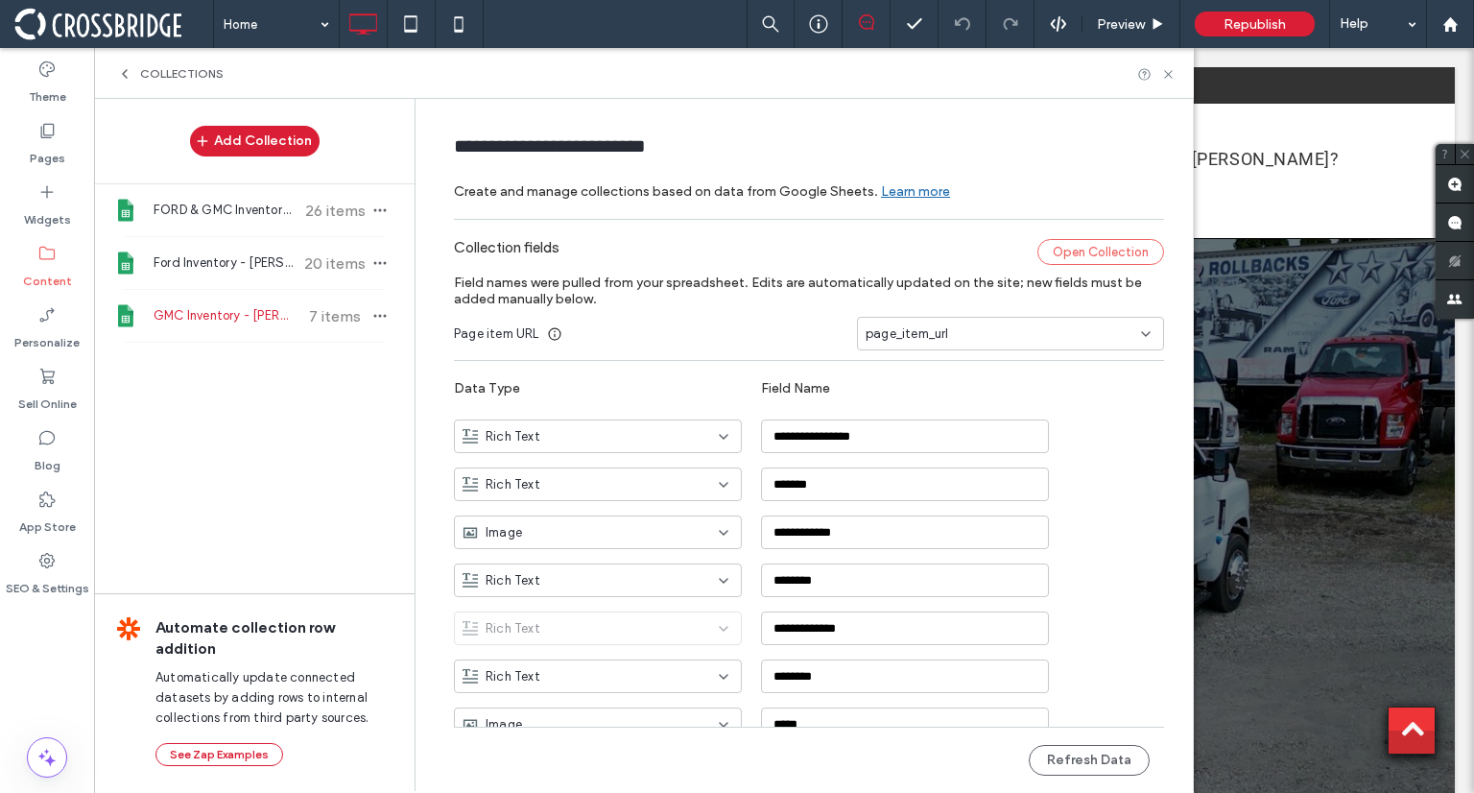
click at [1090, 243] on div "Open Collection" at bounding box center [1101, 252] width 127 height 26
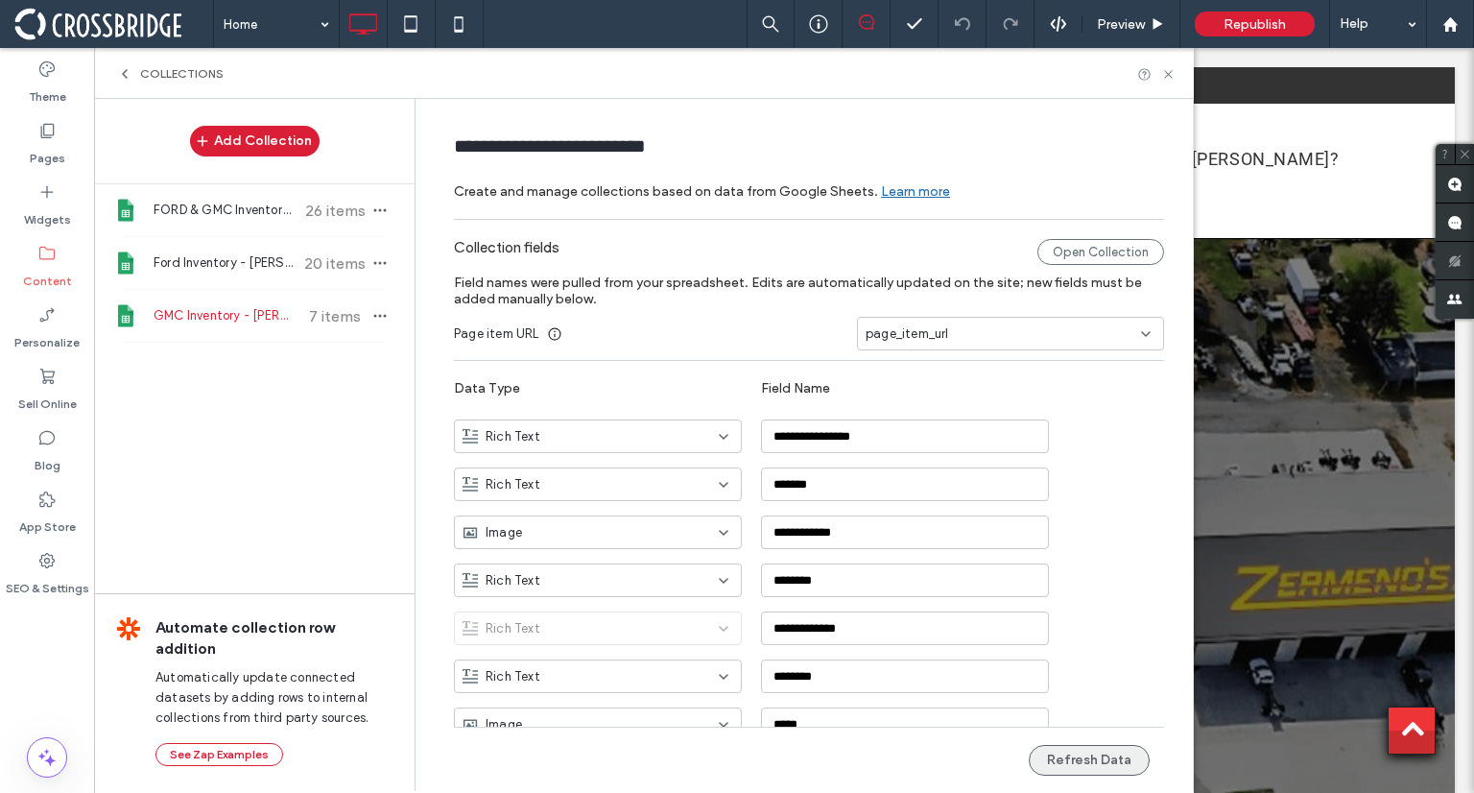
click at [1089, 762] on button "Refresh Data" at bounding box center [1089, 760] width 121 height 31
click at [1170, 68] on icon at bounding box center [1168, 74] width 14 height 14
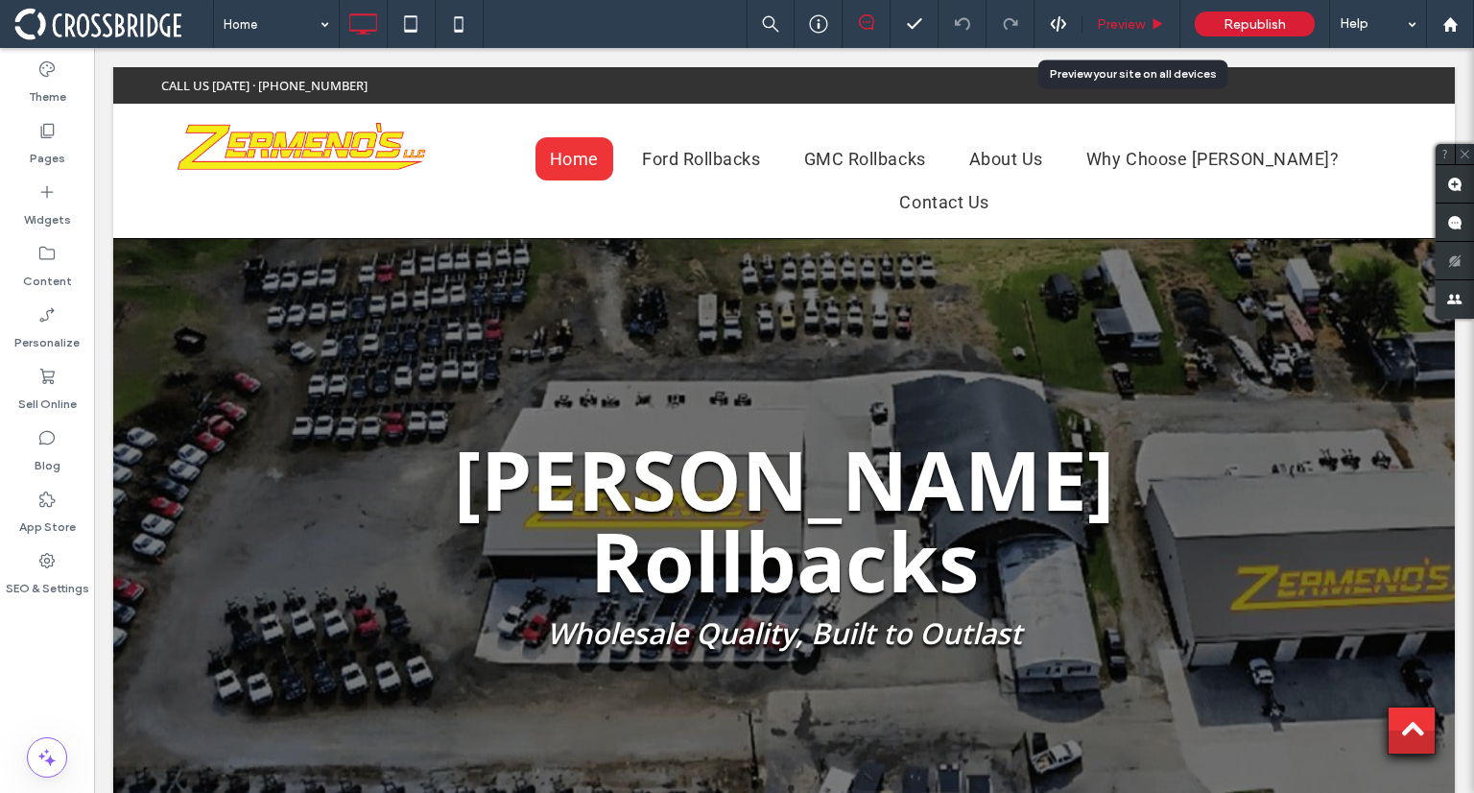
click at [1157, 39] on div "Preview" at bounding box center [1132, 24] width 98 height 48
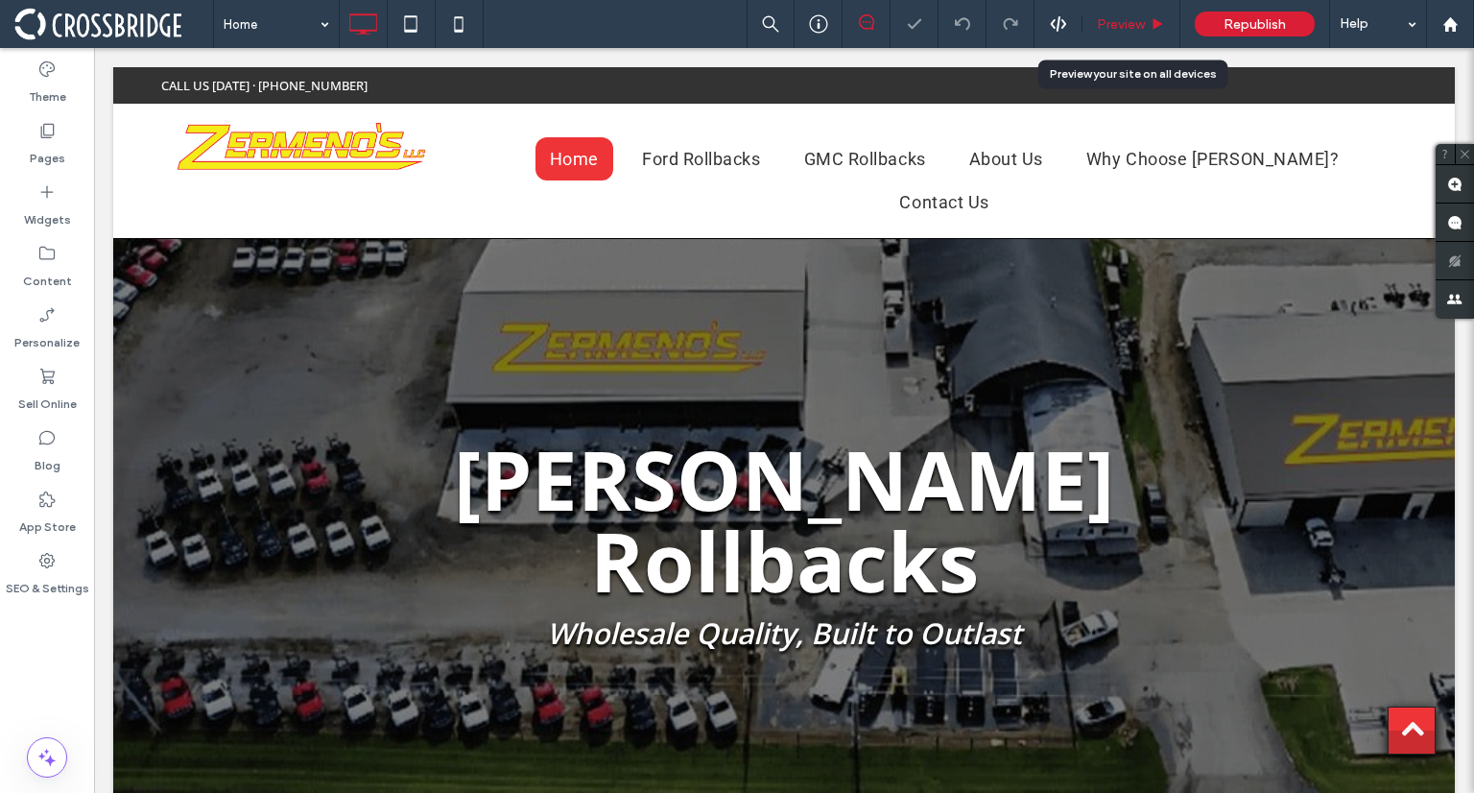
click at [1138, 27] on span "Preview" at bounding box center [1121, 24] width 48 height 16
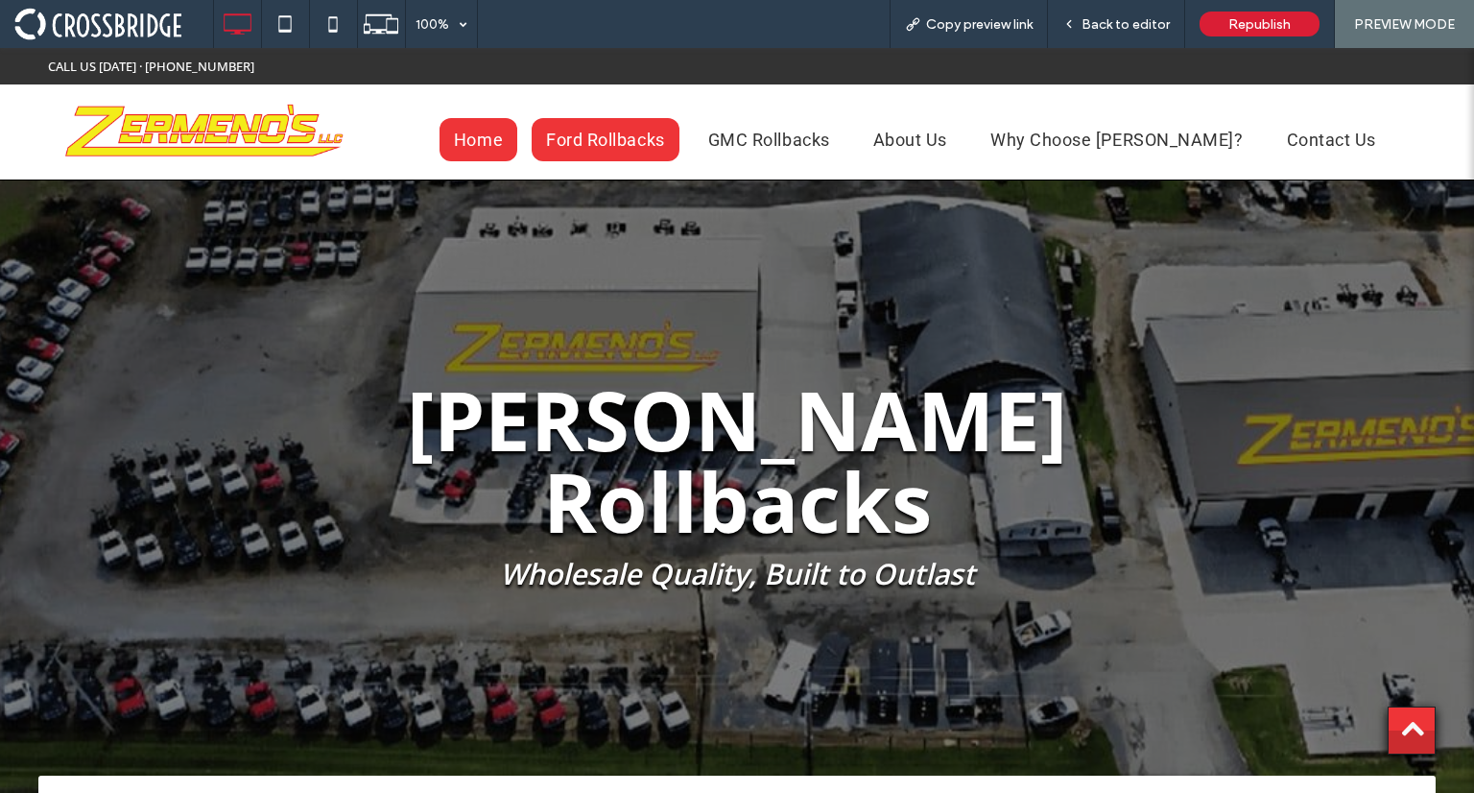
click at [655, 151] on link "Ford Rollbacks" at bounding box center [606, 139] width 148 height 43
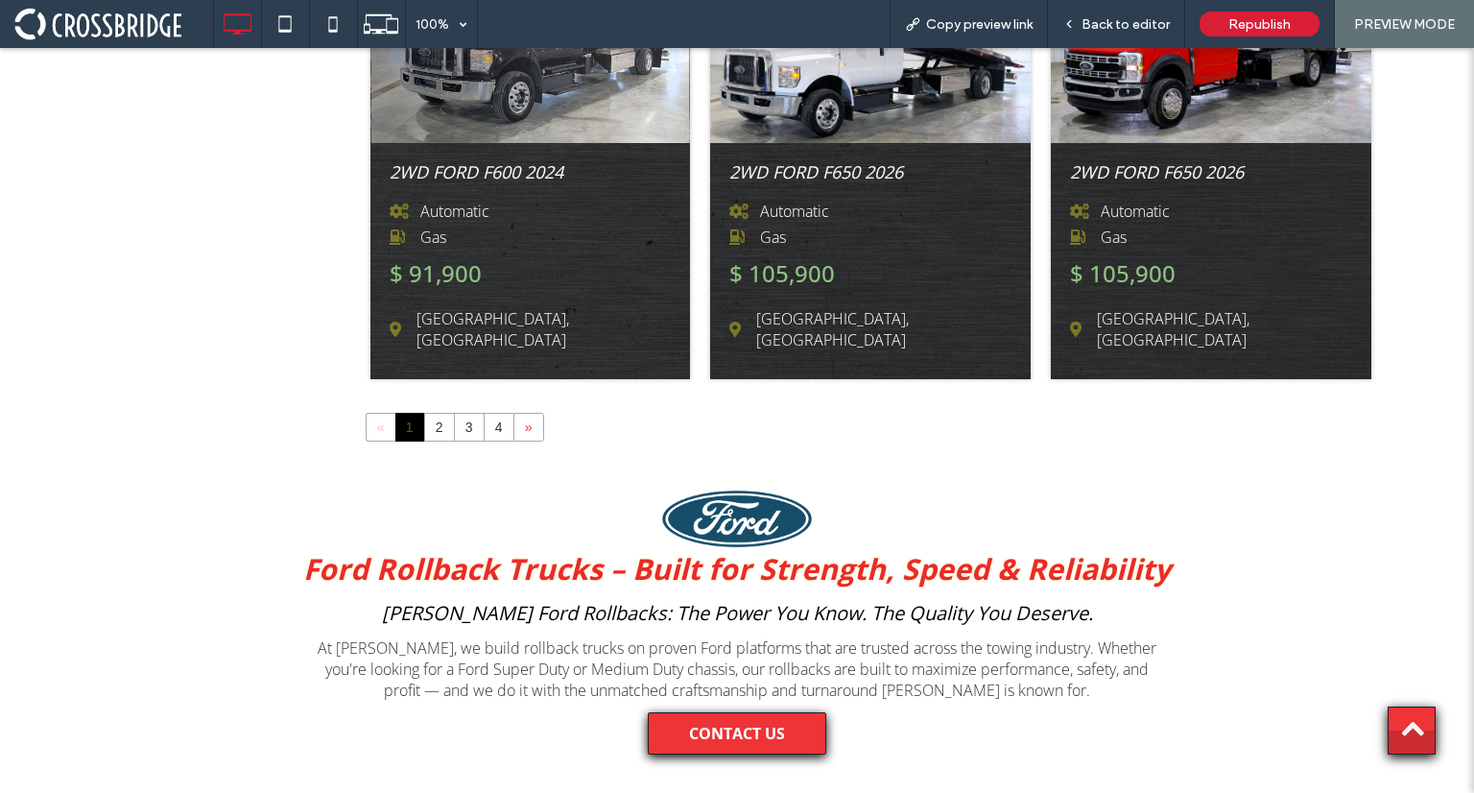
scroll to position [1247, 0]
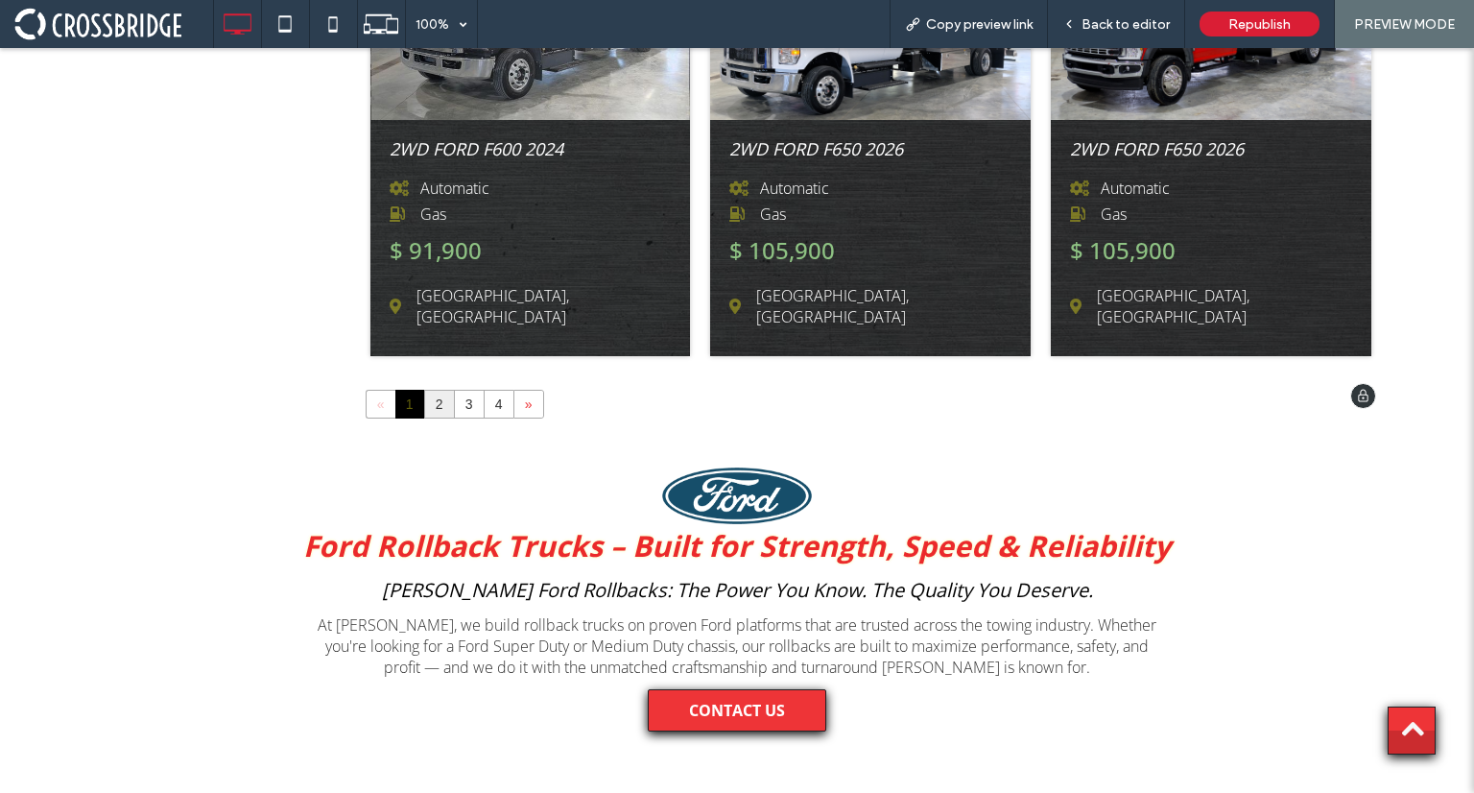
click at [430, 391] on link "2" at bounding box center [439, 404] width 29 height 27
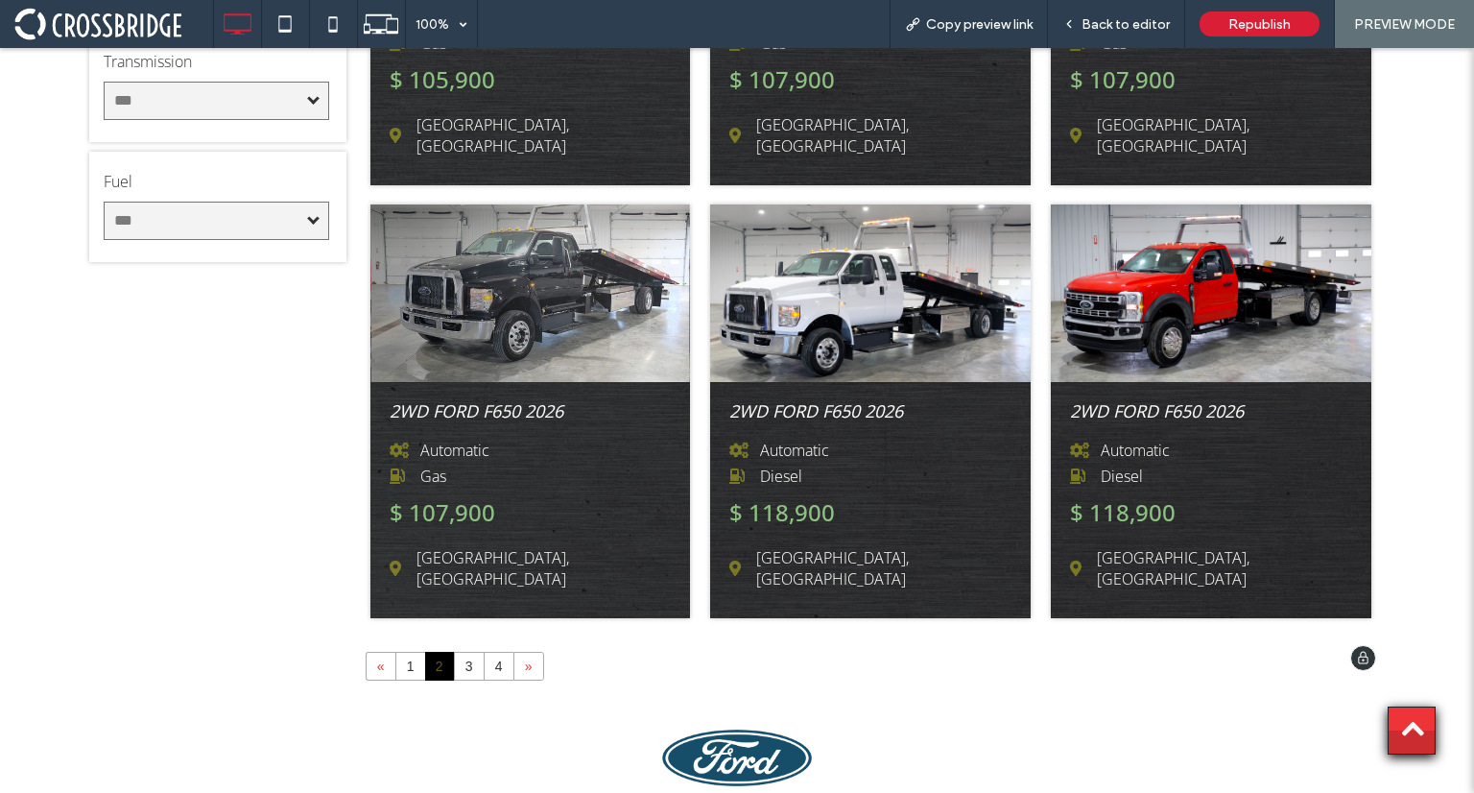
scroll to position [1000, 0]
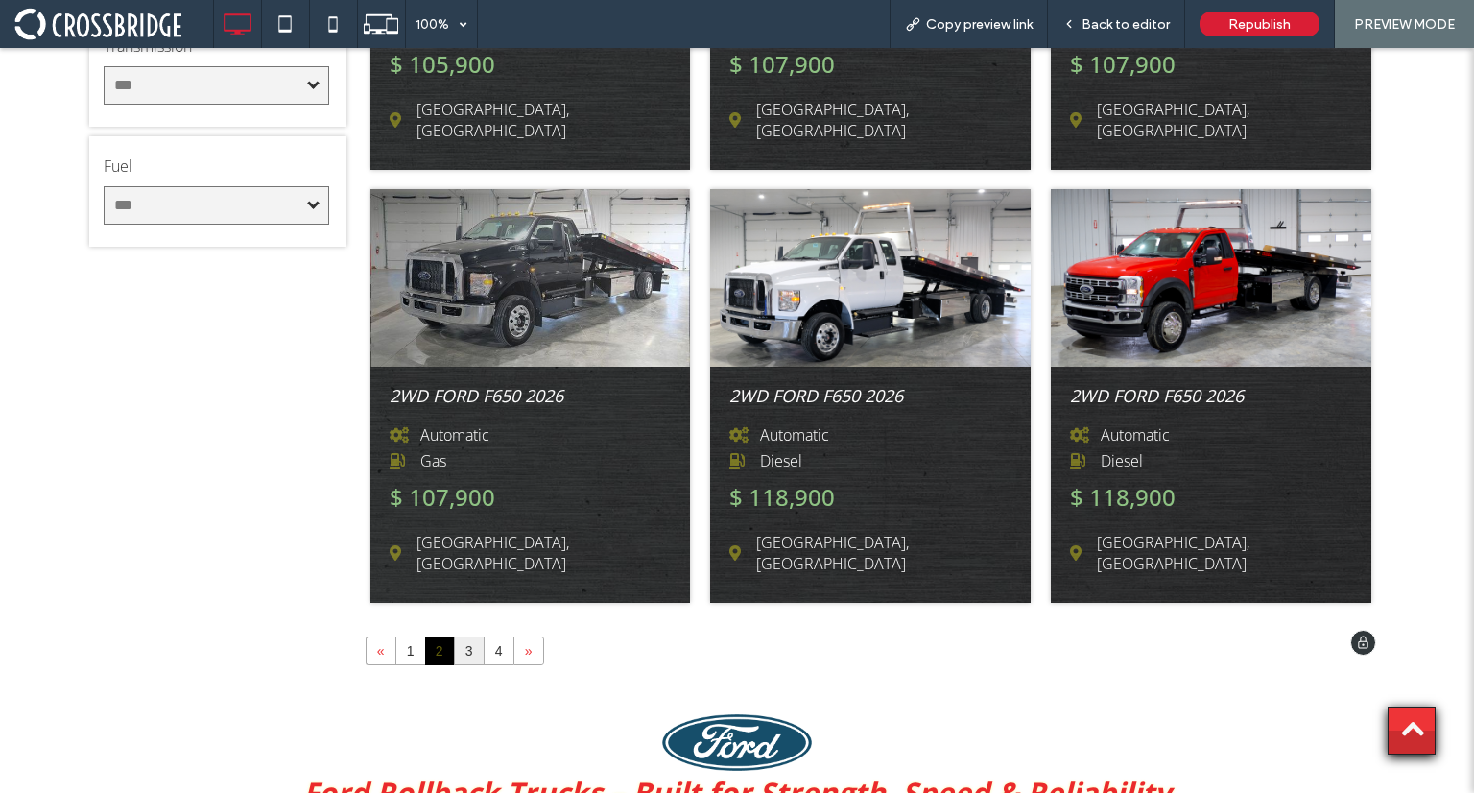
click at [468, 637] on link "3" at bounding box center [469, 650] width 29 height 27
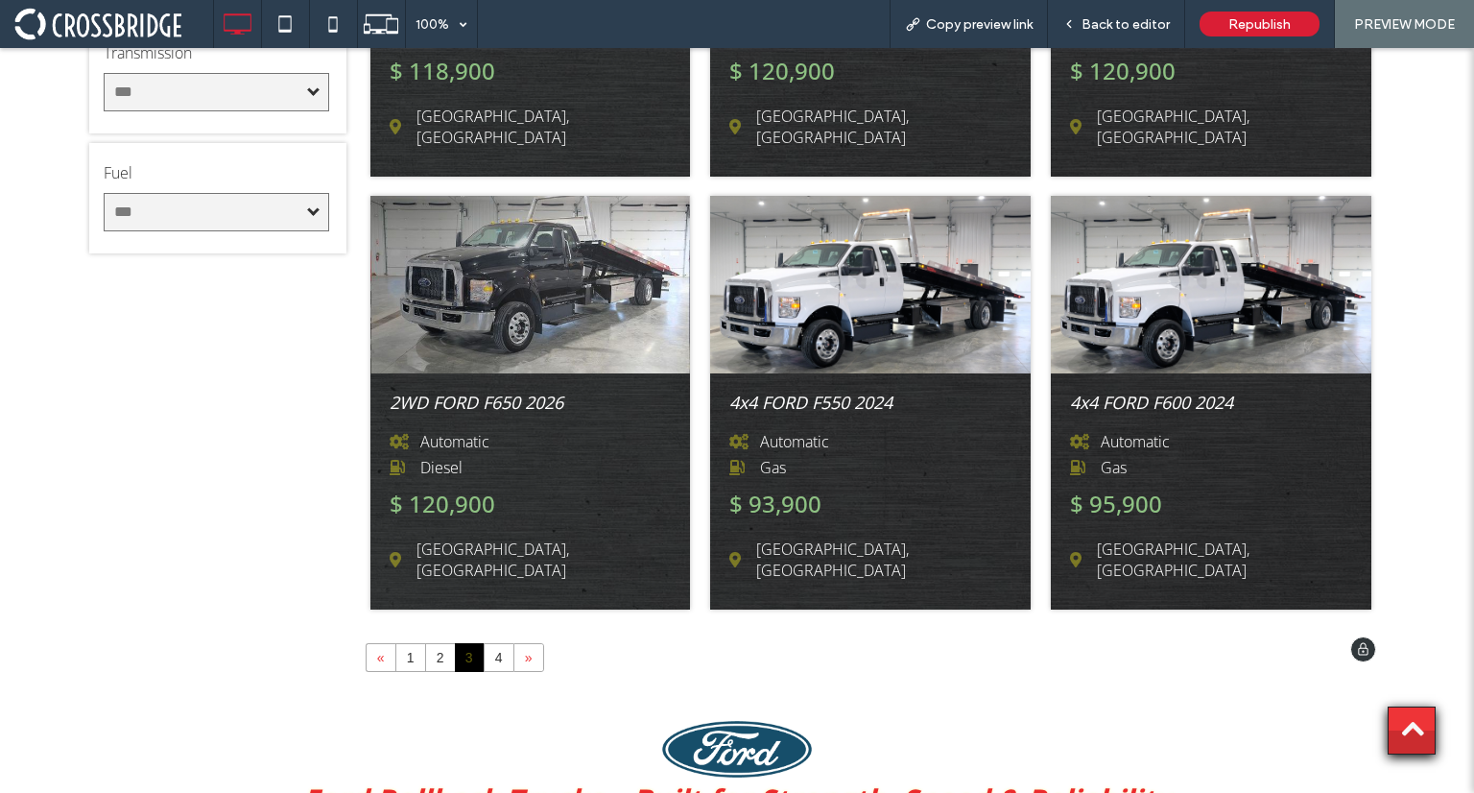
scroll to position [1050, 0]
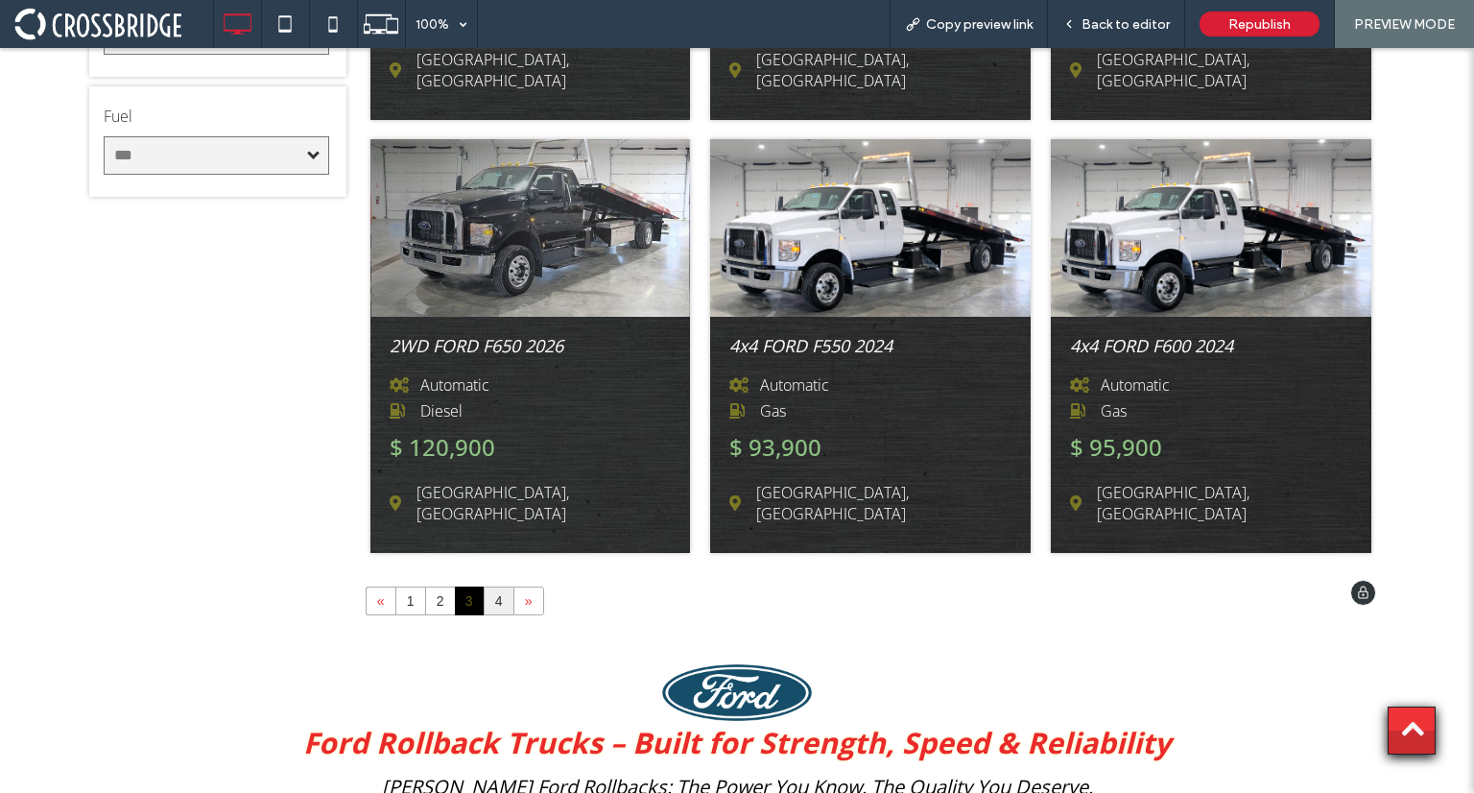
click at [490, 587] on link "4" at bounding box center [499, 600] width 29 height 27
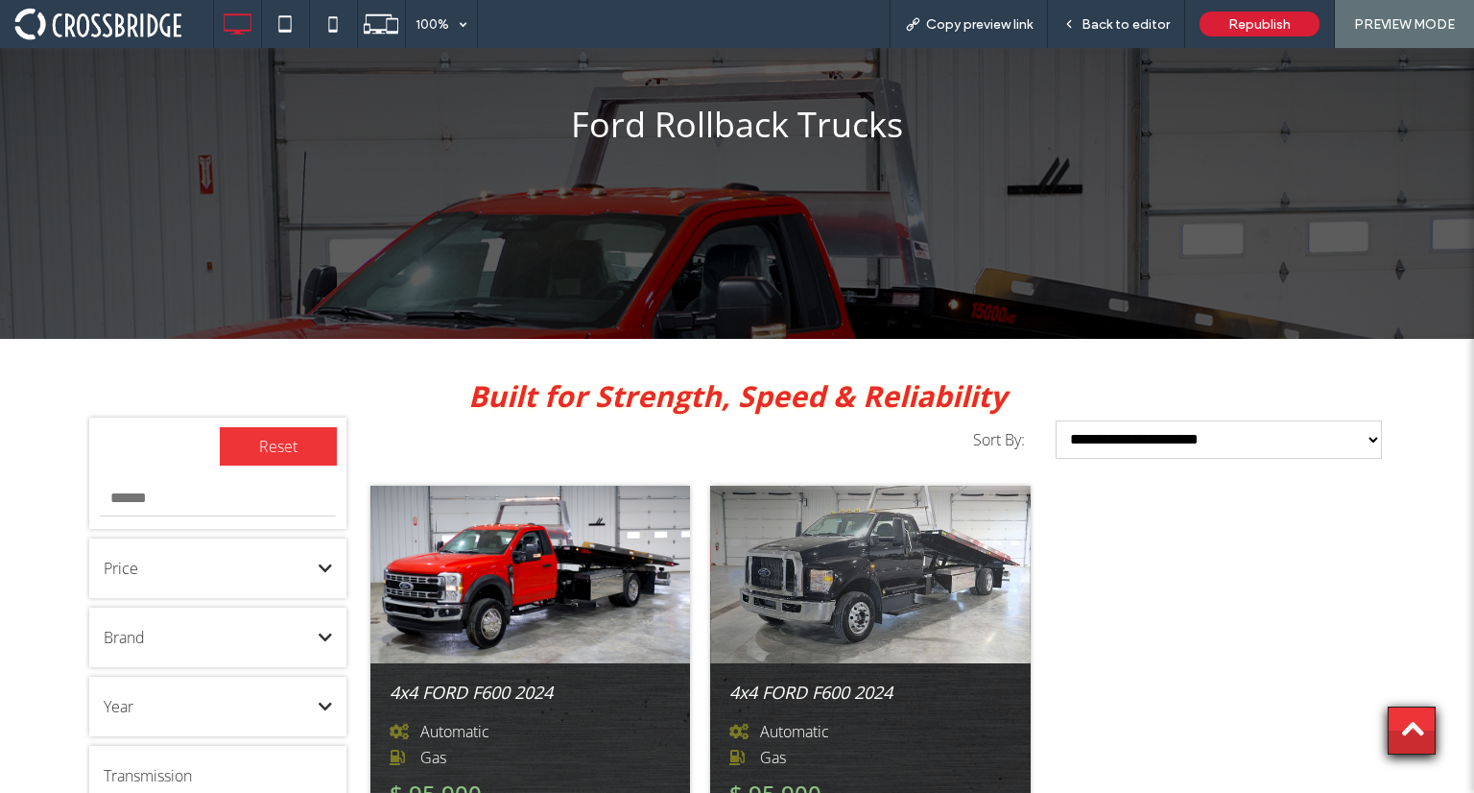
scroll to position [265, 0]
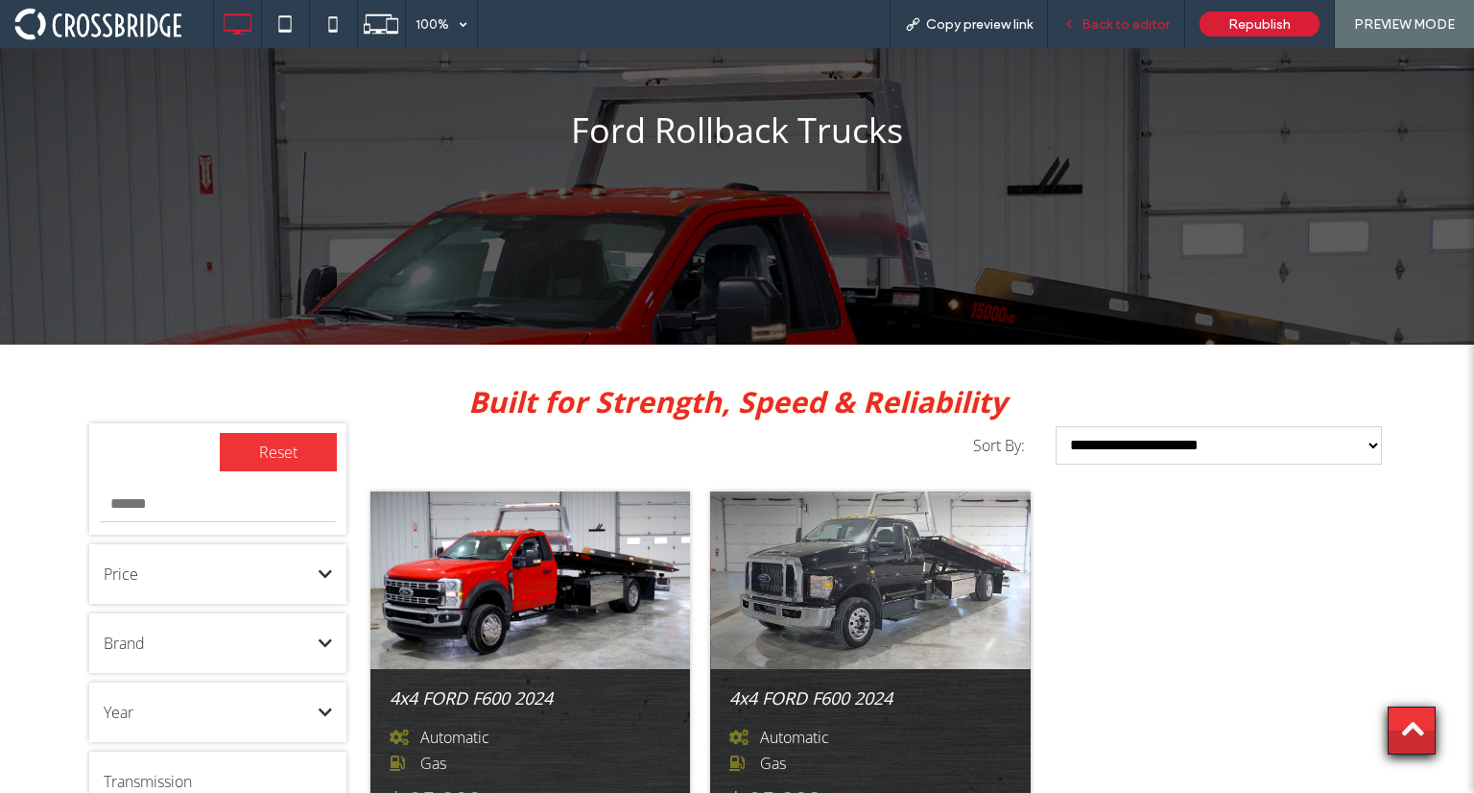
click at [1113, 27] on span "Back to editor" at bounding box center [1126, 24] width 88 height 16
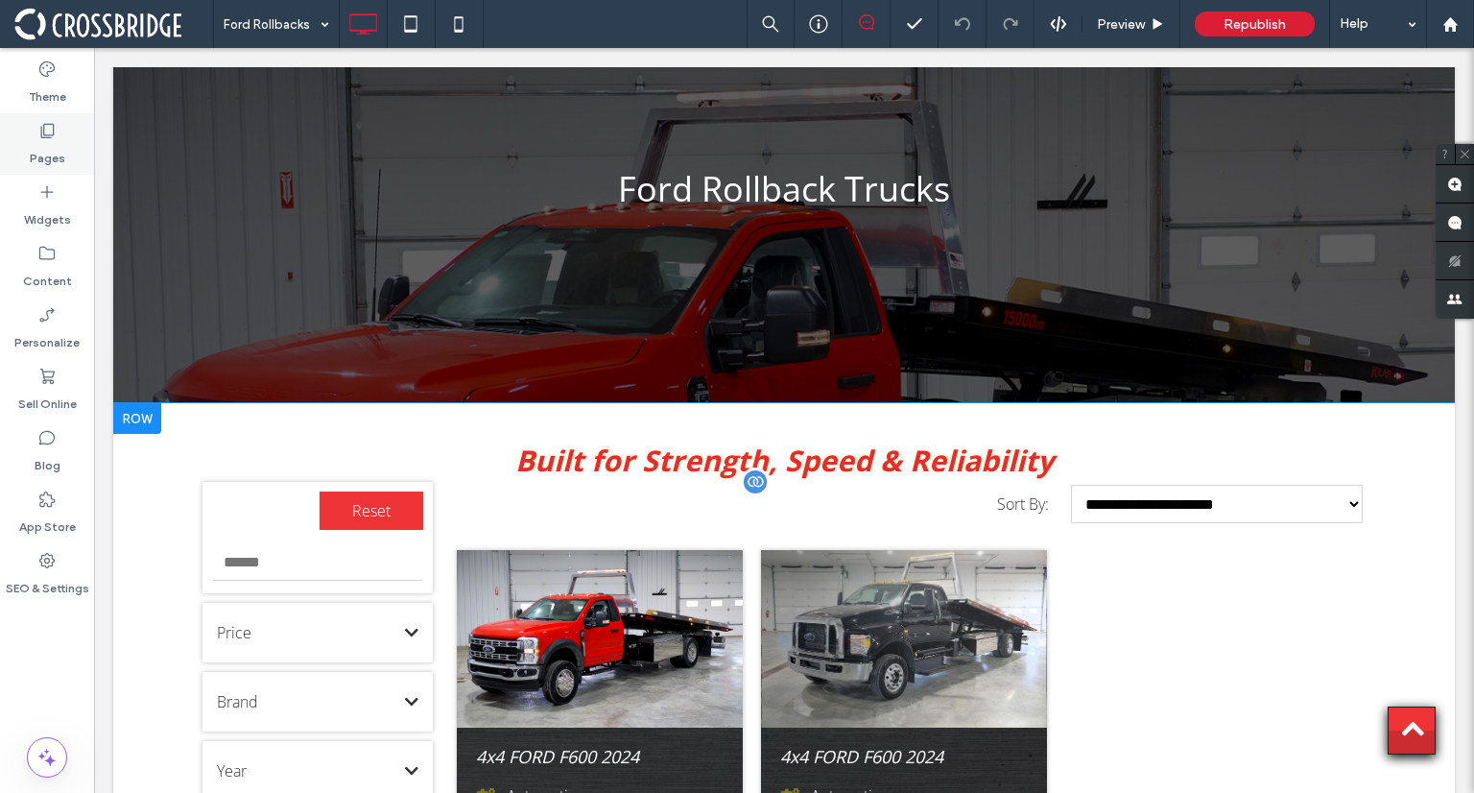
click at [61, 157] on label "Pages" at bounding box center [48, 153] width 36 height 27
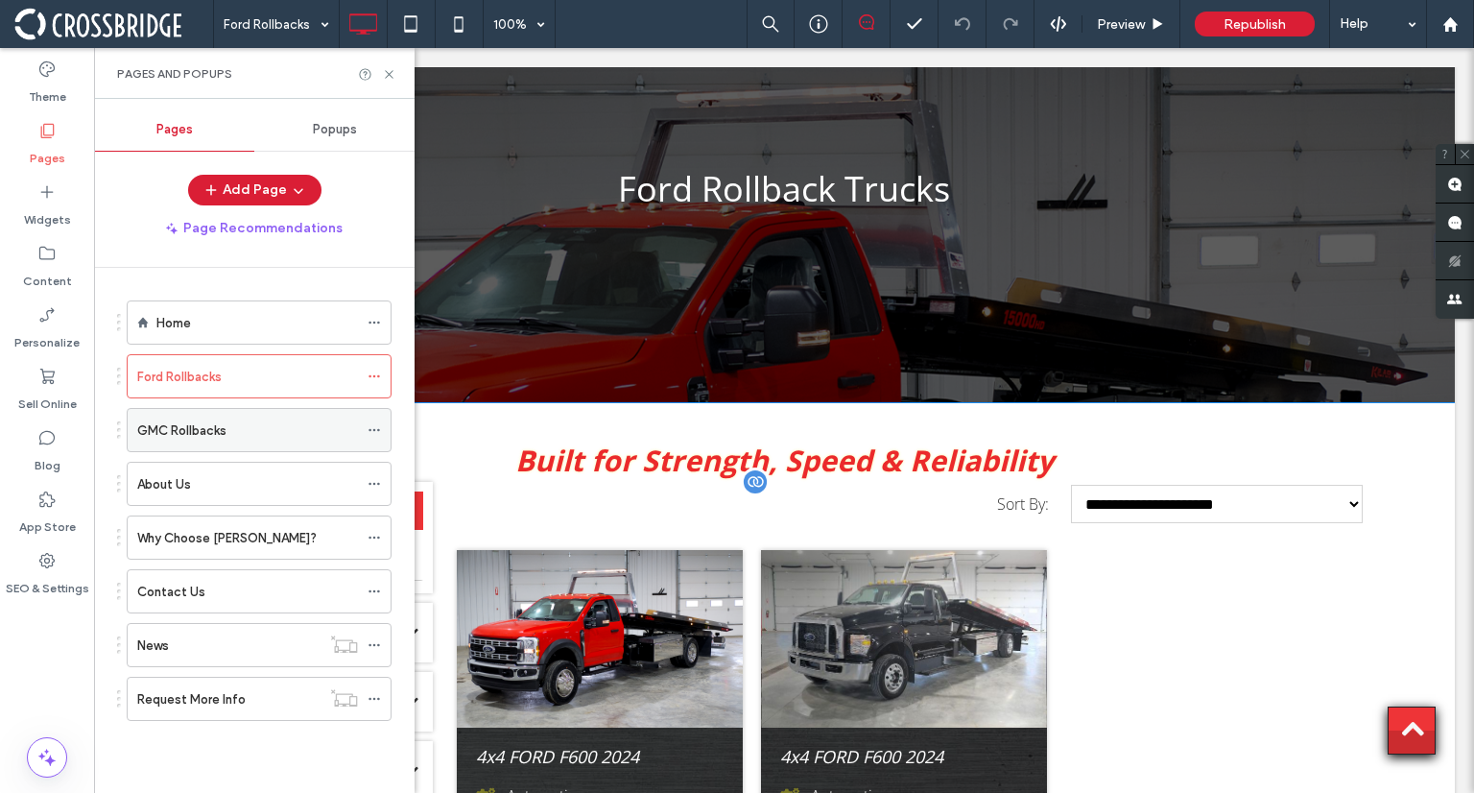
click at [223, 429] on label "GMC Rollbacks" at bounding box center [181, 431] width 89 height 34
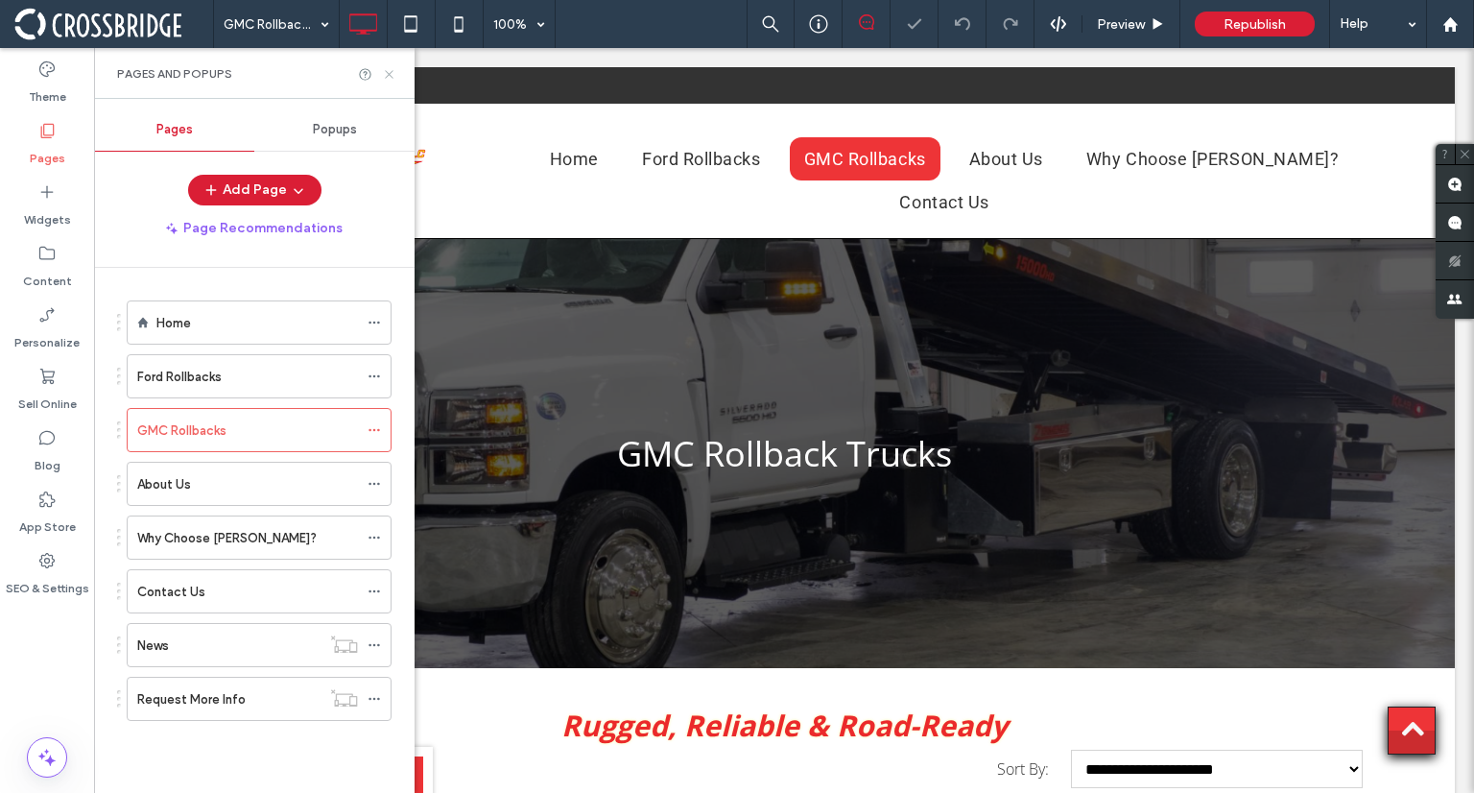
click at [394, 71] on icon at bounding box center [389, 74] width 14 height 14
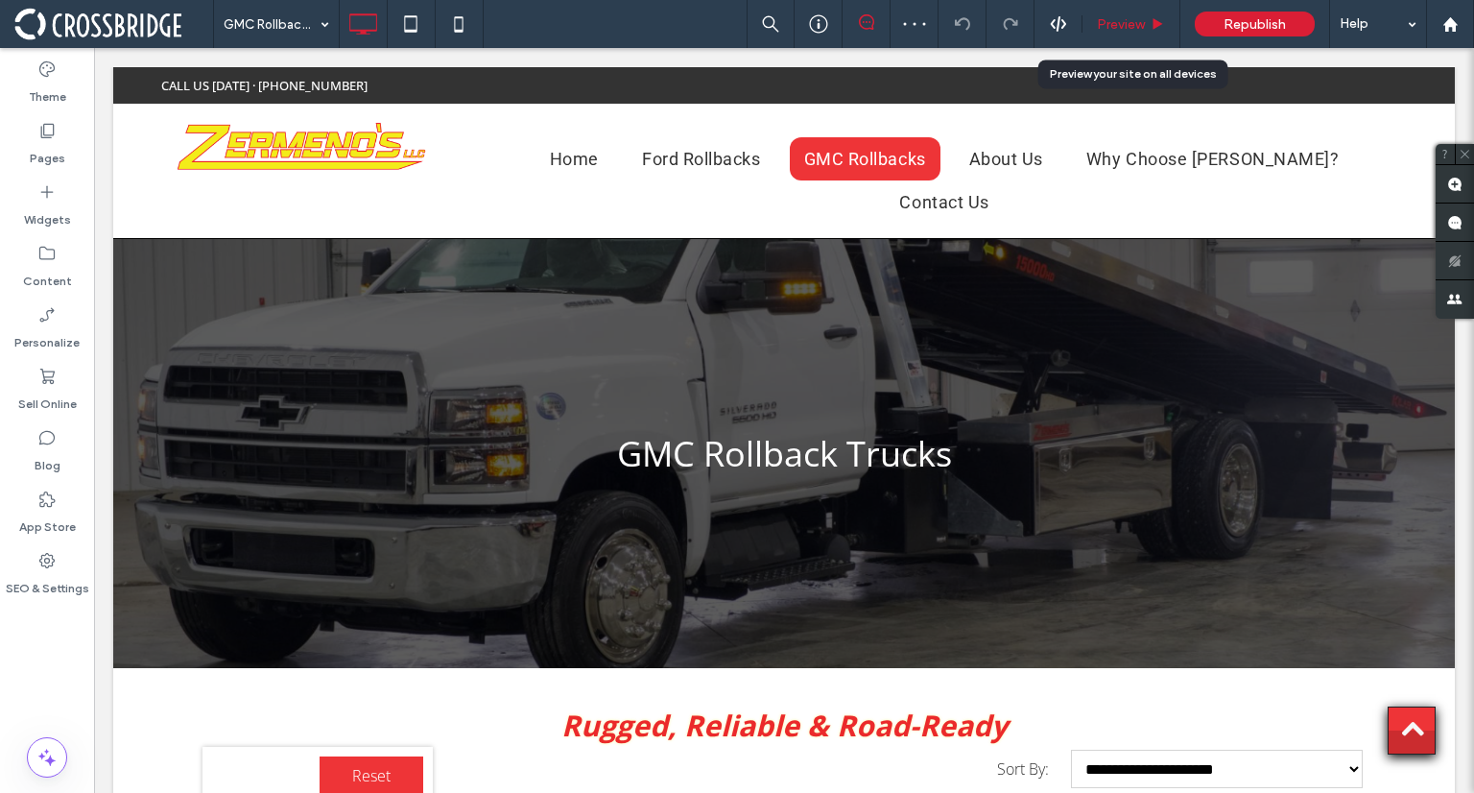
click at [1141, 12] on div "Preview" at bounding box center [1132, 24] width 98 height 48
click at [1111, 24] on span "Preview" at bounding box center [1121, 24] width 48 height 16
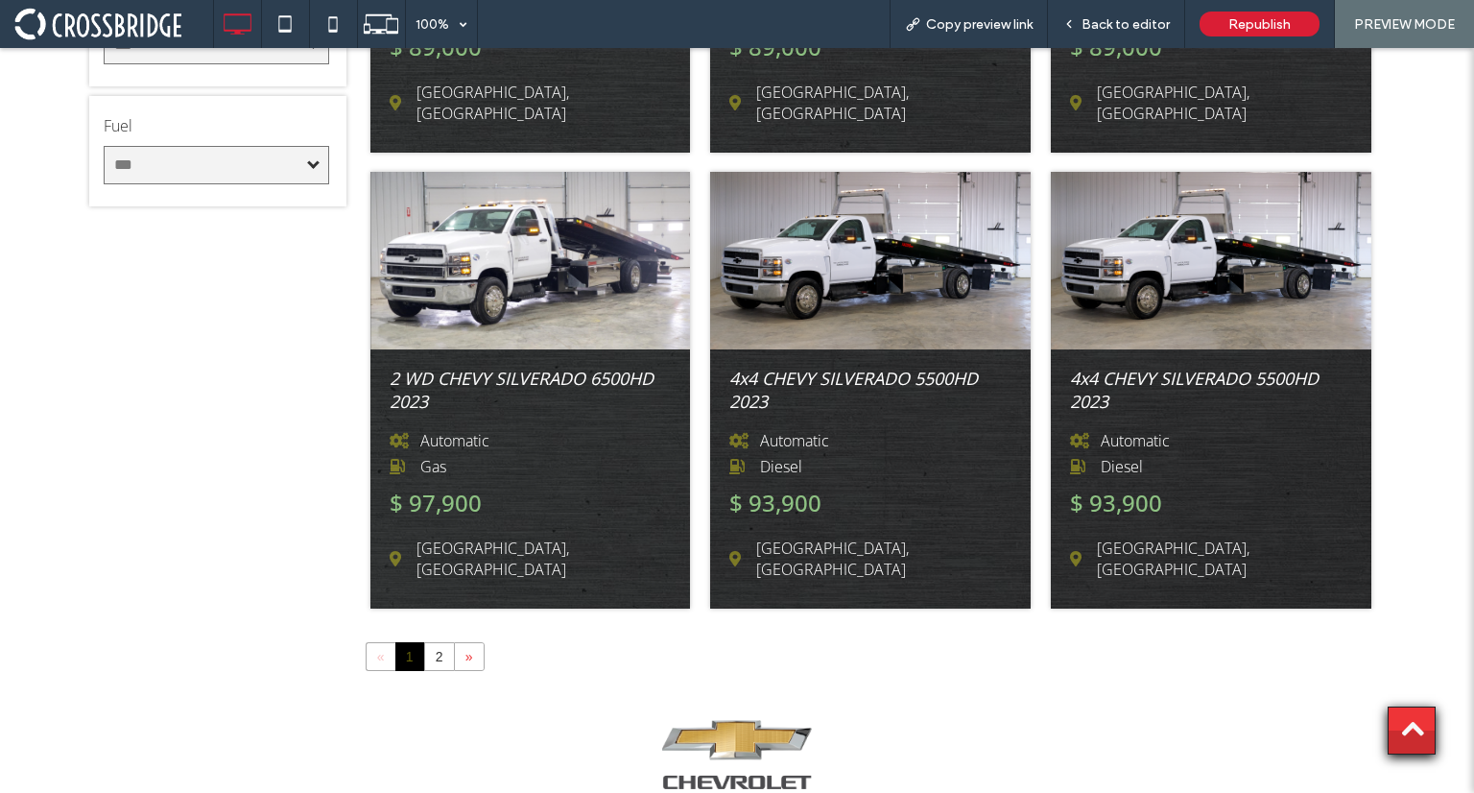
scroll to position [1044, 0]
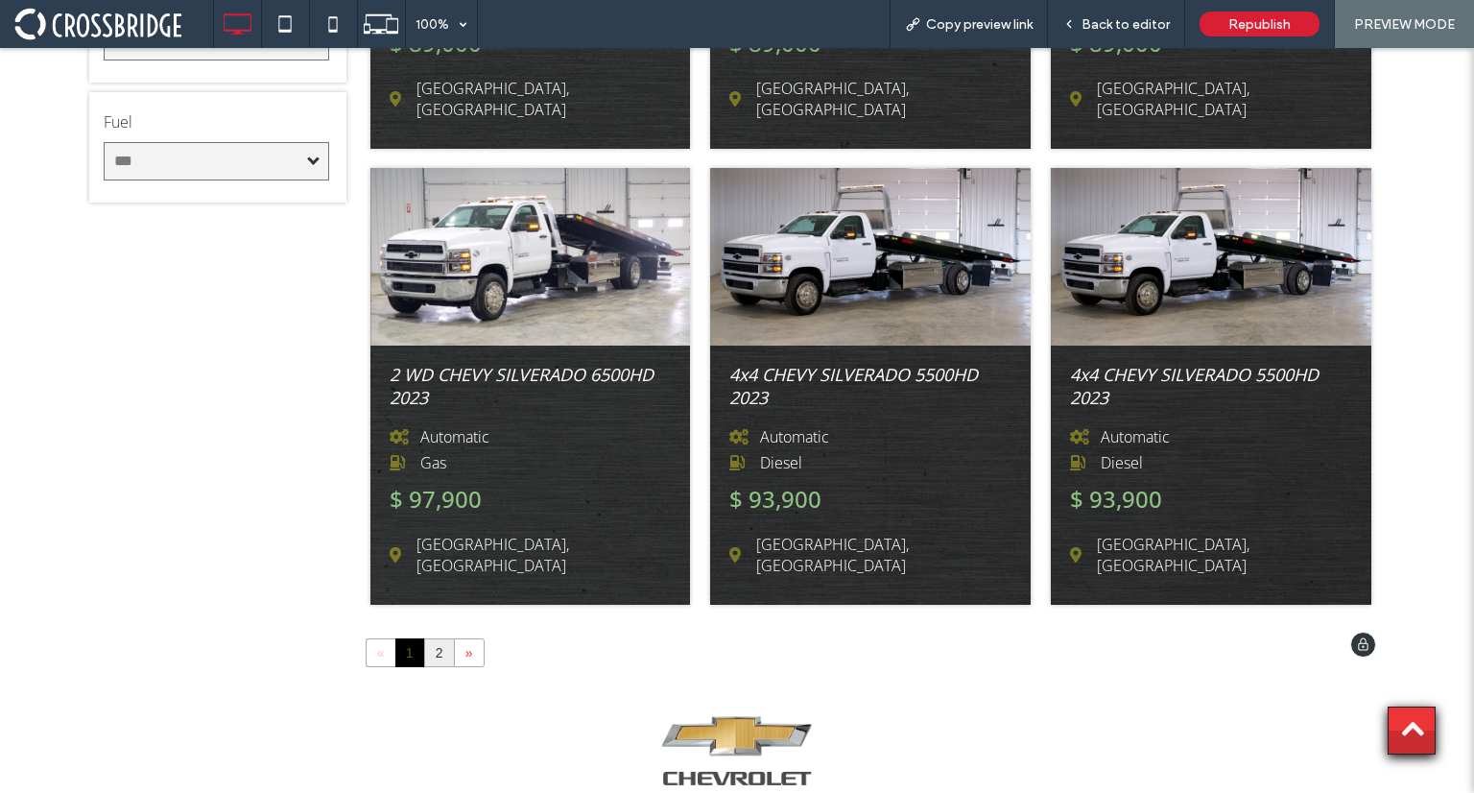
click at [438, 639] on link "2" at bounding box center [439, 652] width 29 height 27
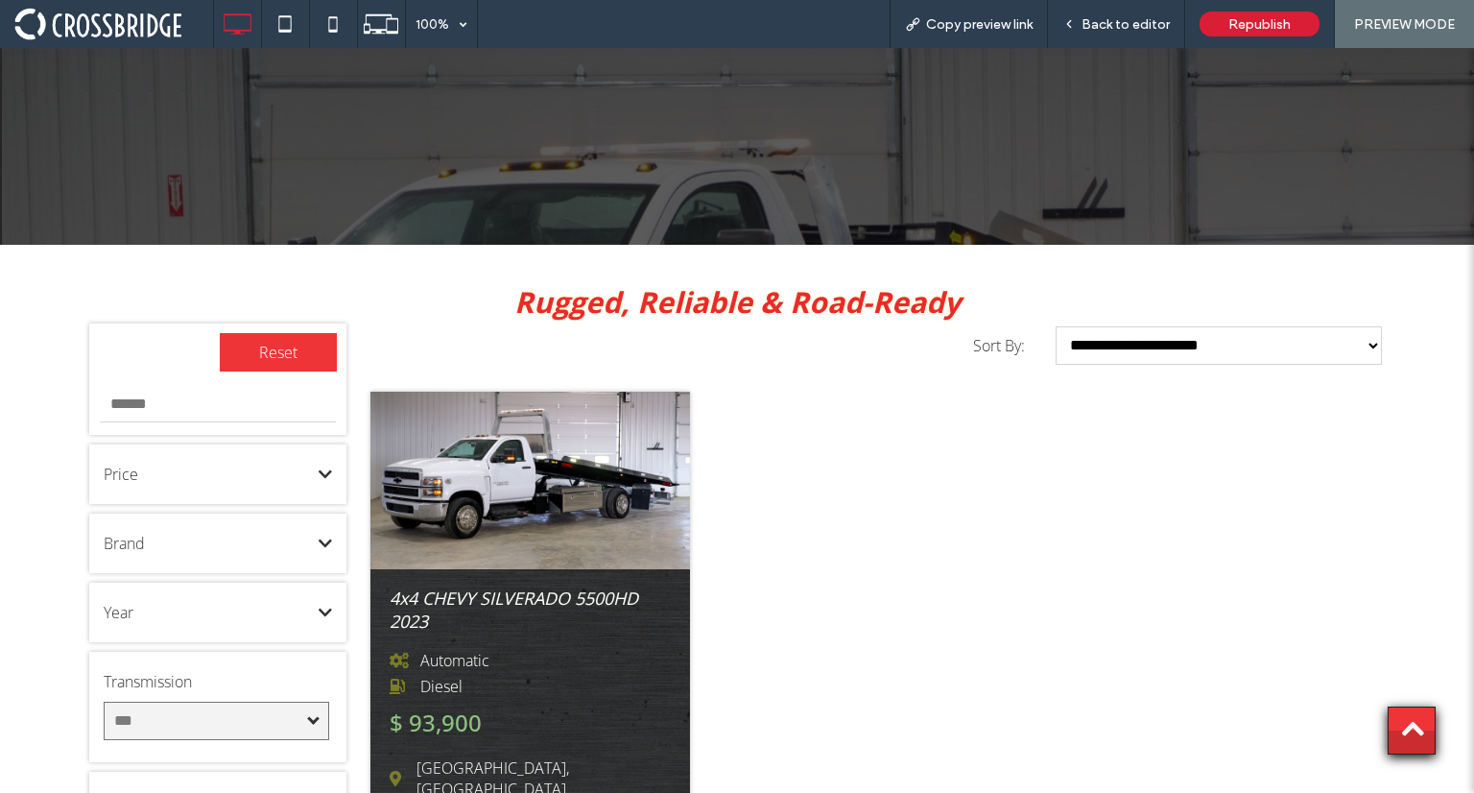
scroll to position [349, 0]
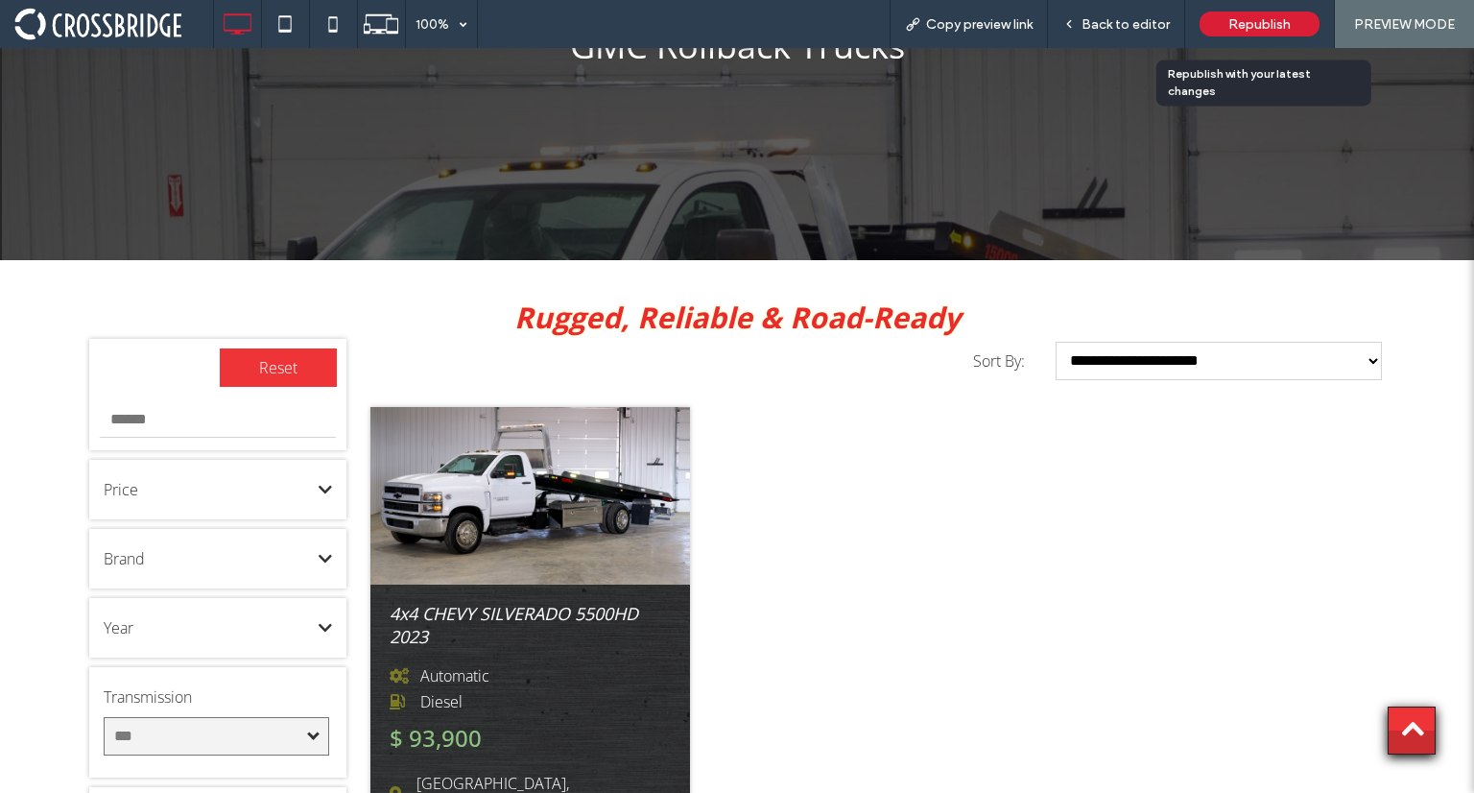
click at [1228, 17] on div "Republish" at bounding box center [1260, 24] width 120 height 25
